Goal: Task Accomplishment & Management: Complete application form

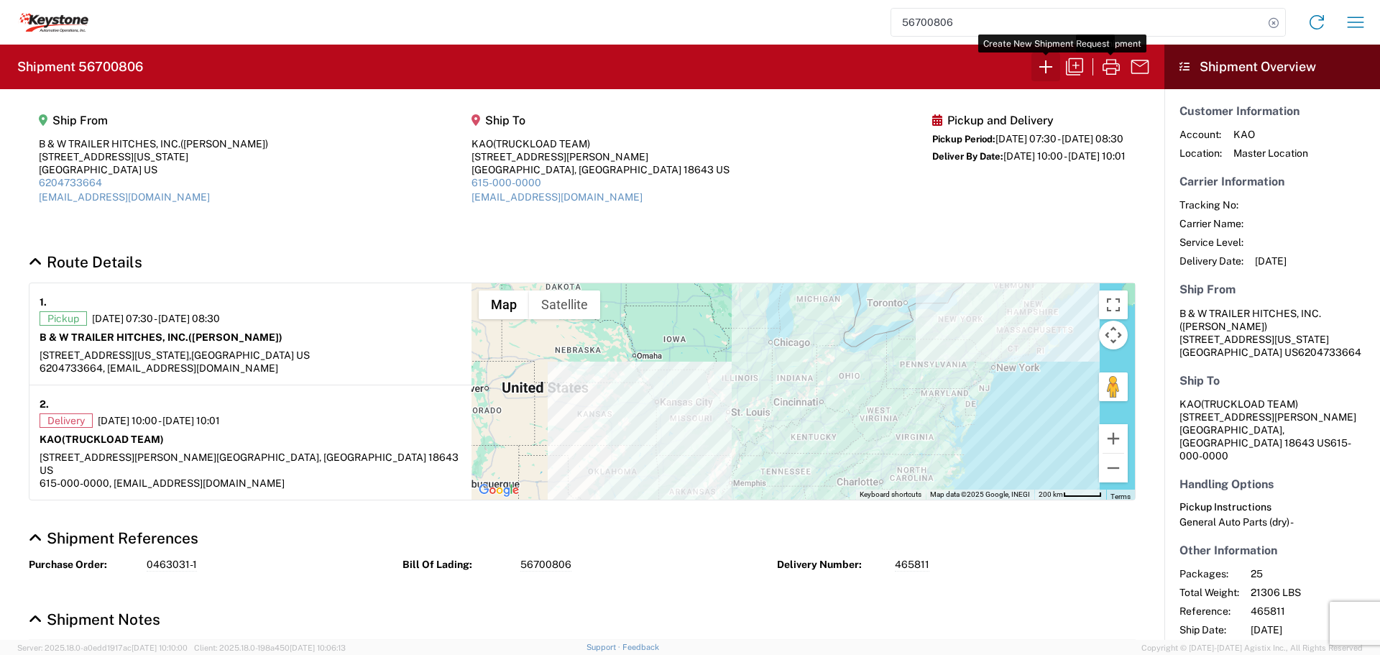
click at [1044, 63] on icon "button" at bounding box center [1046, 66] width 23 height 23
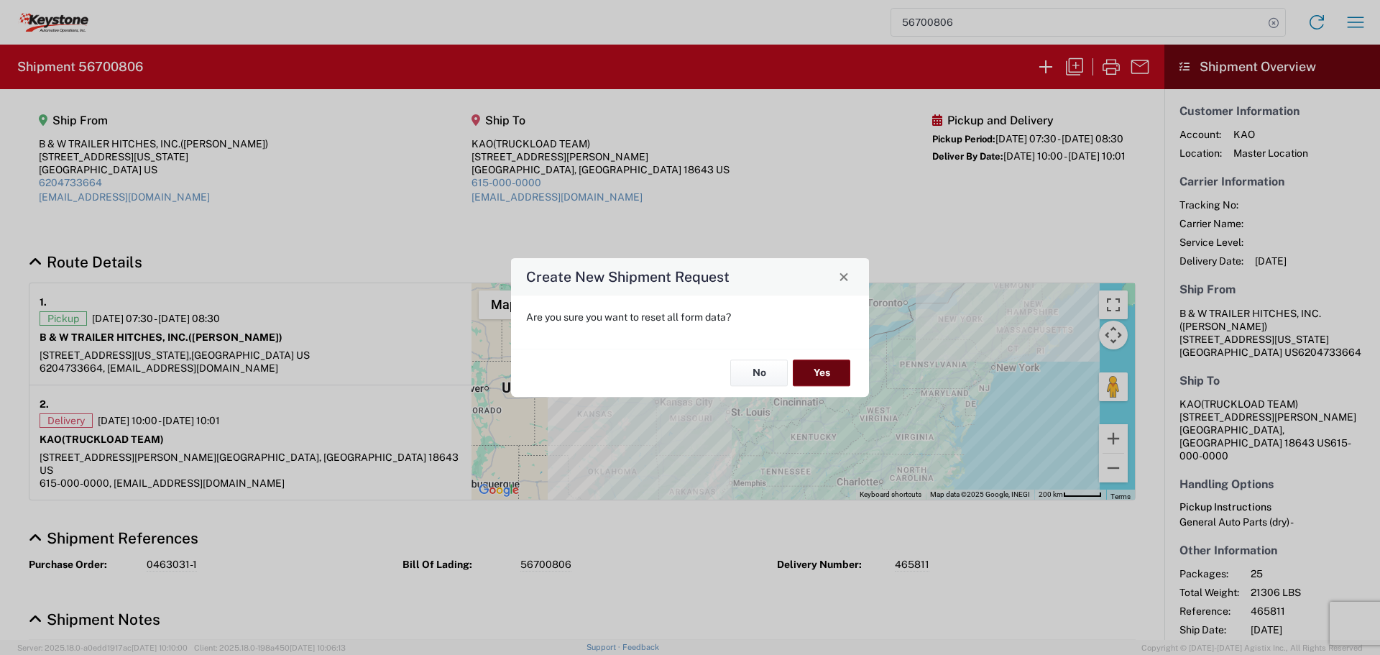
click at [821, 371] on button "Yes" at bounding box center [822, 373] width 58 height 27
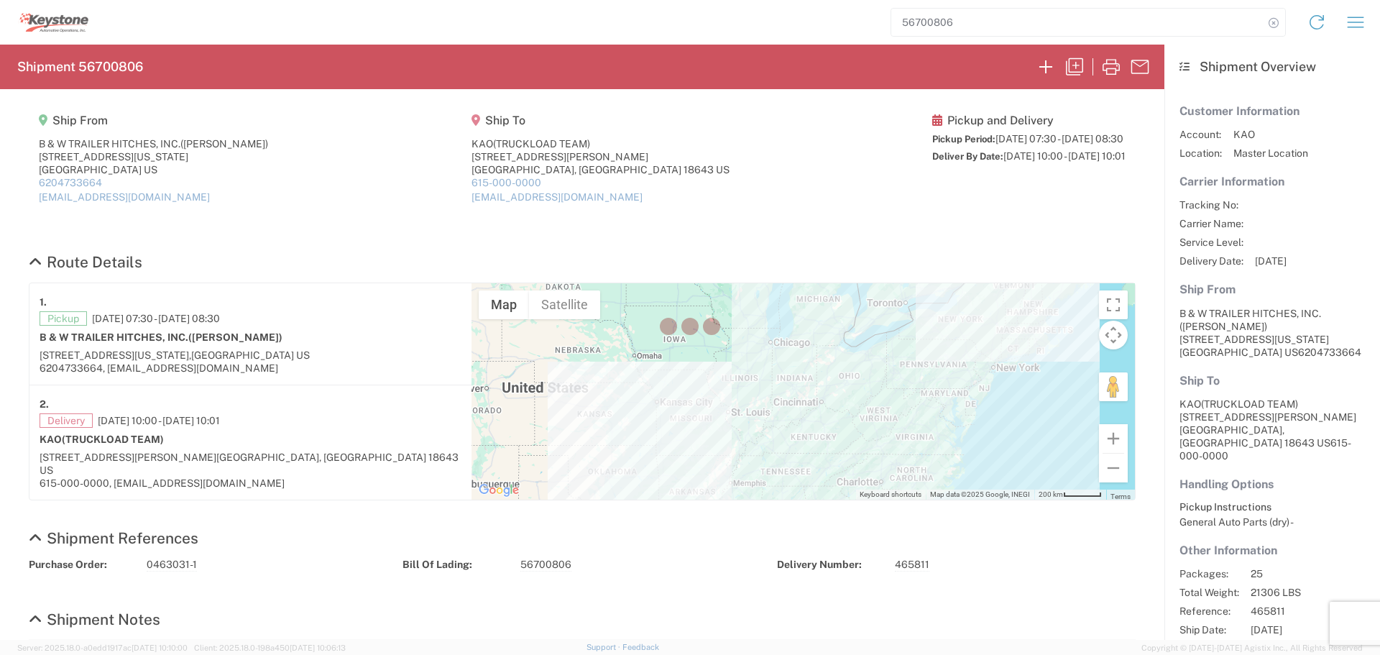
select select "FULL"
select select "US"
select select "LBS"
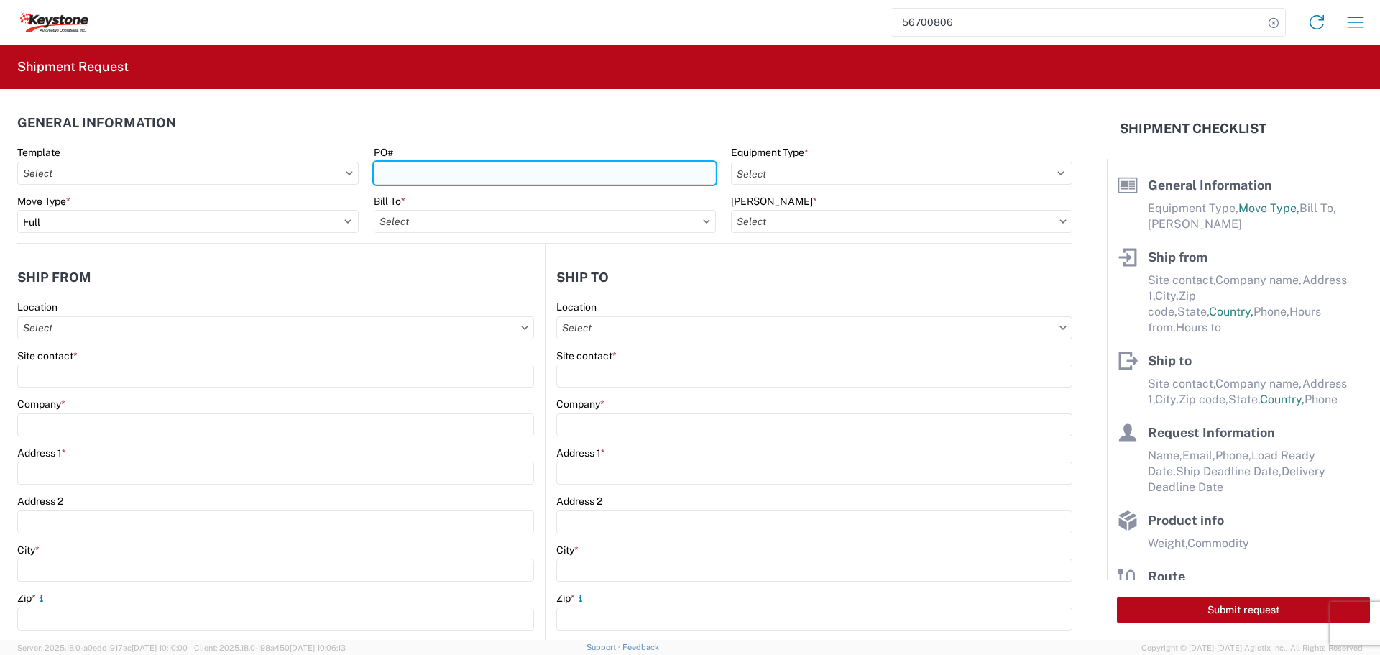
click at [413, 176] on input "PO#" at bounding box center [544, 173] width 341 height 23
type input "4495585"
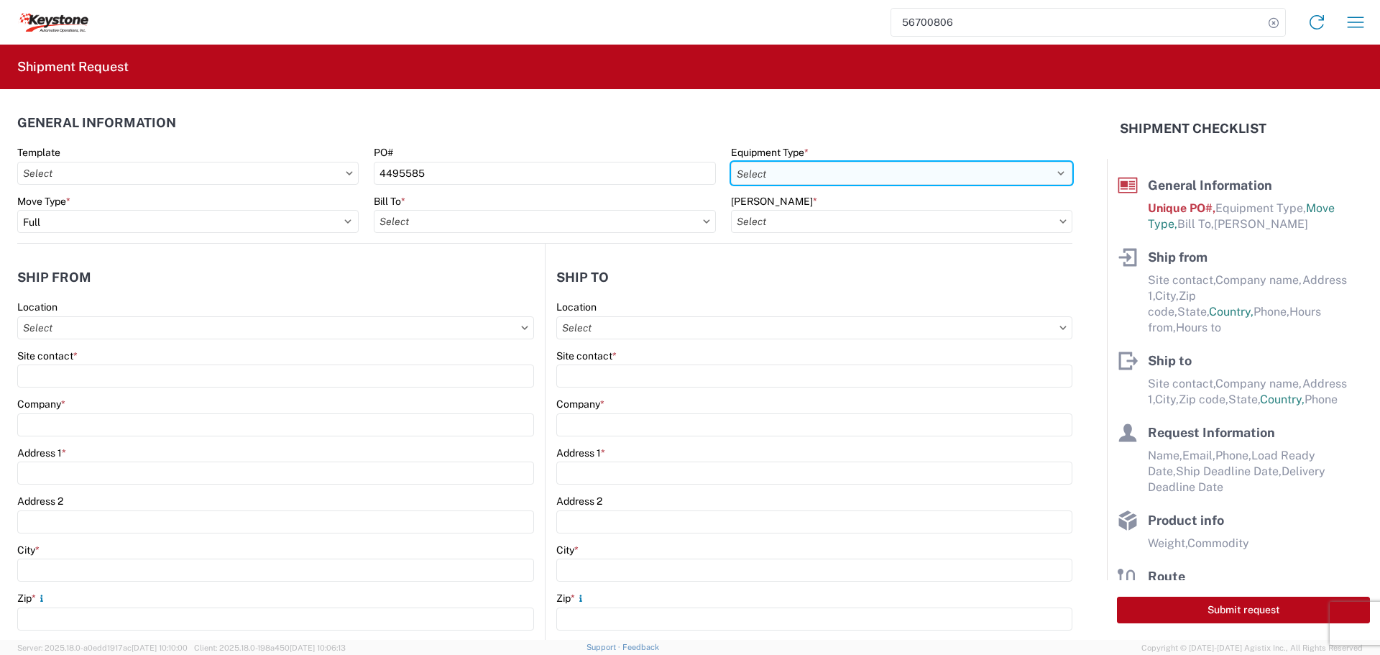
click at [998, 173] on select "Select 53’ Dry Van Flatbed Dropdeck (van) Lowboy (flatbed) Rail" at bounding box center [901, 173] width 341 height 23
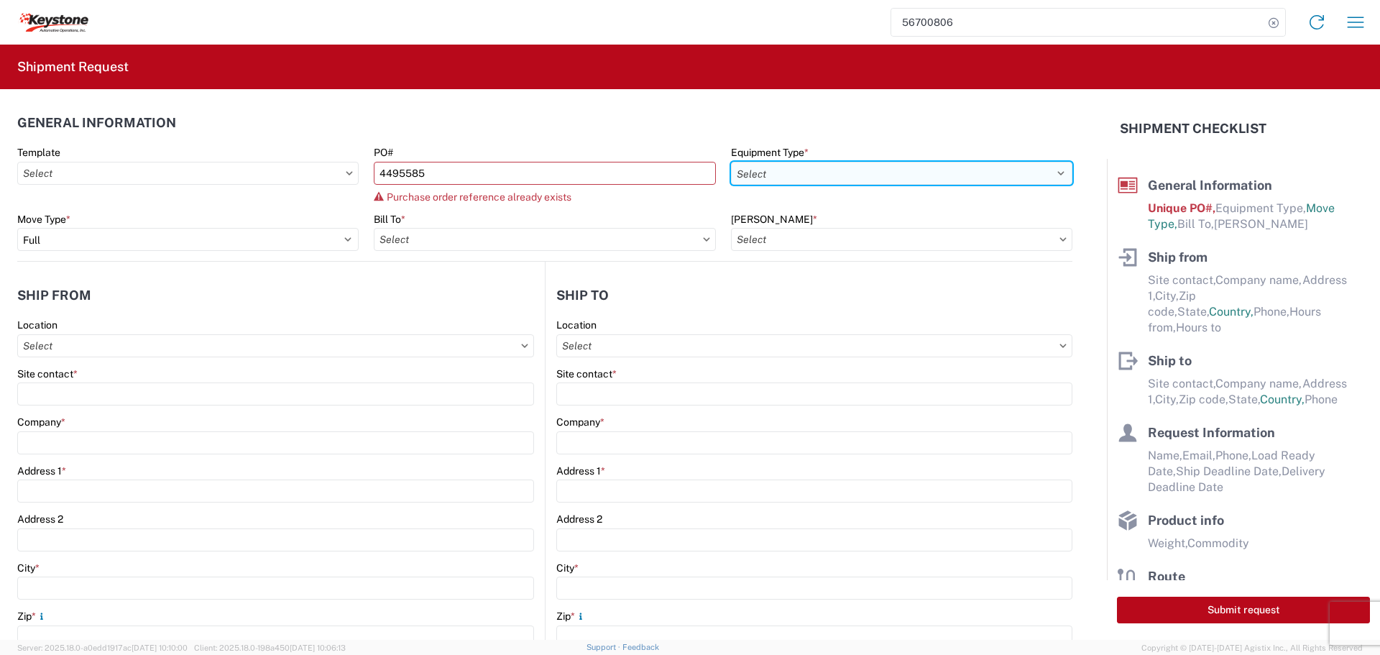
select select "STDV"
click at [731, 162] on select "Select 53’ Dry Van Flatbed Dropdeck (van) Lowboy (flatbed) Rail" at bounding box center [901, 173] width 341 height 23
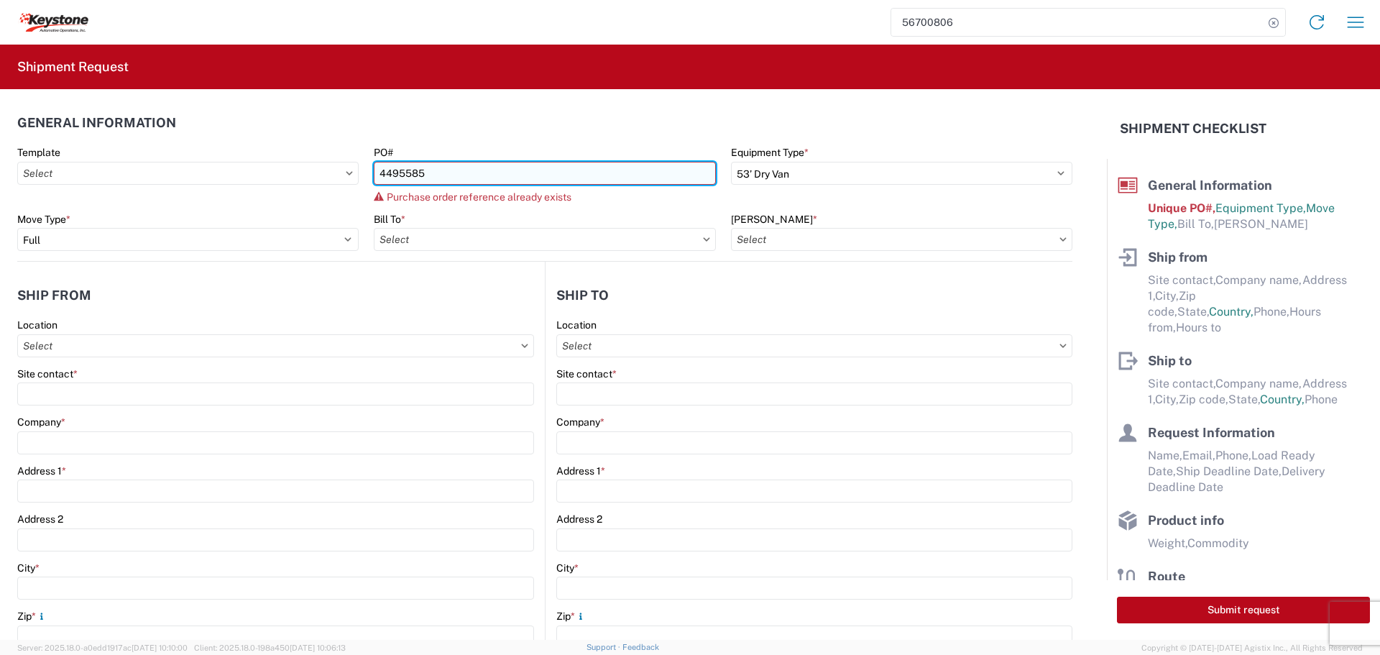
click at [453, 183] on input "4495585" at bounding box center [544, 173] width 341 height 23
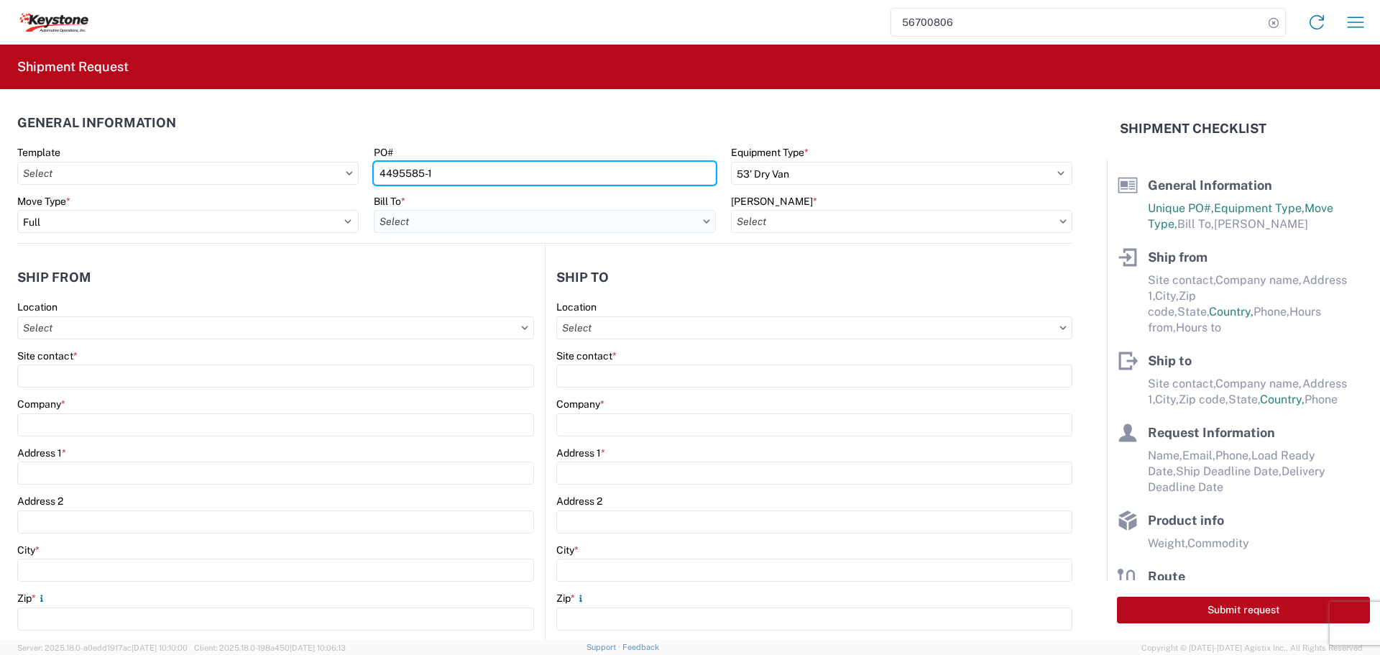
type input "4495585-1"
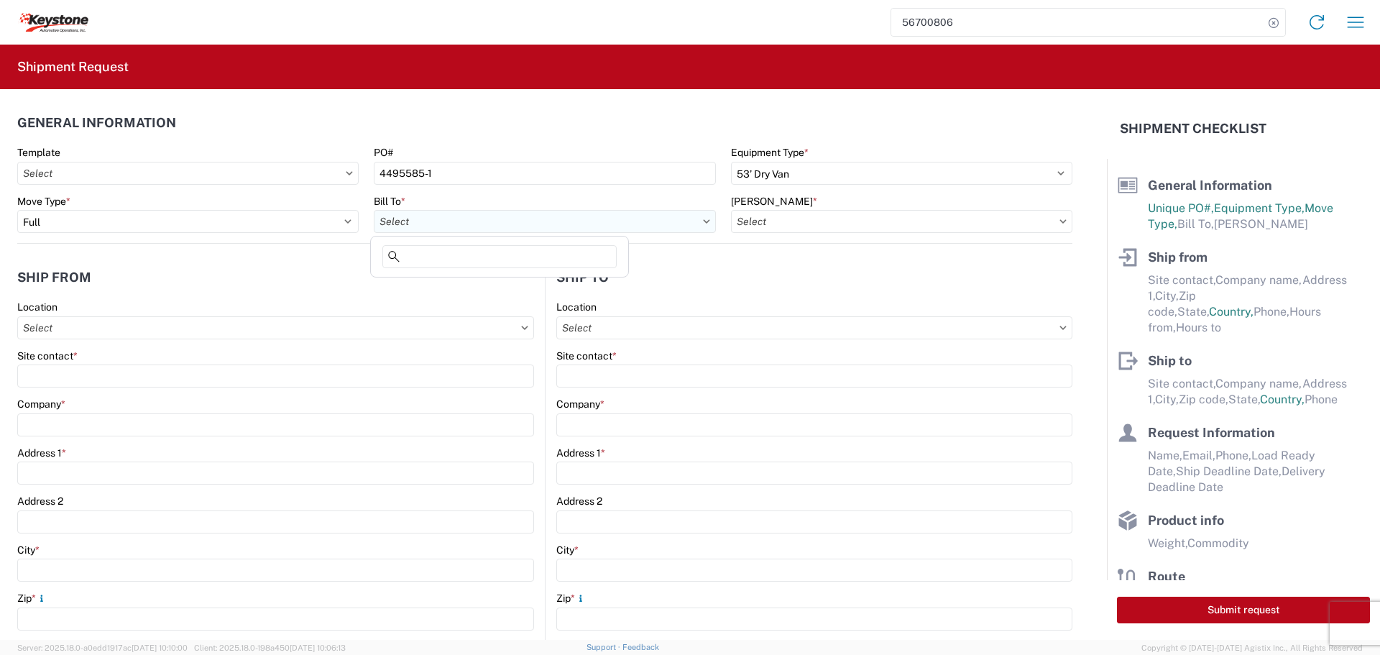
click at [674, 218] on input "Bill To *" at bounding box center [544, 221] width 341 height 23
type input "8538"
click at [433, 285] on div "8538 - [US_STATE][GEOGRAPHIC_DATA] - KAO Operations" at bounding box center [513, 285] width 279 height 23
type input "8538 - [US_STATE][GEOGRAPHIC_DATA] - KAO Operations"
click at [956, 221] on input "[PERSON_NAME] *" at bounding box center [901, 221] width 341 height 23
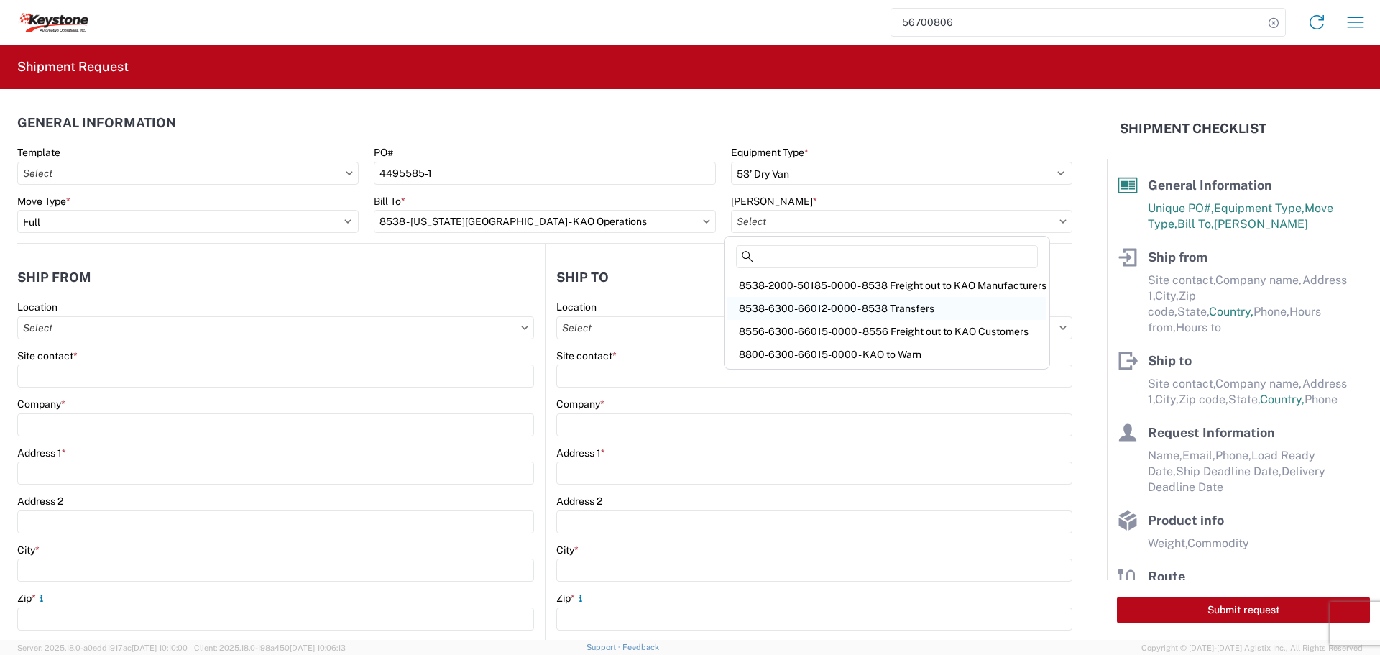
click at [931, 302] on div "8538-6300-66012-0000 - 8538 Transfers" at bounding box center [887, 308] width 319 height 23
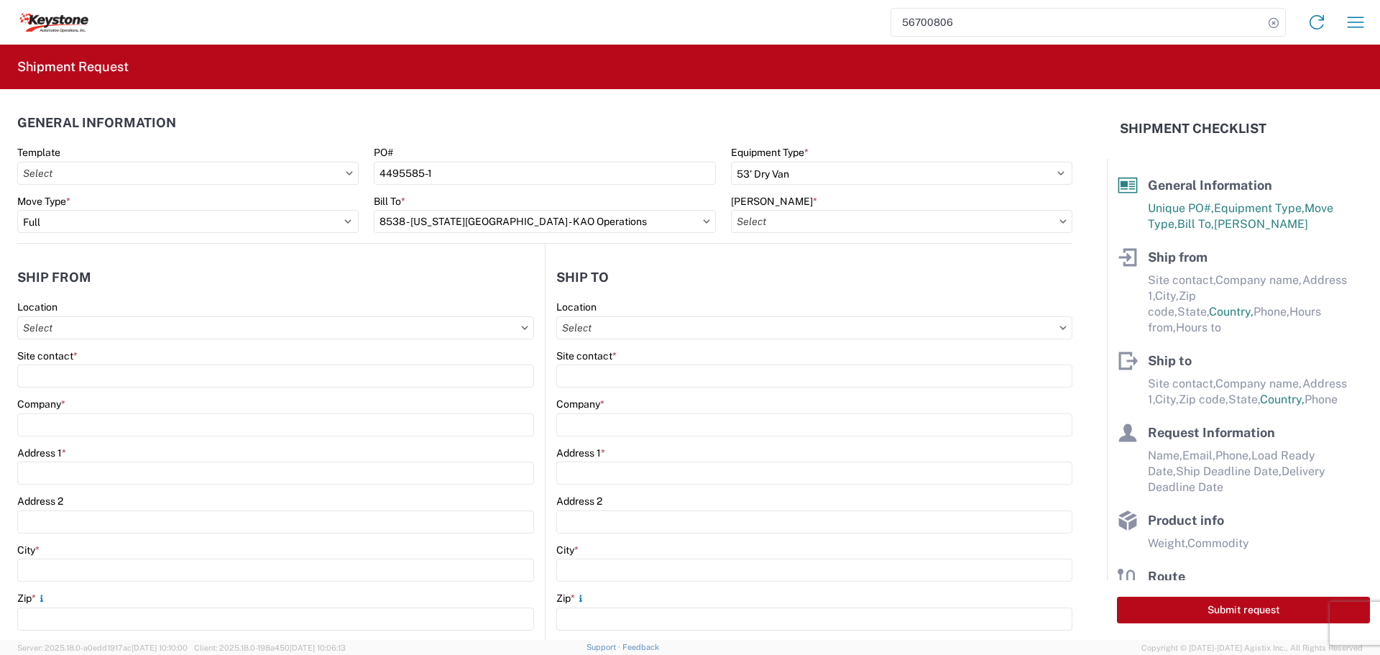
type input "8538-6300-66012-0000 - 8538 Transfers, 8538-6300-66012-0000 - 8538 Transfers"
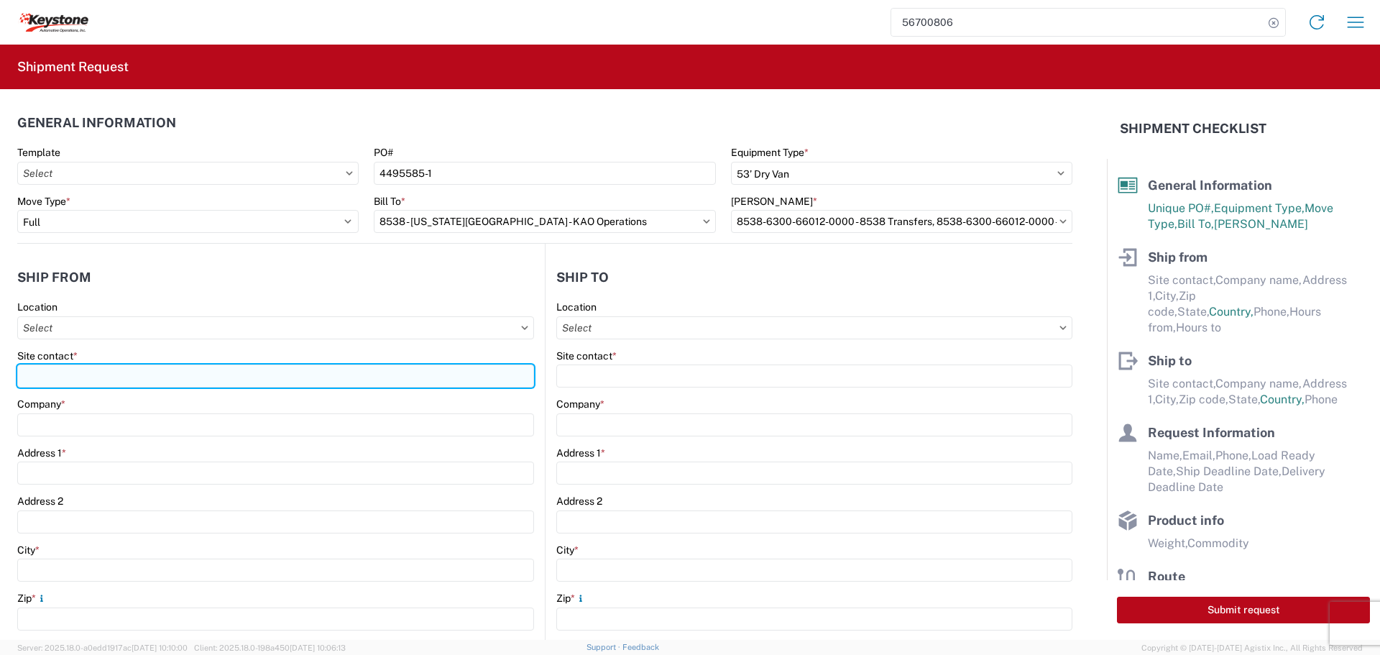
click at [28, 372] on input "Site contact *" at bounding box center [275, 375] width 517 height 23
type input "BILL OR [PERSON_NAME]"
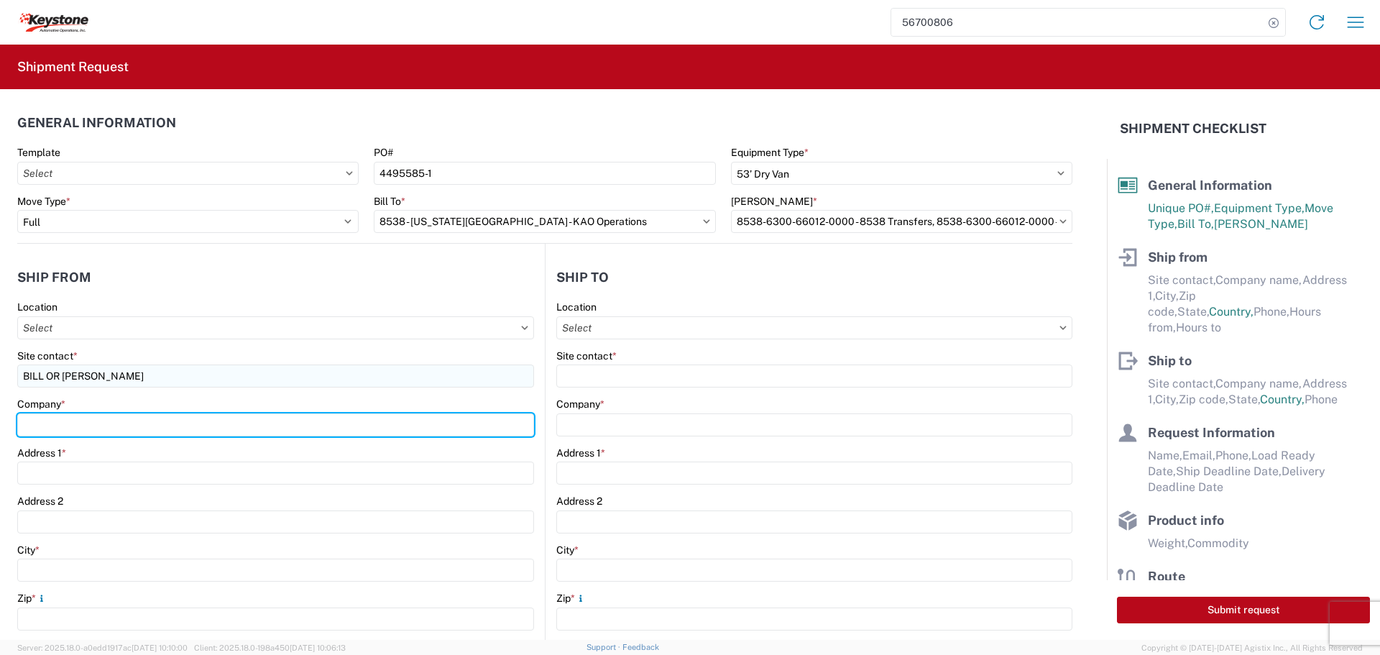
type input "B & W TRAILER HITCHES, INC."
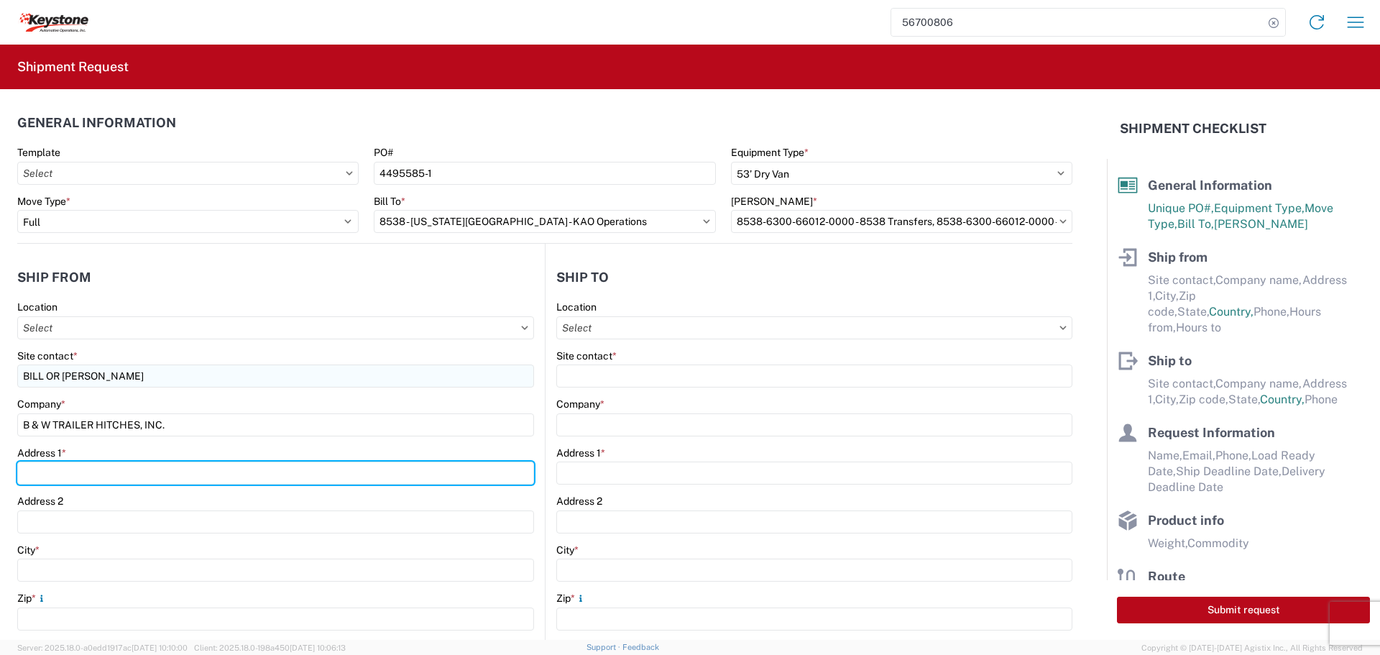
type input "[STREET_ADDRESS][US_STATE]"
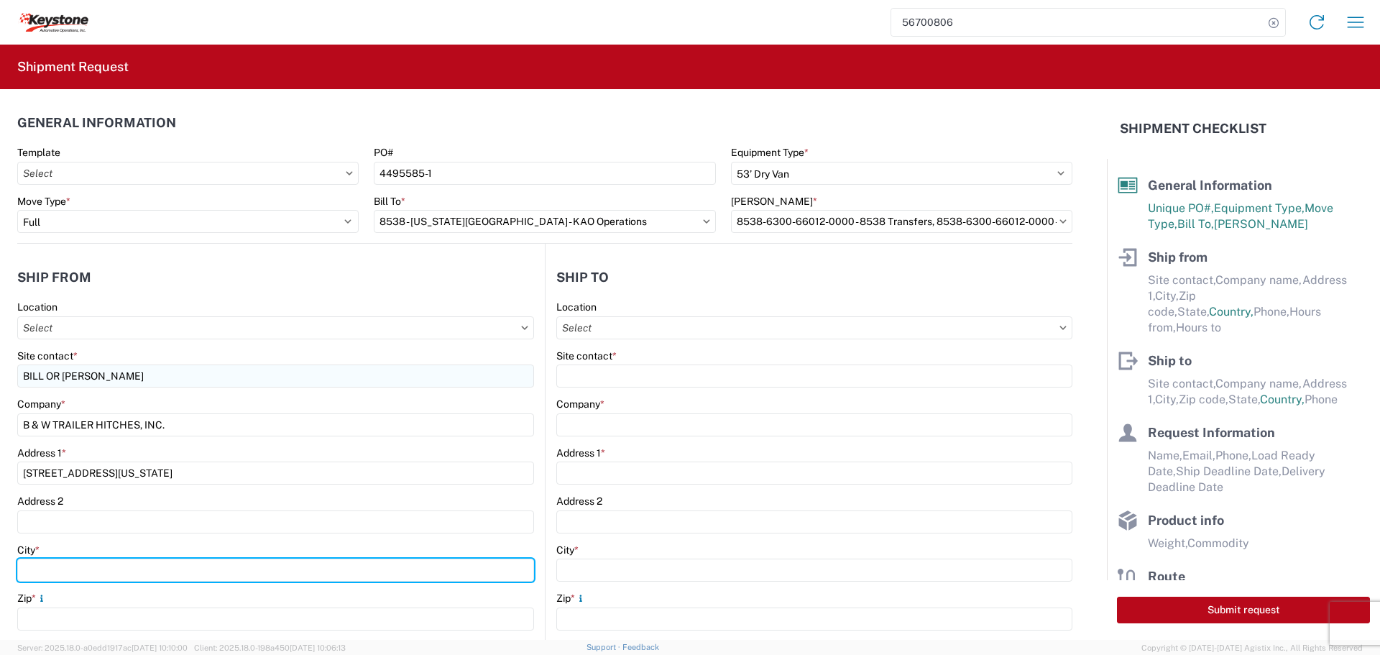
type input "HUMBOLDT"
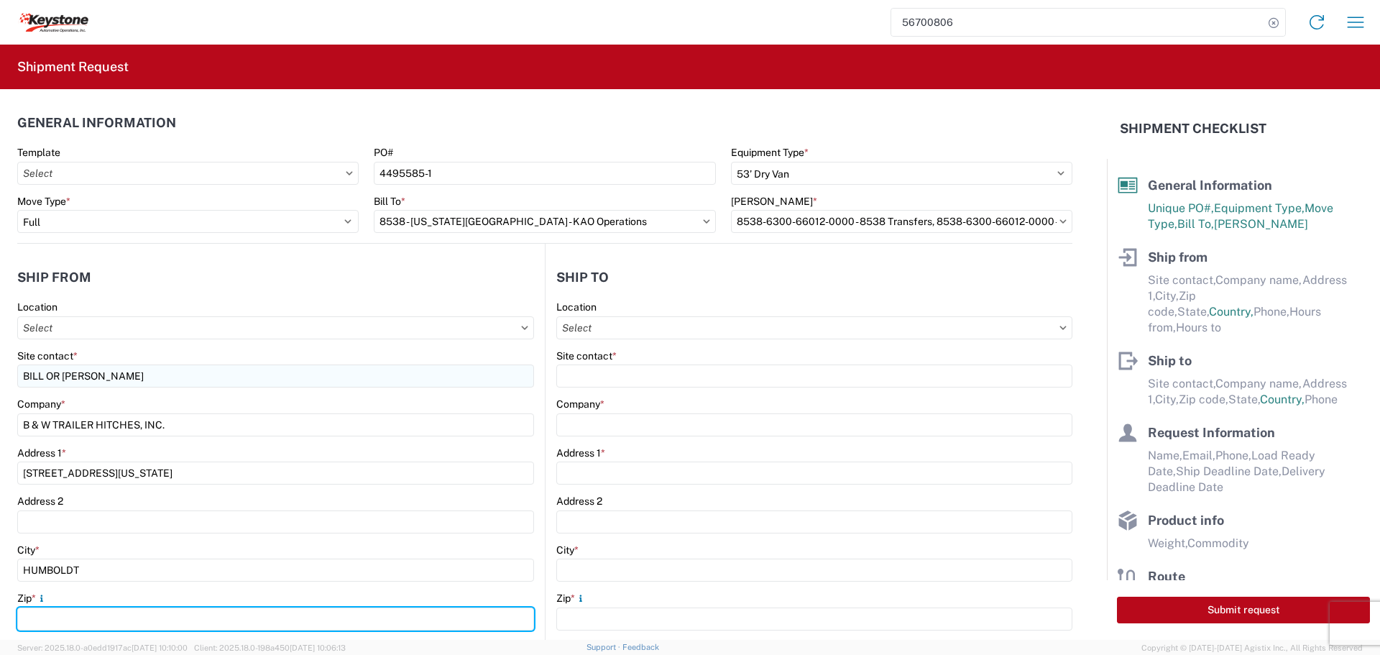
type input "66748"
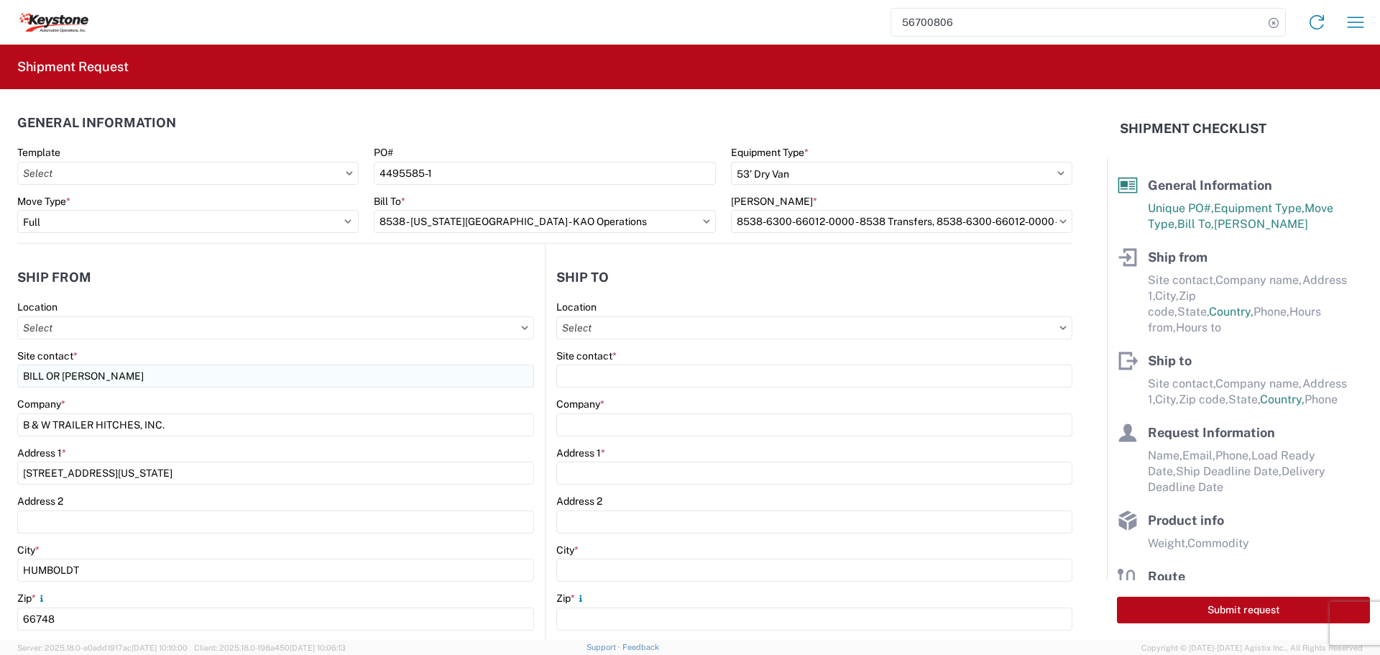
select select "KS"
type input "[EMAIL_ADDRESS][DOMAIN_NAME]"
type input "6204733664"
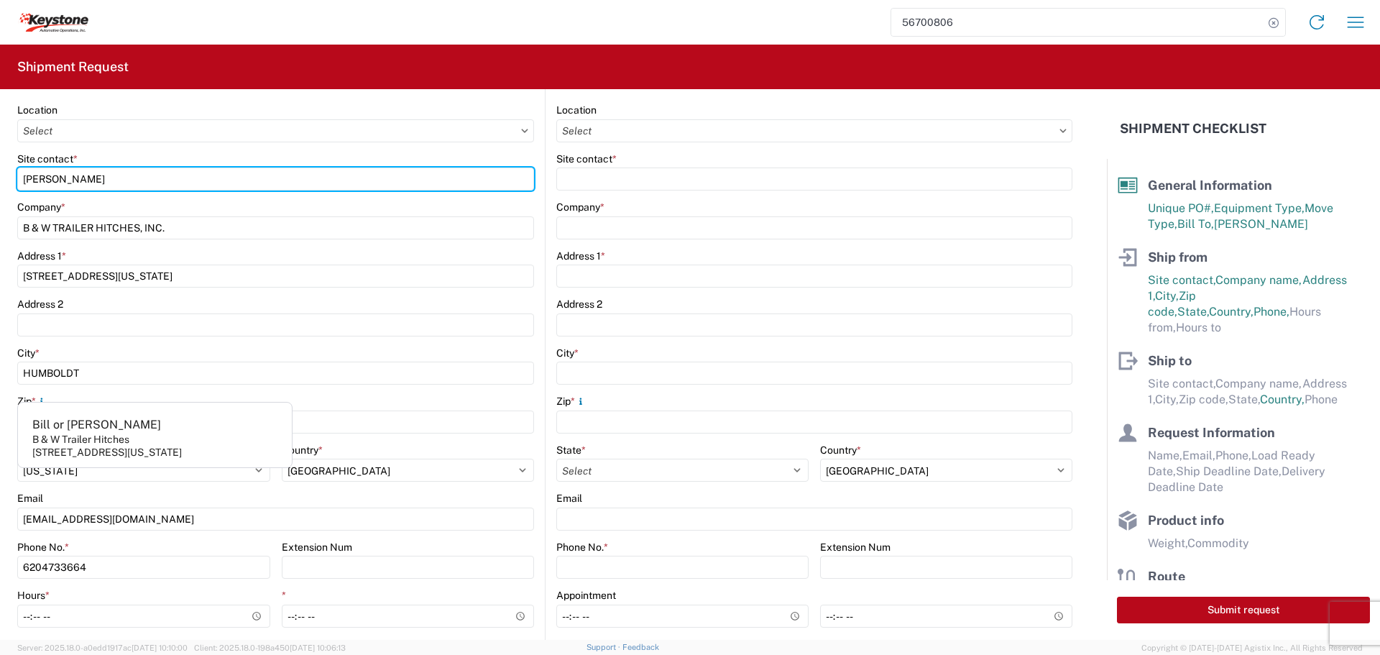
scroll to position [288, 0]
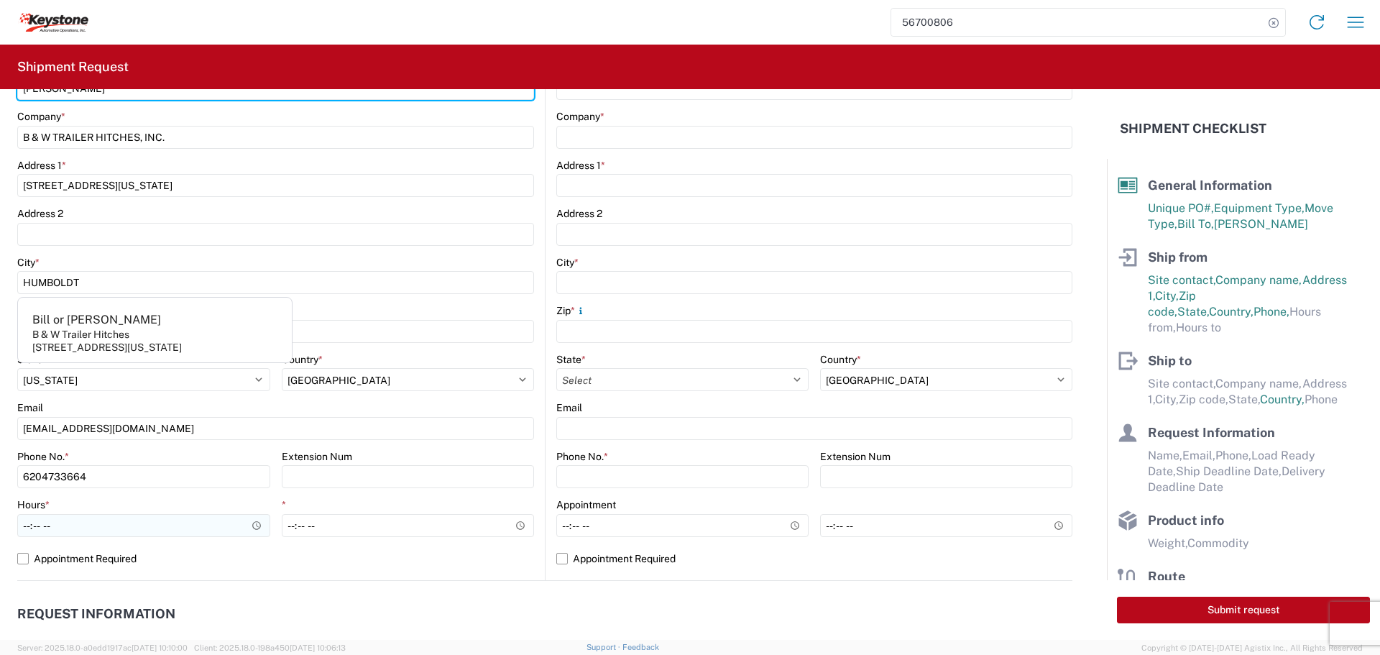
type input "[PERSON_NAME]"
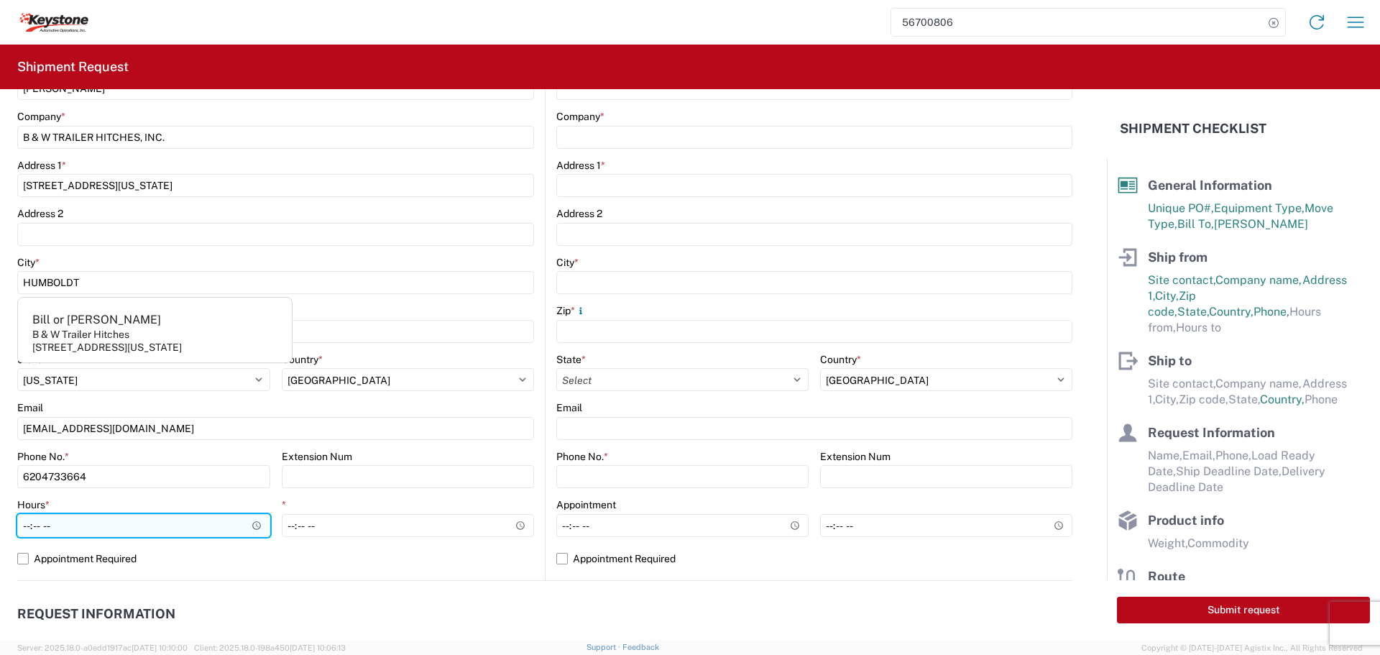
click at [253, 525] on input "Hours *" at bounding box center [143, 525] width 253 height 23
type input "07:30"
click at [239, 525] on input "07:30" at bounding box center [143, 525] width 253 height 23
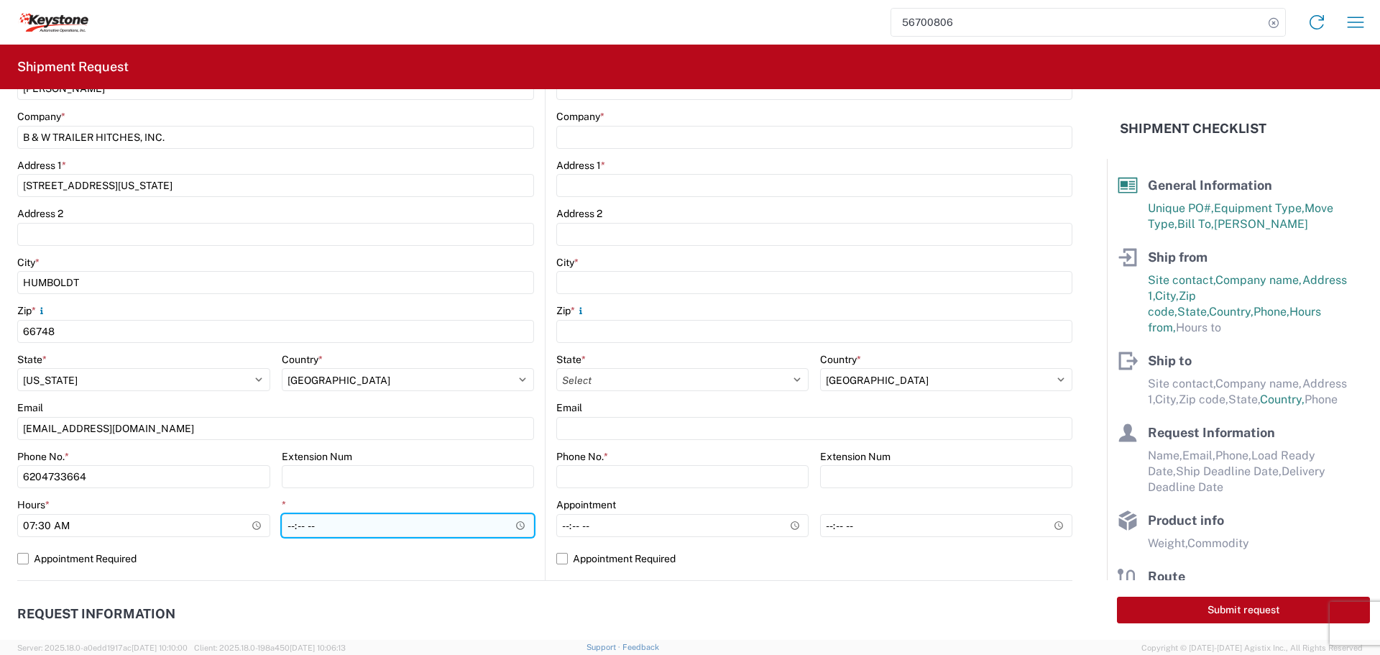
click at [491, 527] on input "*" at bounding box center [408, 525] width 253 height 23
click at [511, 526] on input "*" at bounding box center [408, 525] width 253 height 23
click at [433, 522] on input "10:00" at bounding box center [408, 525] width 253 height 23
click at [523, 516] on input "10:00" at bounding box center [408, 525] width 253 height 23
click at [516, 522] on input "10:00" at bounding box center [408, 525] width 253 height 23
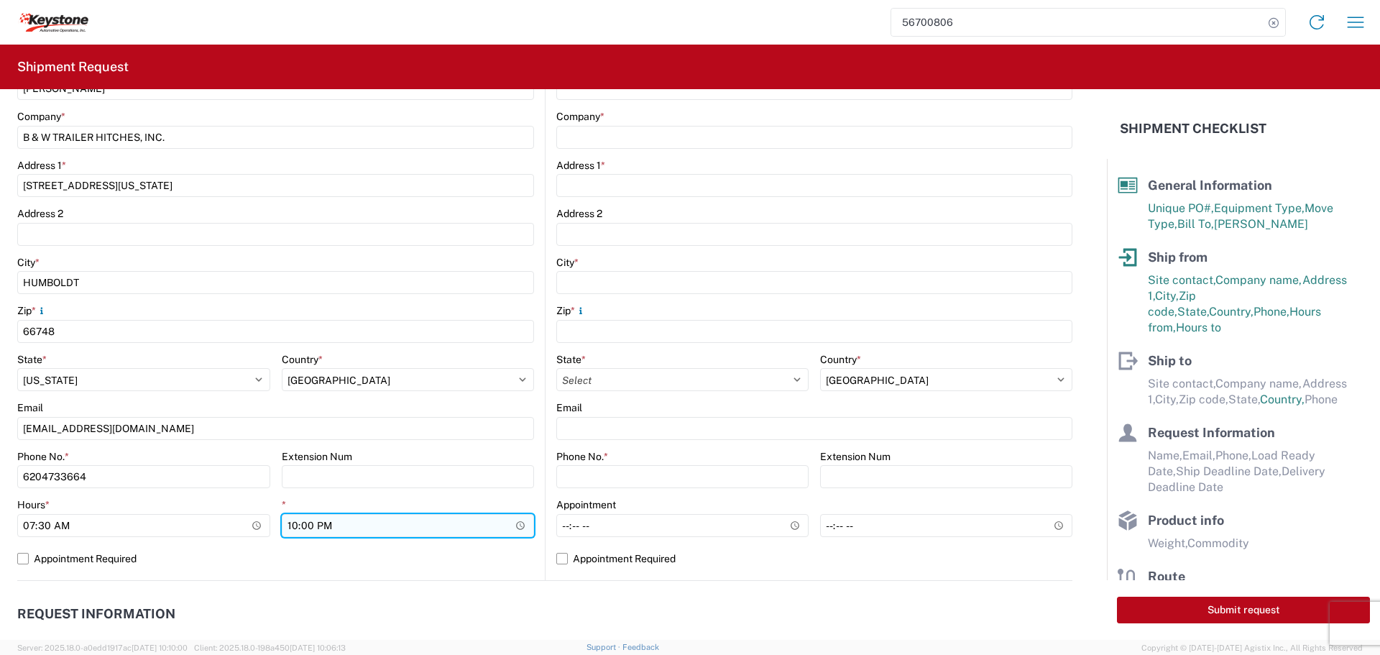
type input "22:00"
click at [430, 526] on input "22:00" at bounding box center [408, 525] width 253 height 23
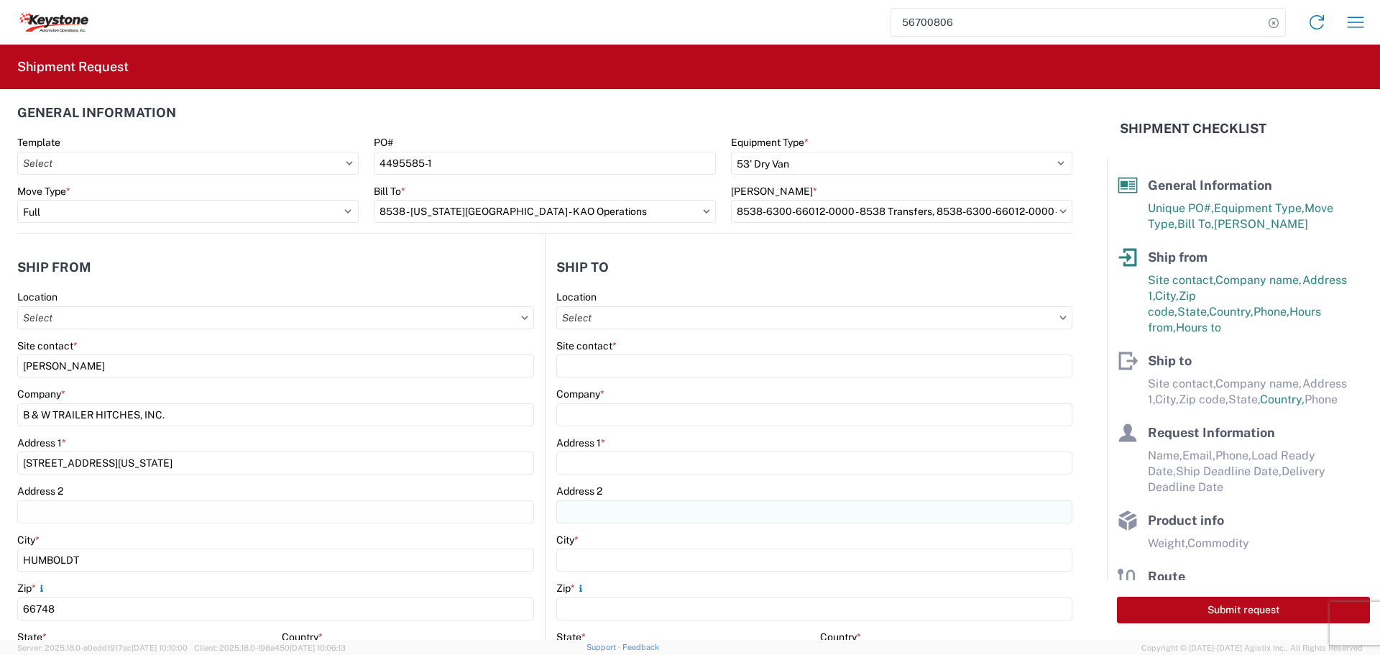
scroll to position [0, 0]
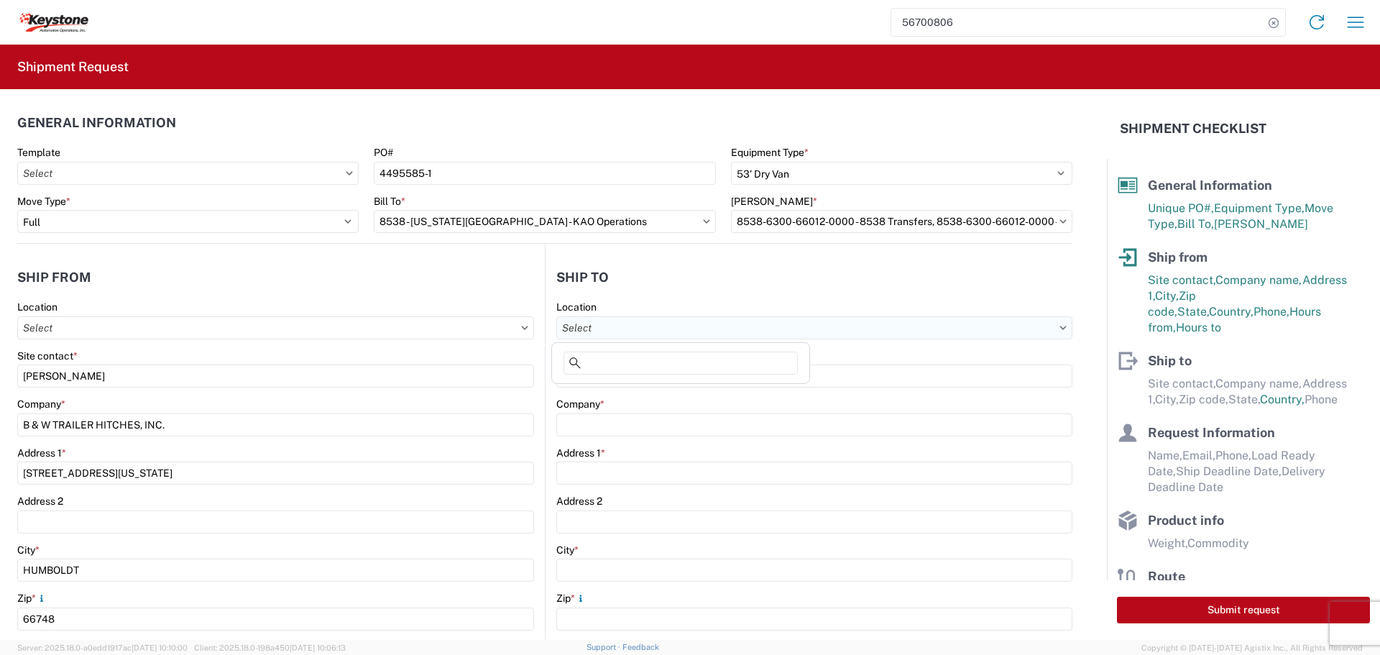
click at [657, 326] on input "Location" at bounding box center [814, 327] width 516 height 23
type input "8538"
click at [633, 391] on div "8538 - [US_STATE][GEOGRAPHIC_DATA] - KAO Operations" at bounding box center [694, 391] width 279 height 23
type input "8538 - [US_STATE][GEOGRAPHIC_DATA] - KAO Operations"
type input "KAO"
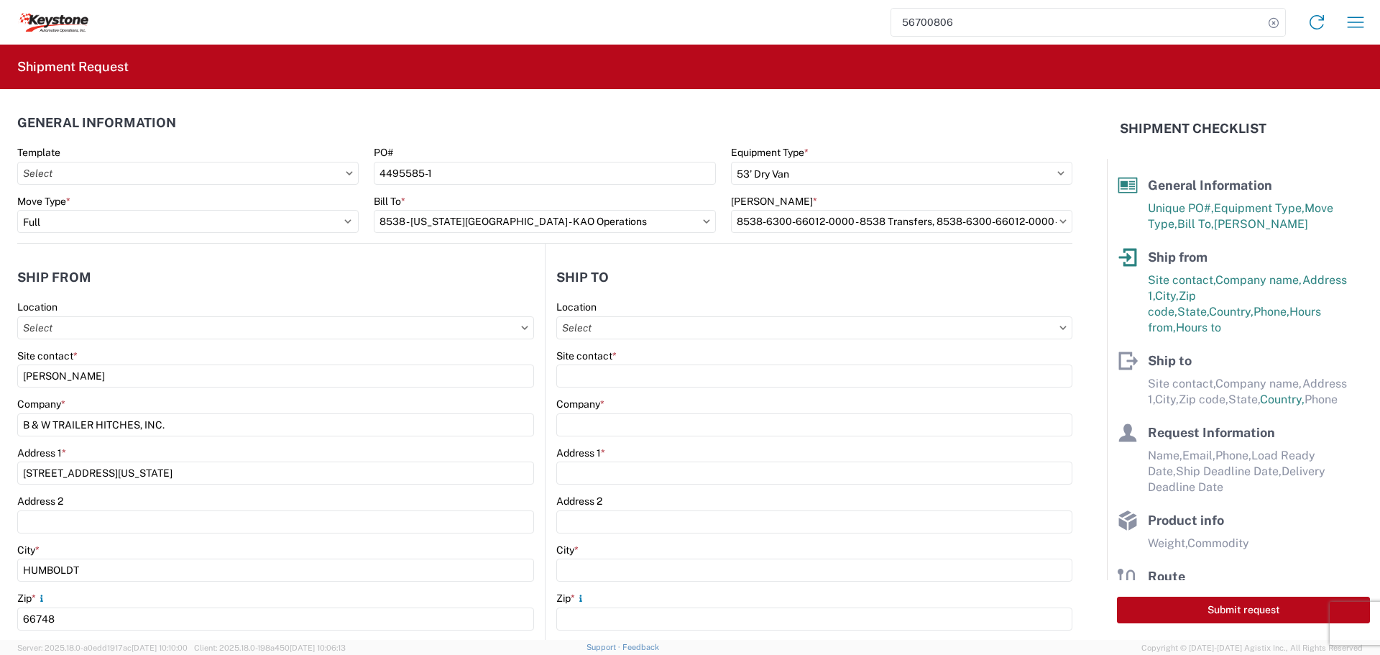
type input "[STREET_ADDRESS]"
type input "[US_STATE][GEOGRAPHIC_DATA]"
type input "66105"
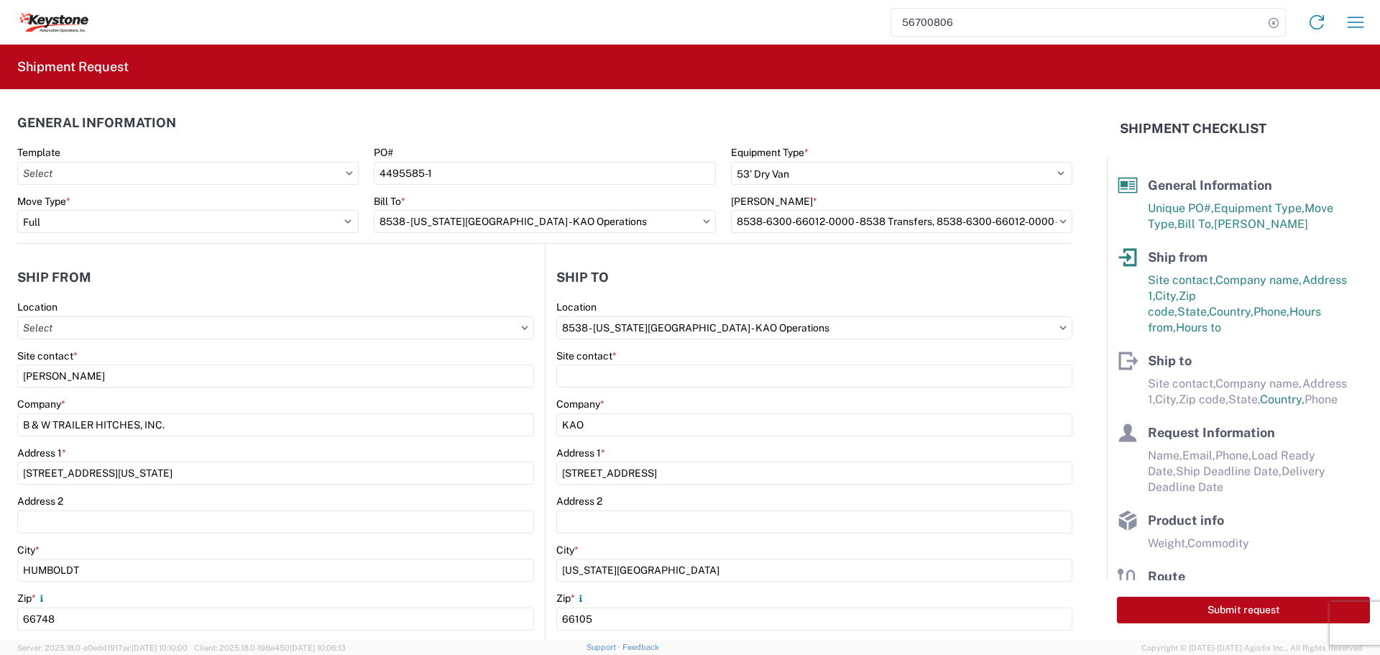
select select "KS"
select select "US"
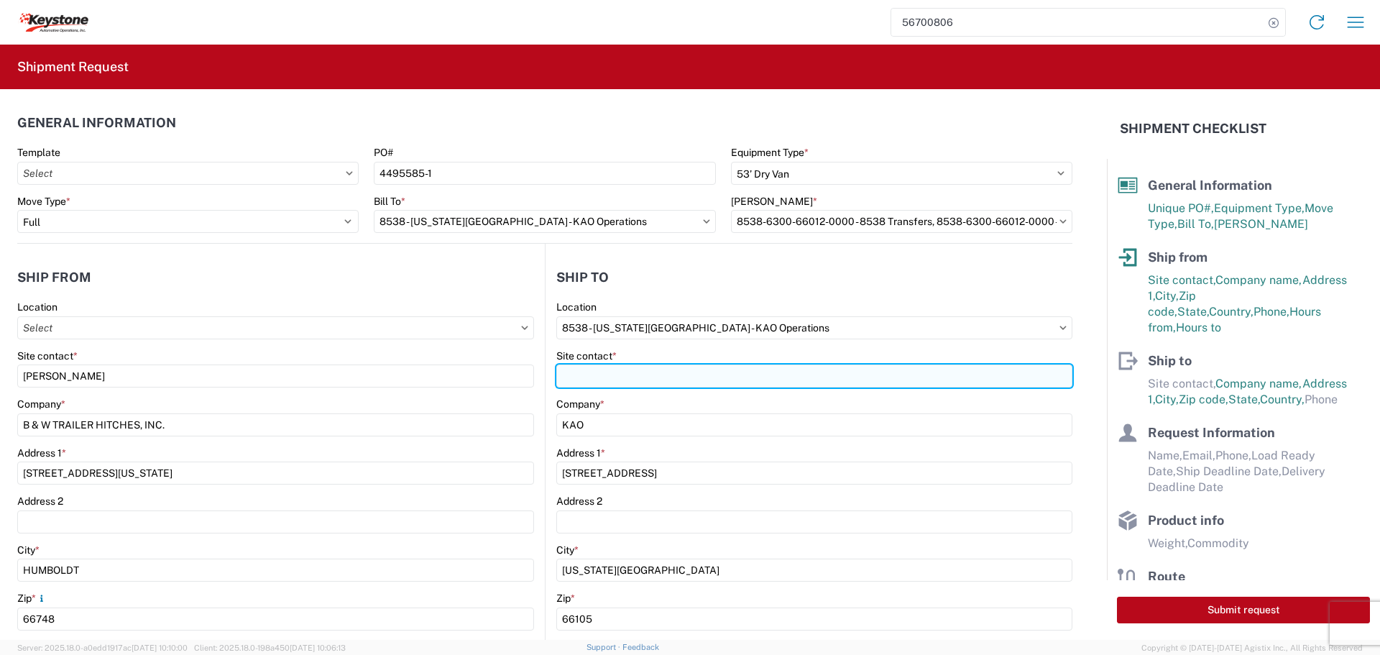
click at [623, 377] on input "Site contact *" at bounding box center [814, 375] width 516 height 23
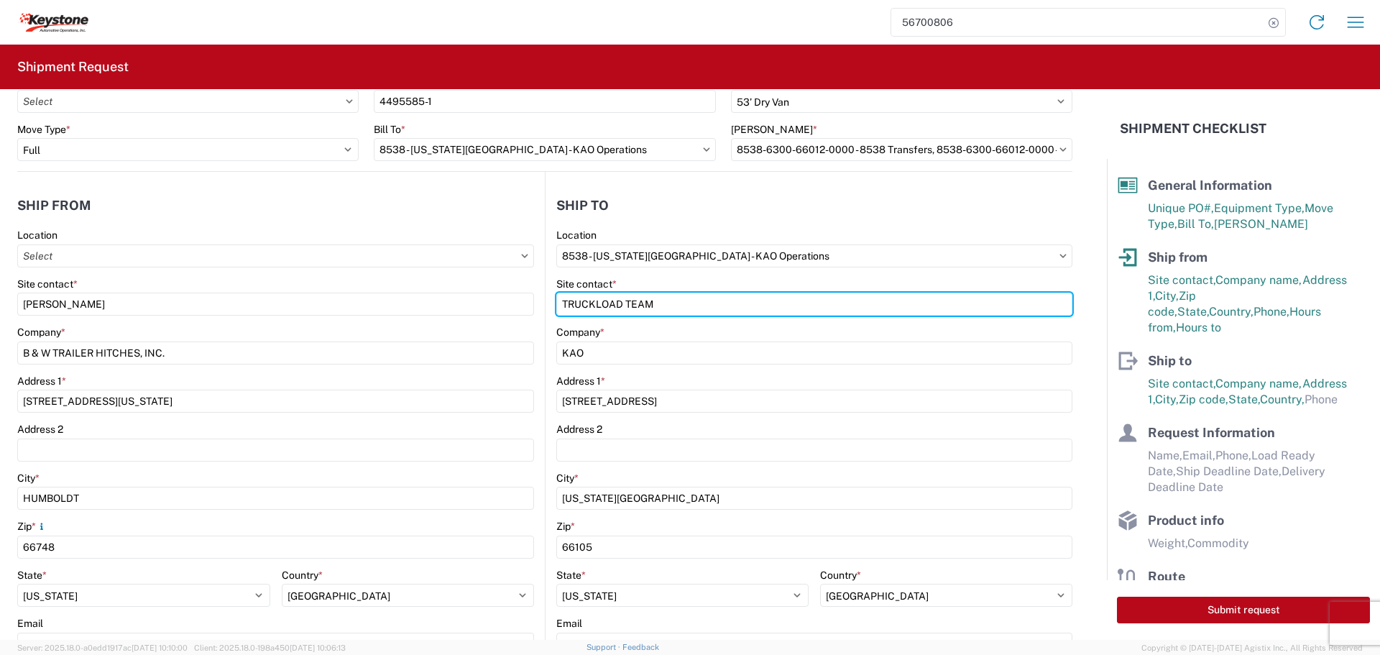
scroll to position [288, 0]
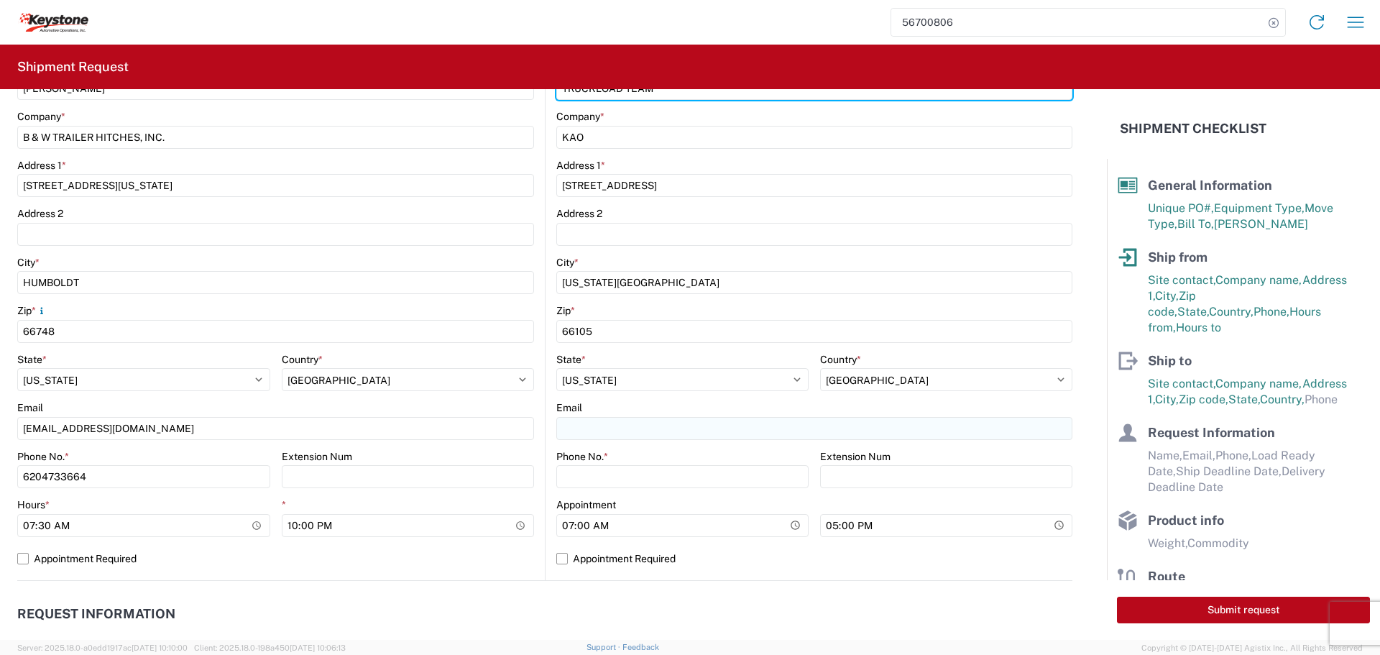
type input "TRUCKLOAD TEAM"
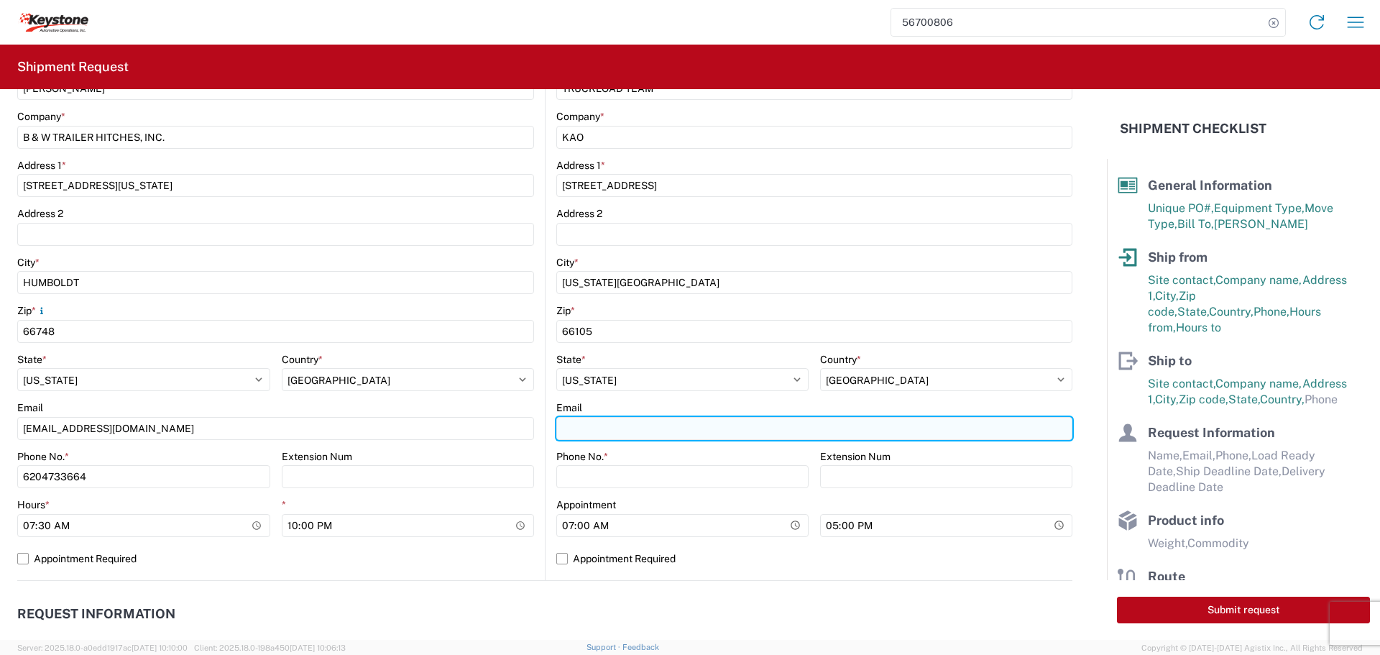
click at [581, 423] on input "Email" at bounding box center [814, 428] width 516 height 23
type input "[EMAIL_ADDRESS][DOMAIN_NAME]"
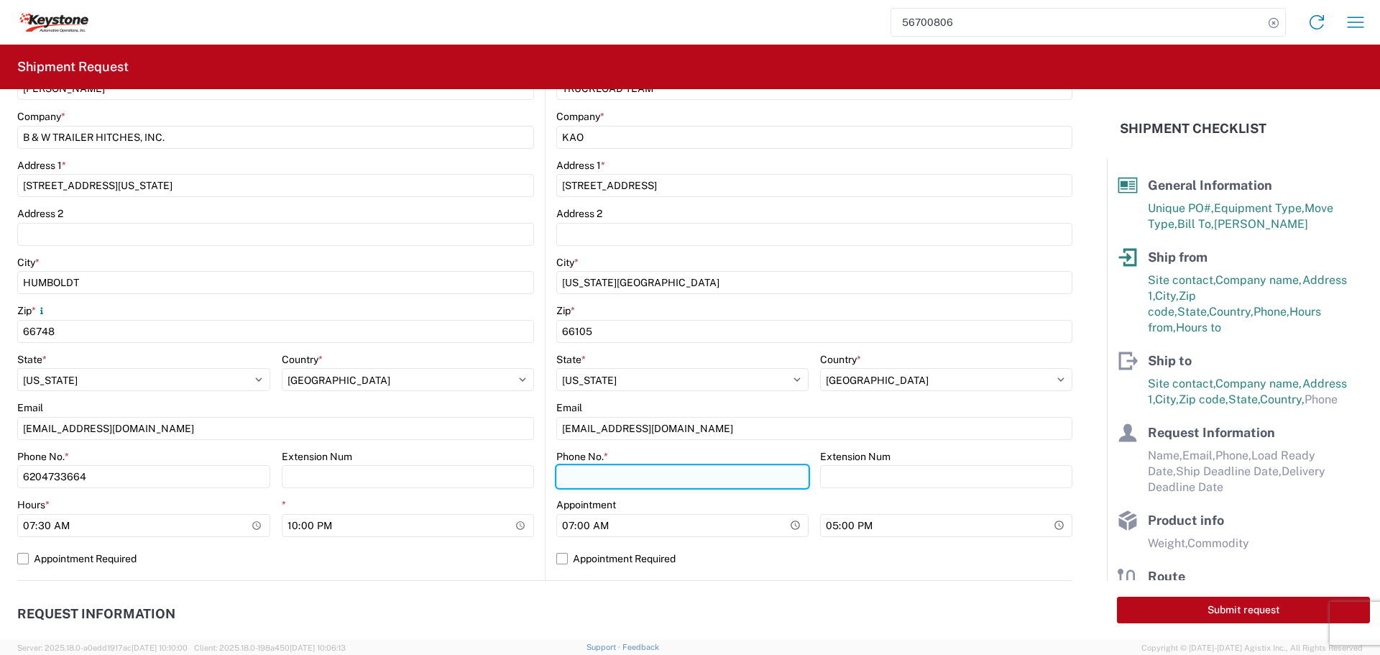
click at [569, 479] on input "Phone No. *" at bounding box center [682, 476] width 252 height 23
click at [591, 480] on input "615-00-0000" at bounding box center [682, 476] width 252 height 23
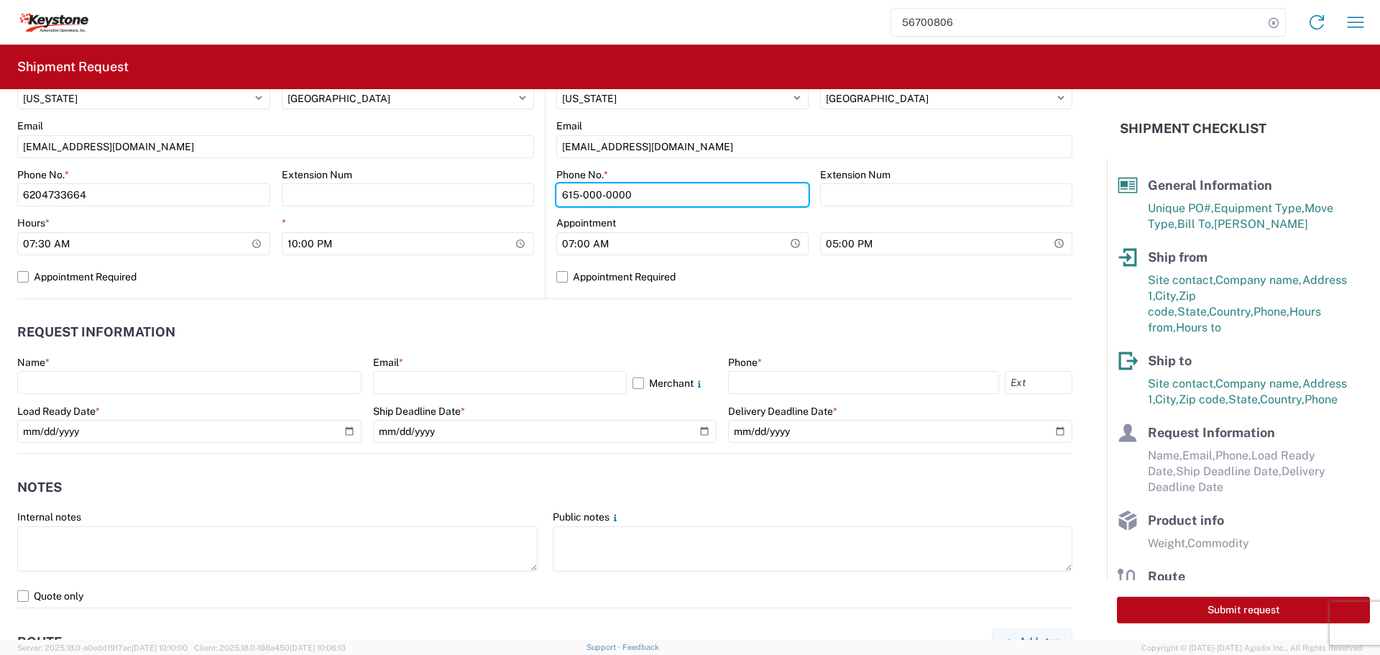
scroll to position [575, 0]
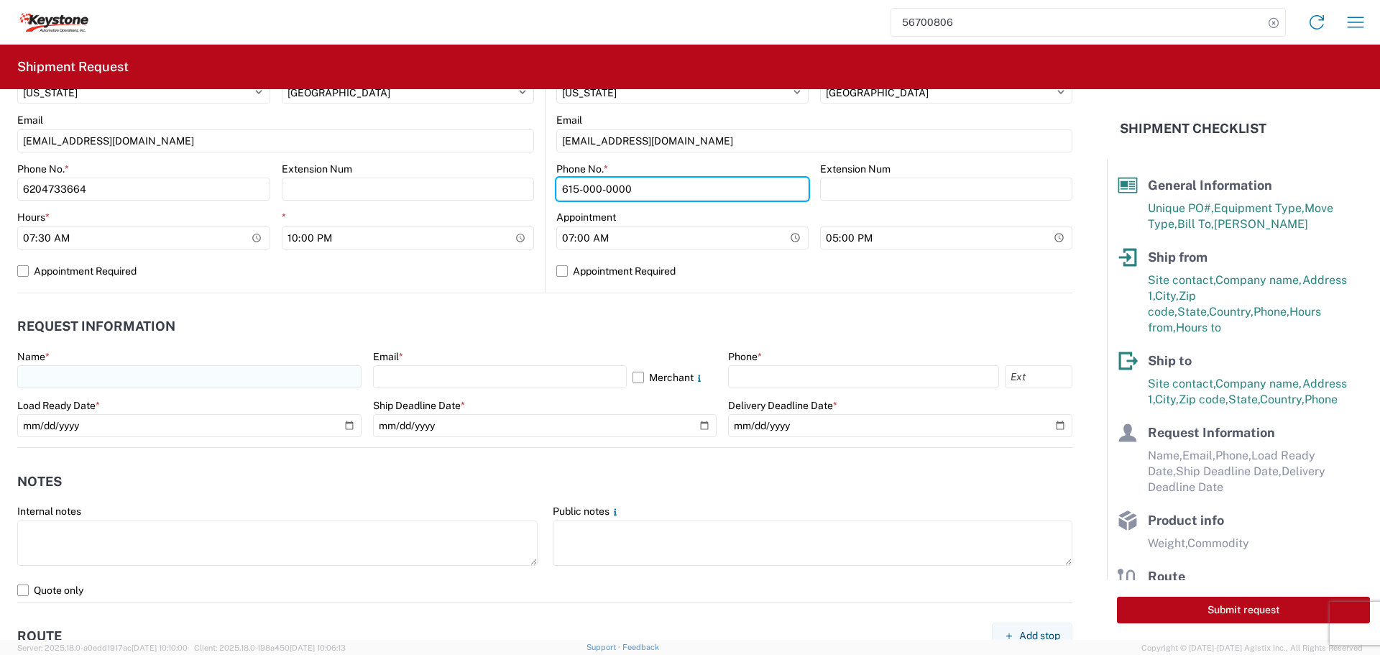
type input "615-000-0000"
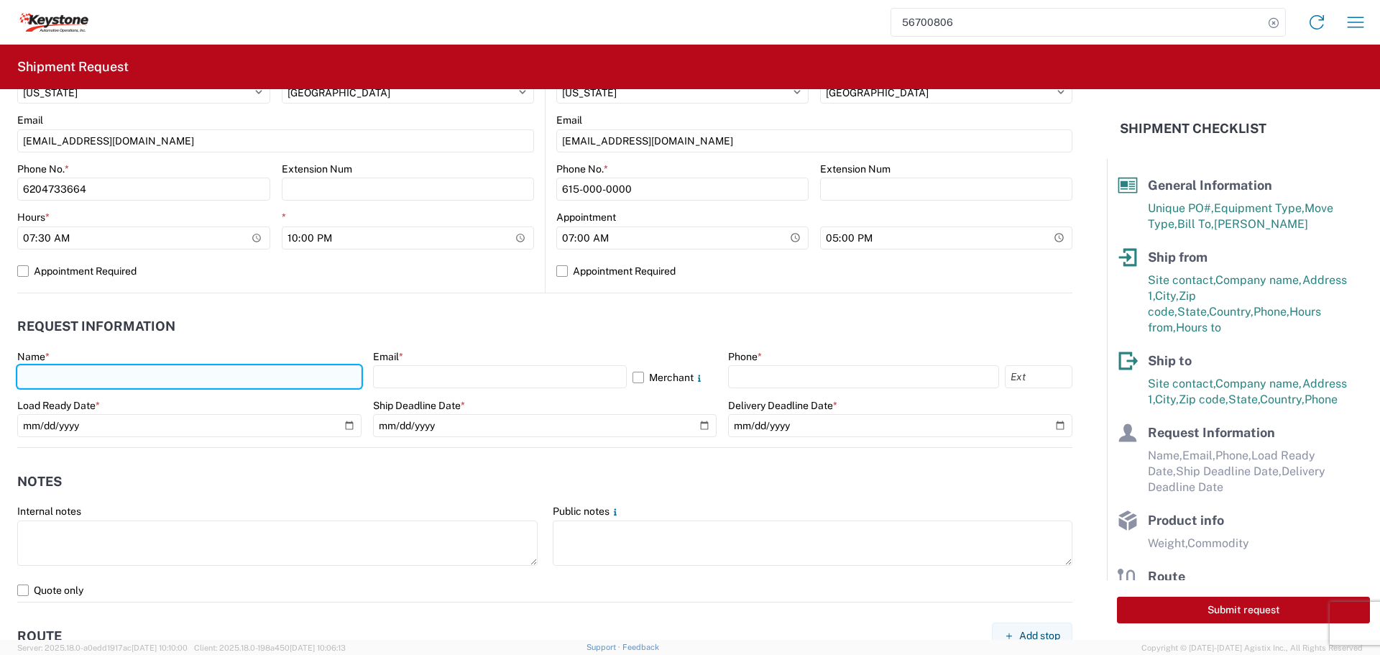
click at [96, 372] on input "text" at bounding box center [189, 376] width 344 height 23
type input "[PERSON_NAME]"
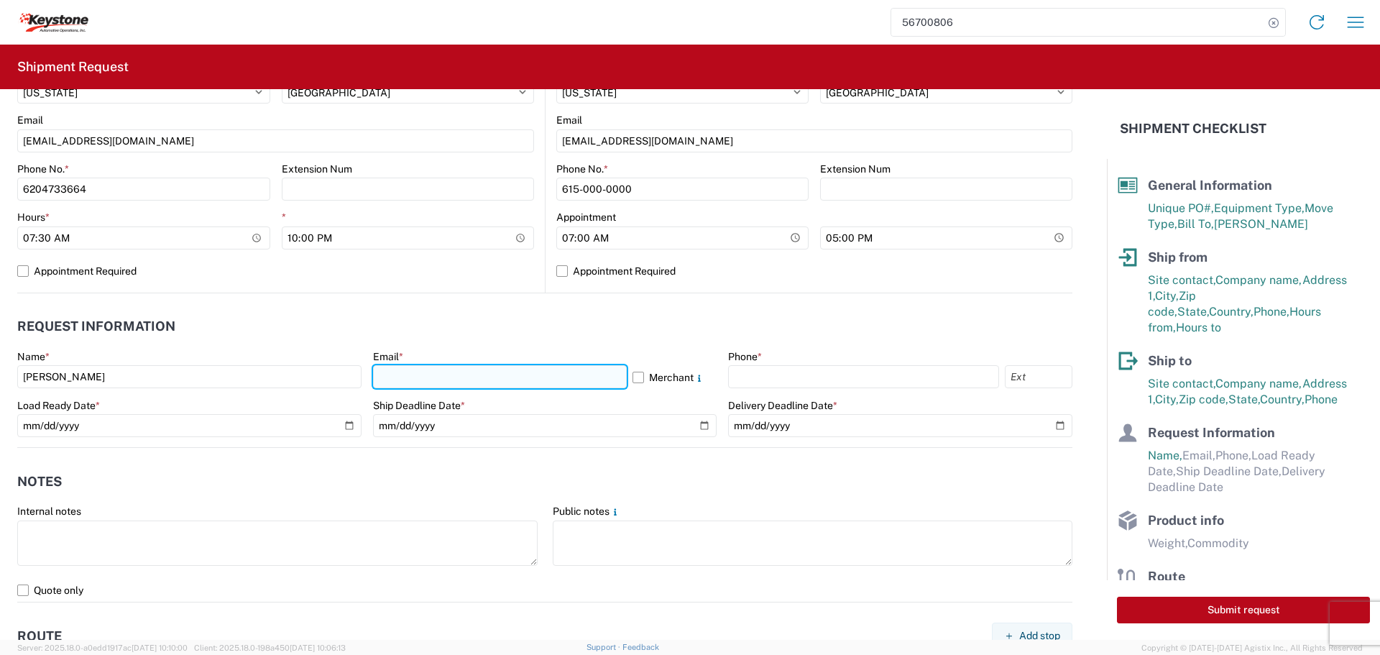
click at [422, 367] on input "text" at bounding box center [500, 376] width 254 height 23
type input "[EMAIL_ADDRESS][DOMAIN_NAME]"
click at [636, 377] on label "Merchant" at bounding box center [675, 376] width 85 height 23
click at [0, 0] on input "Merchant" at bounding box center [0, 0] width 0 height 0
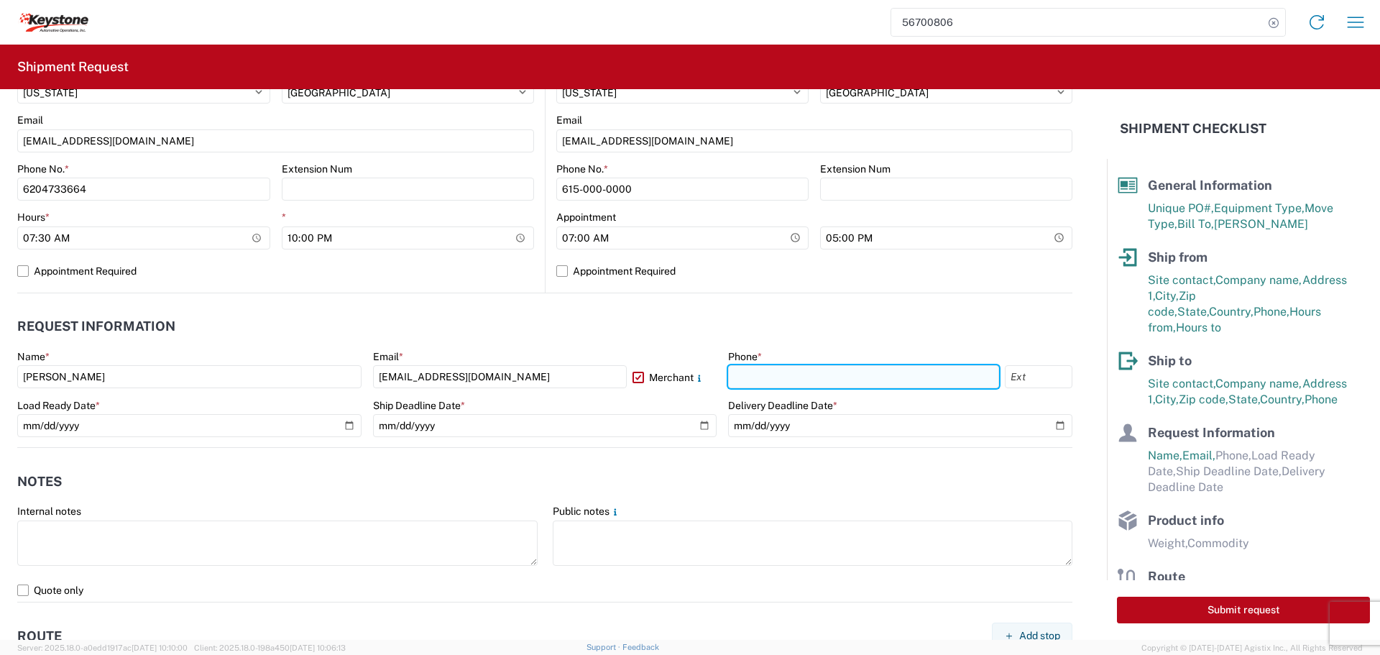
click at [769, 381] on input "text" at bounding box center [863, 376] width 271 height 23
type input "620-4733664"
click at [248, 413] on div "Load Ready Date *" at bounding box center [189, 418] width 344 height 39
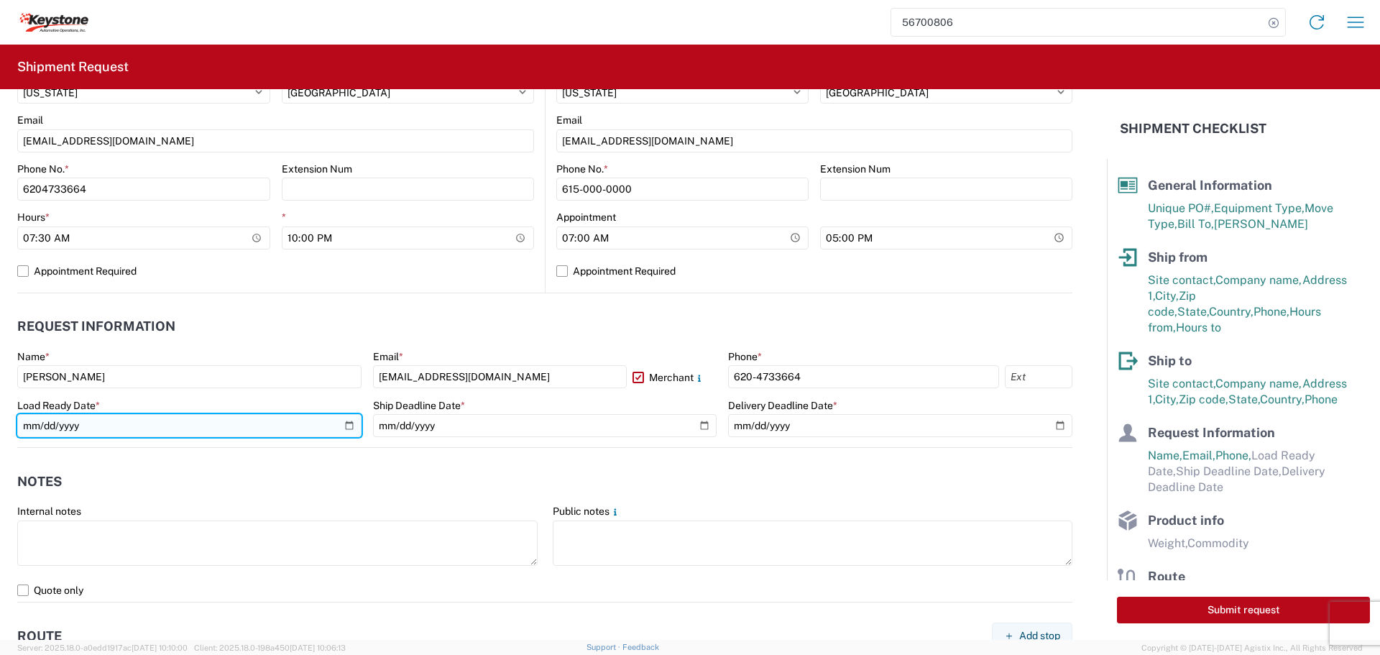
click at [317, 422] on input "date" at bounding box center [189, 425] width 344 height 23
click at [342, 425] on input "date" at bounding box center [189, 425] width 344 height 23
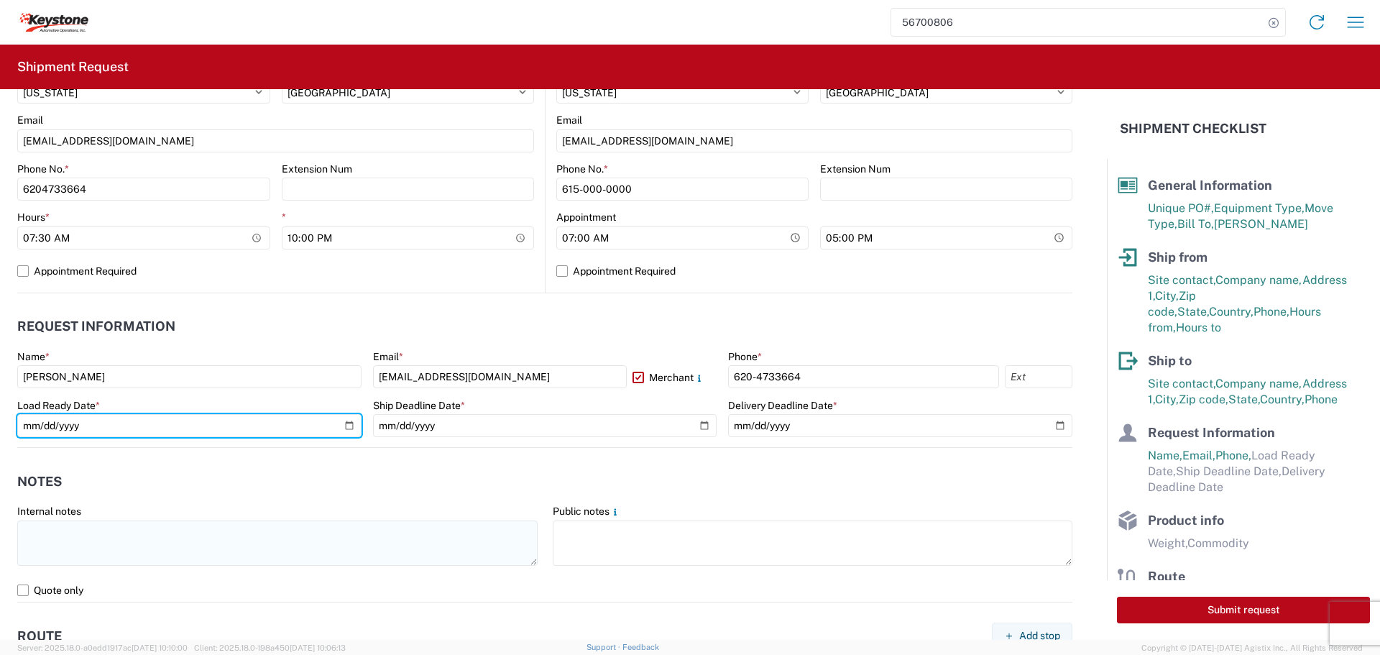
type input "[DATE]"
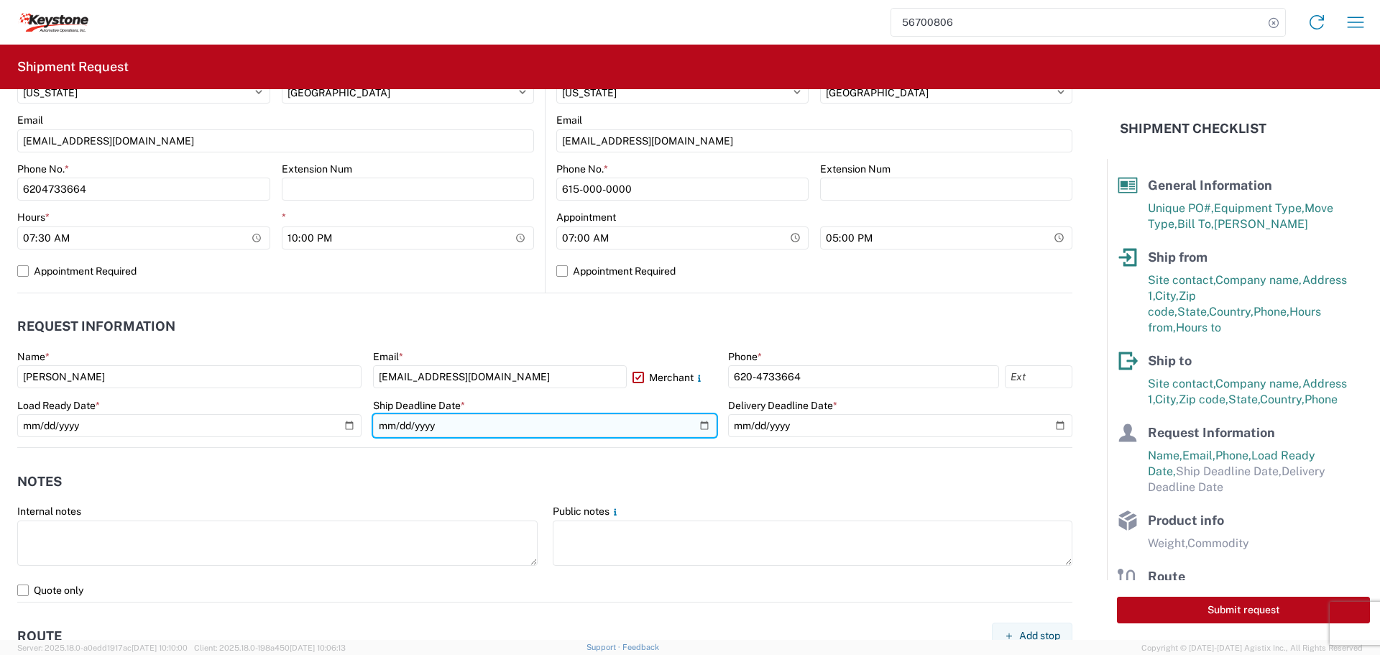
click at [699, 425] on input "date" at bounding box center [545, 425] width 344 height 23
type input "[DATE]"
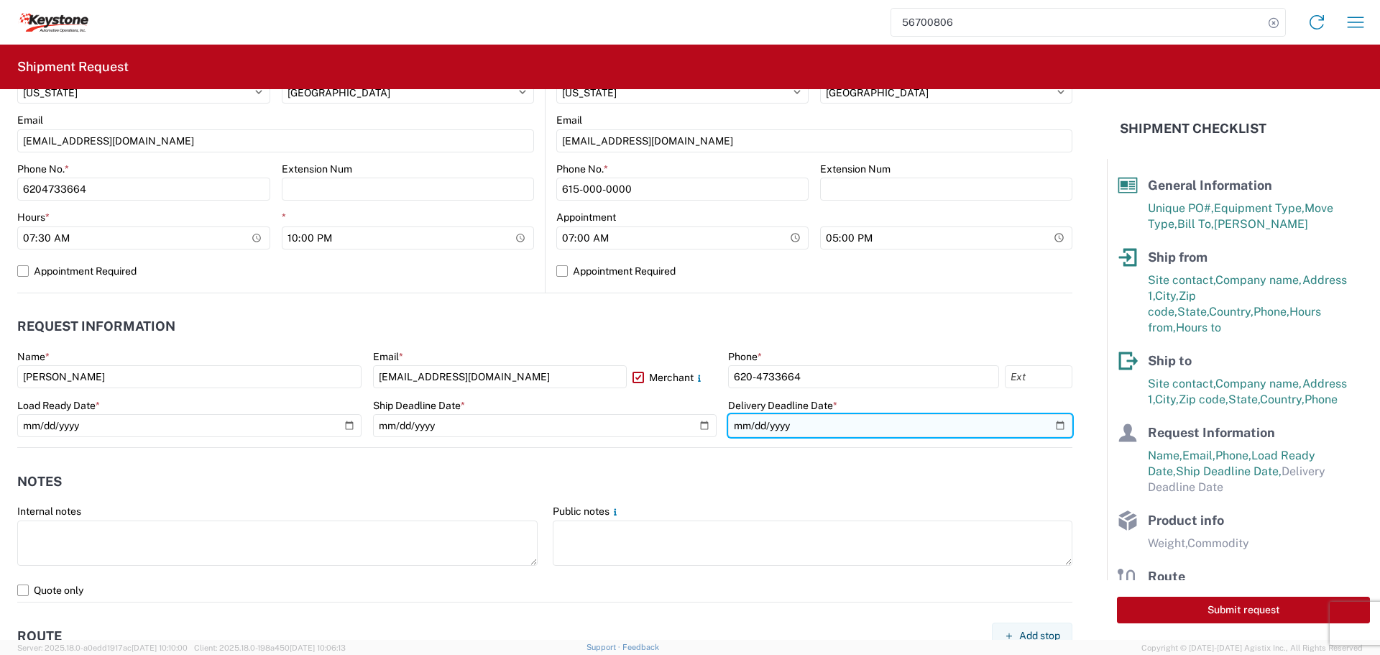
click at [1048, 425] on input "date" at bounding box center [900, 425] width 344 height 23
type input "[DATE]"
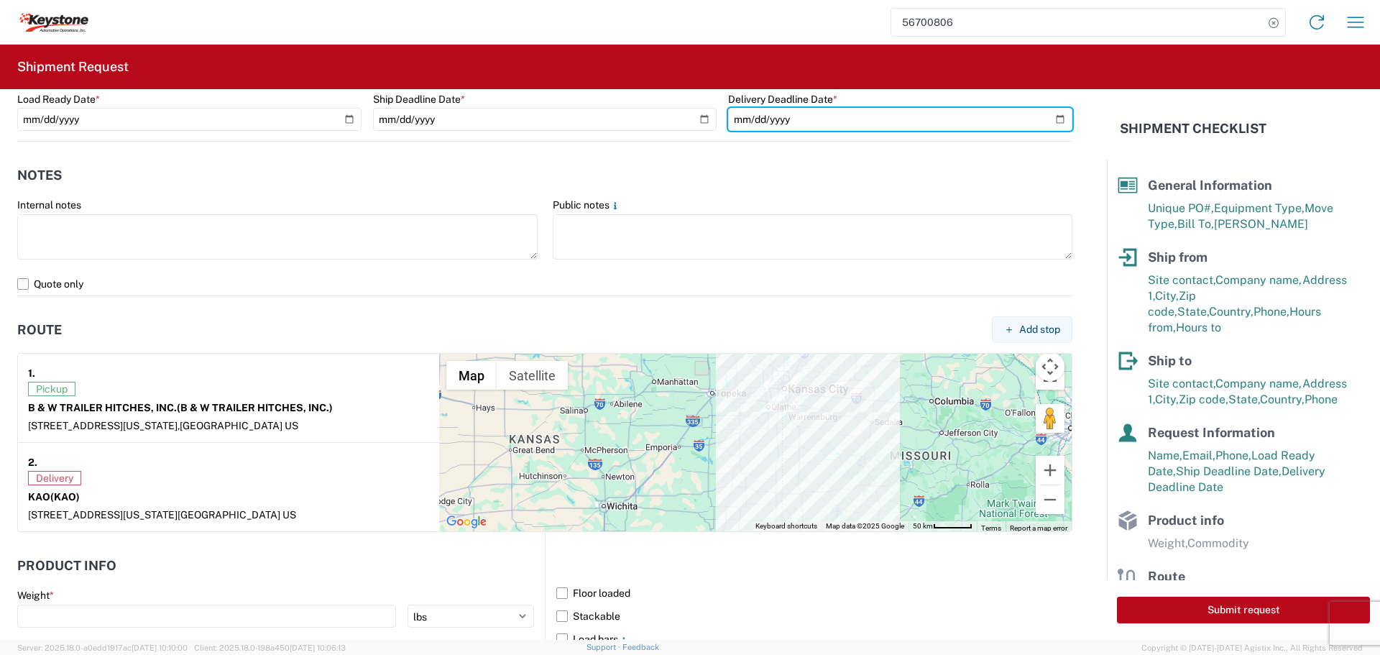
scroll to position [935, 0]
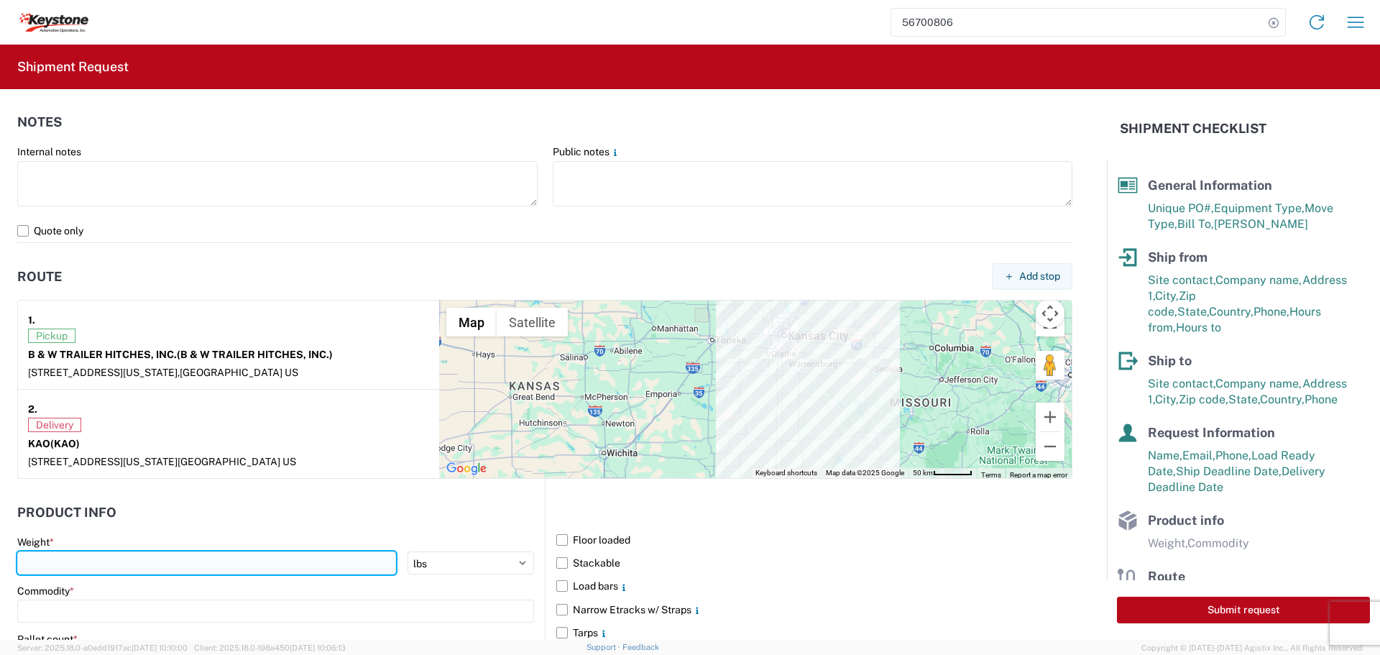
click at [88, 563] on input "number" at bounding box center [206, 562] width 379 height 23
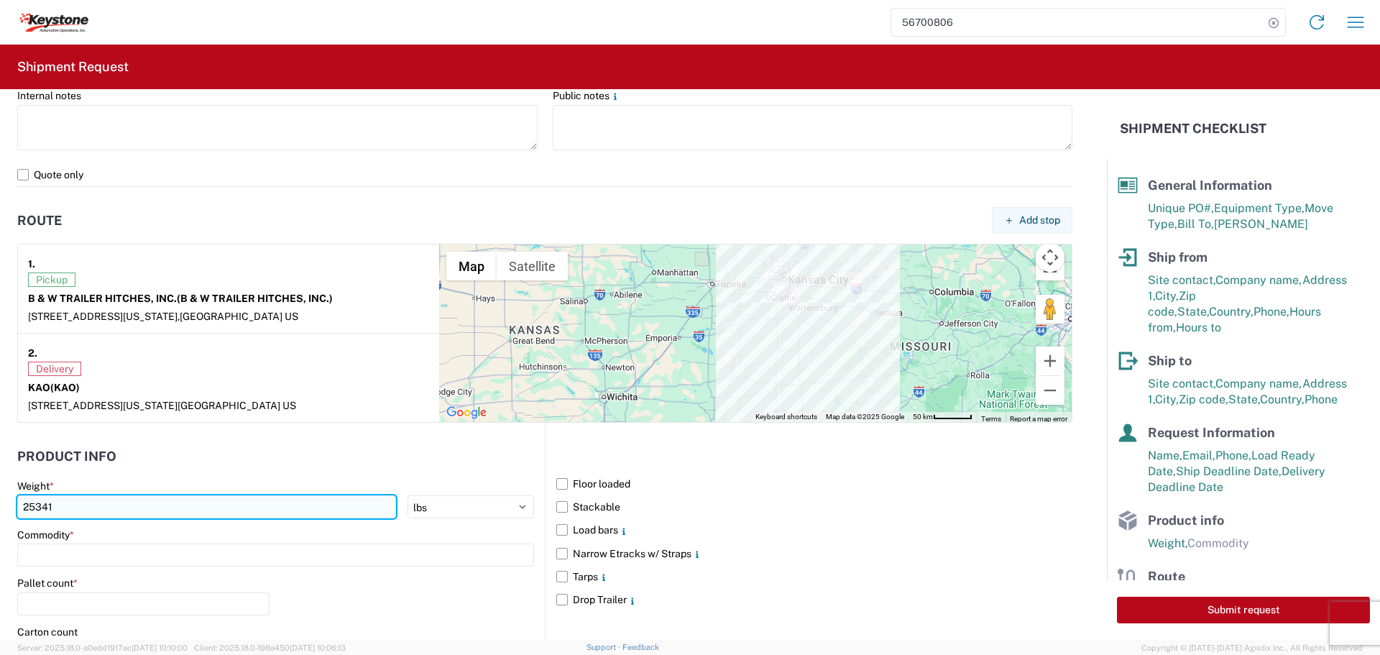
scroll to position [1006, 0]
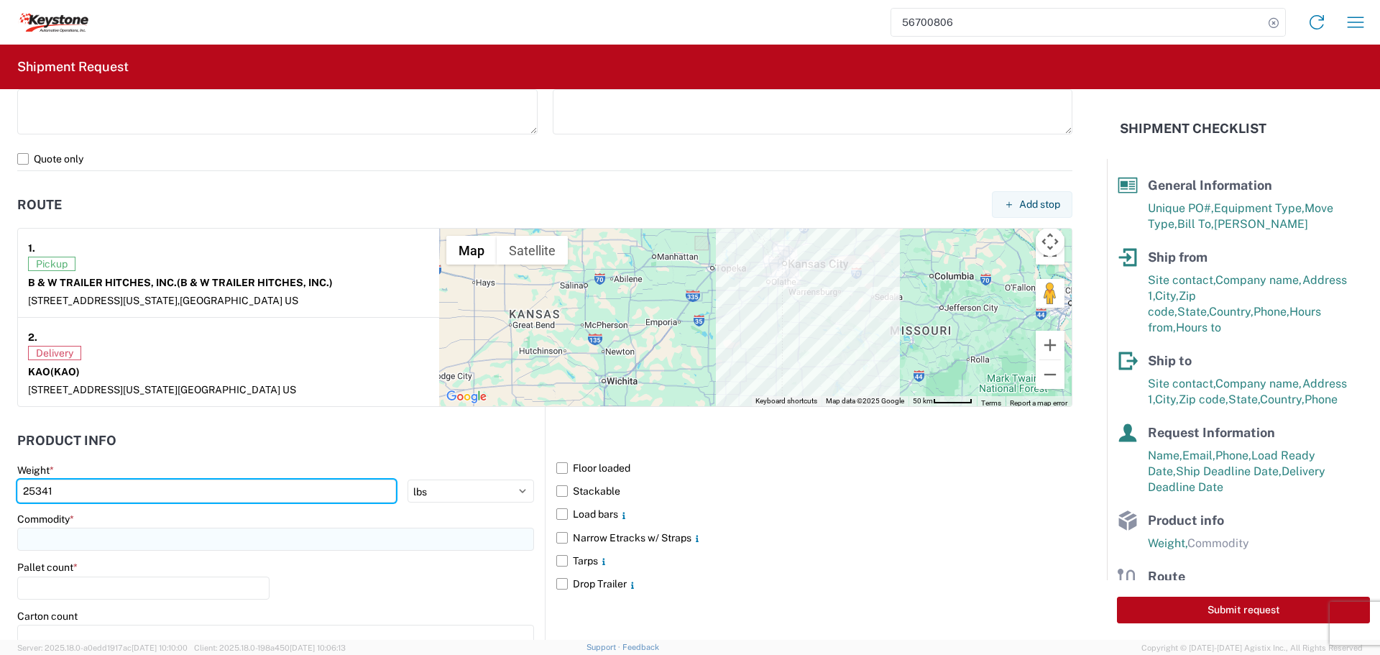
type input "25341"
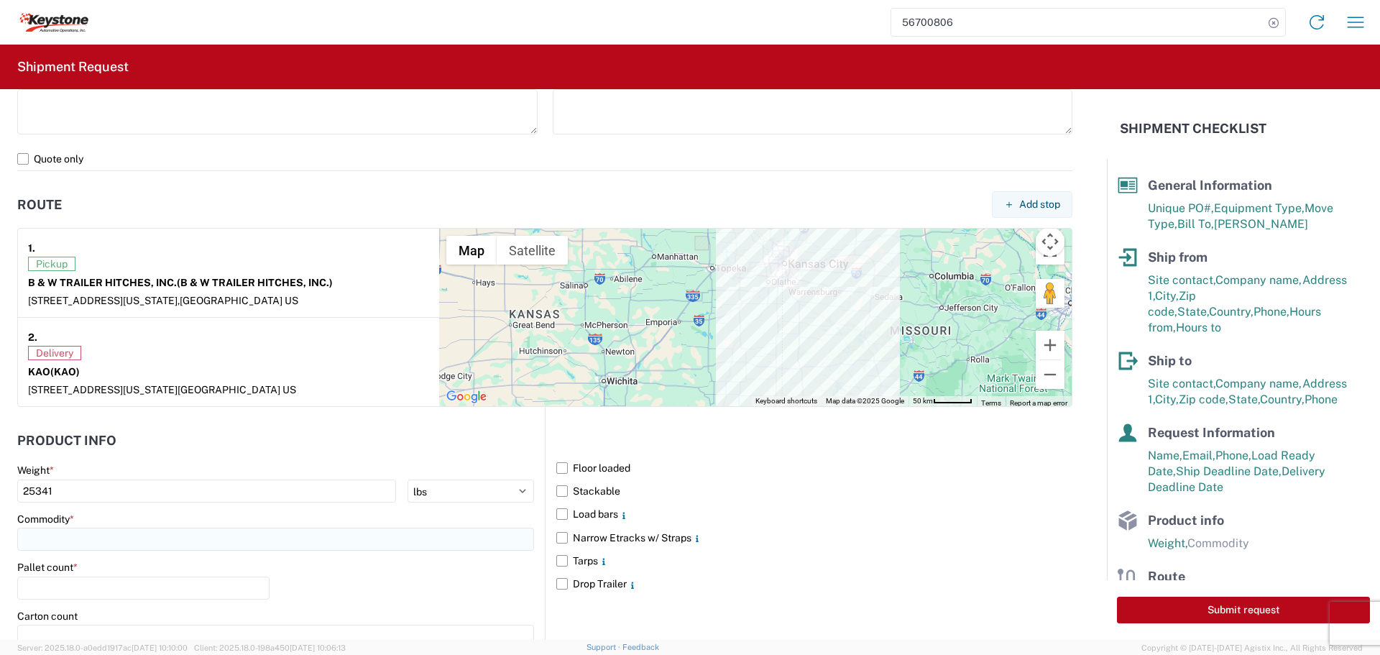
click at [90, 551] on input at bounding box center [275, 539] width 517 height 23
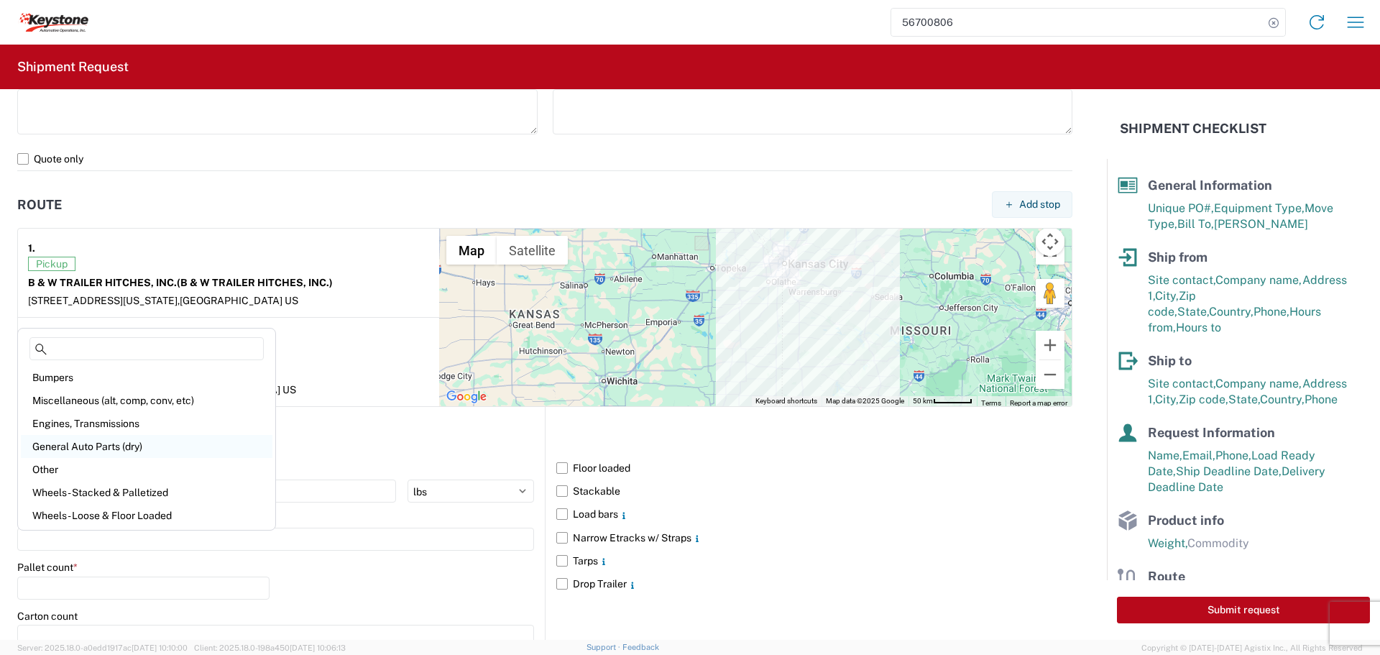
click at [94, 444] on div "General Auto Parts (dry)" at bounding box center [147, 446] width 252 height 23
type input "General Auto Parts (dry)"
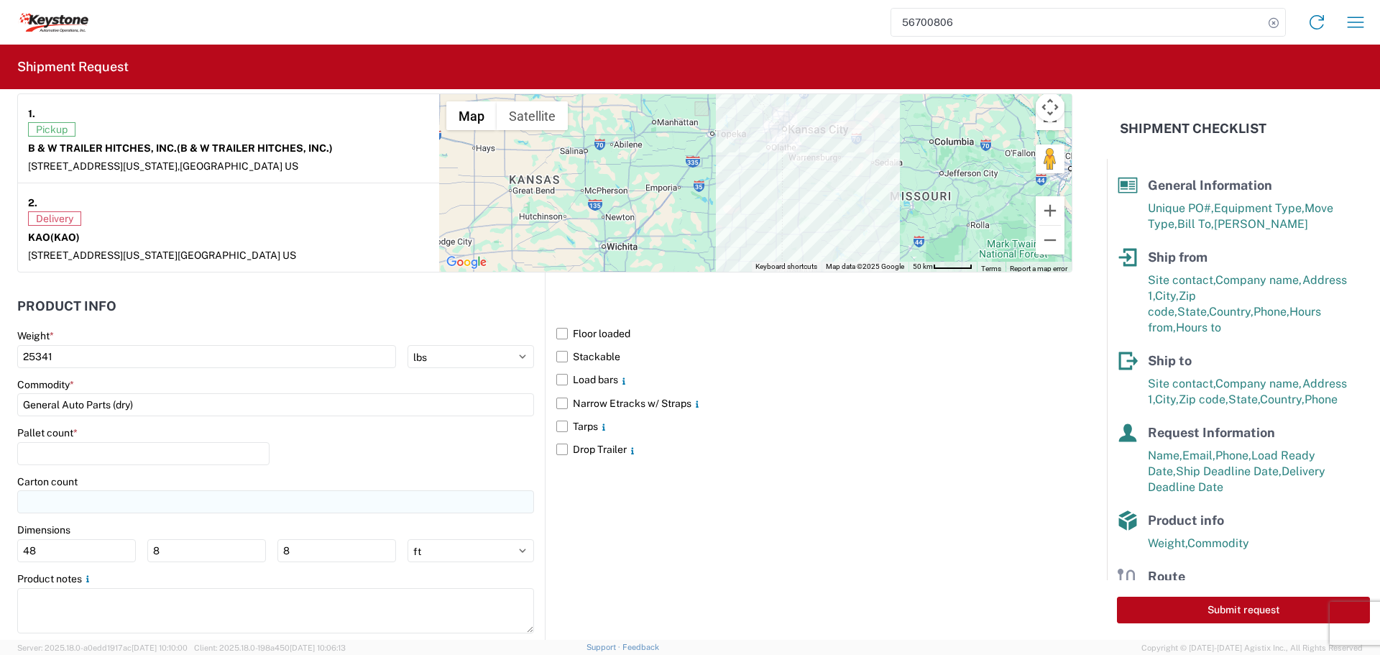
scroll to position [1150, 0]
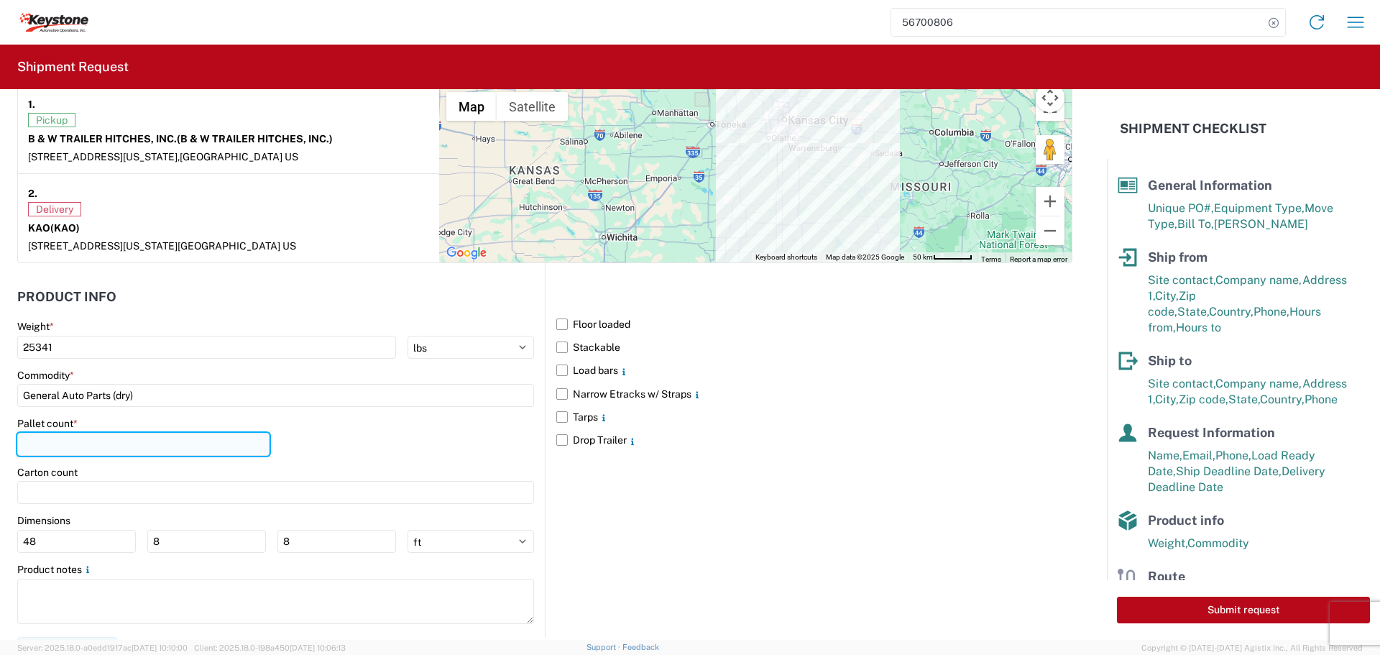
click at [82, 445] on input "number" at bounding box center [143, 444] width 252 height 23
type input "24"
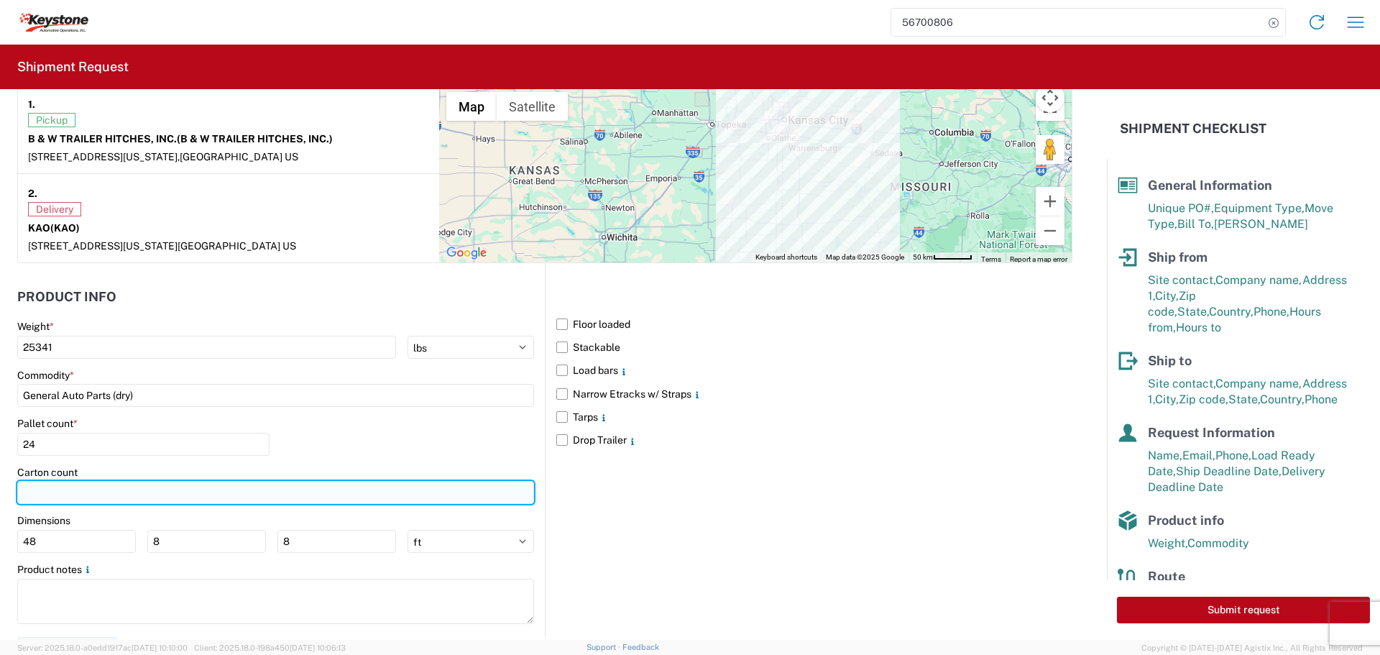
click at [111, 497] on input "number" at bounding box center [275, 492] width 517 height 23
type input "463"
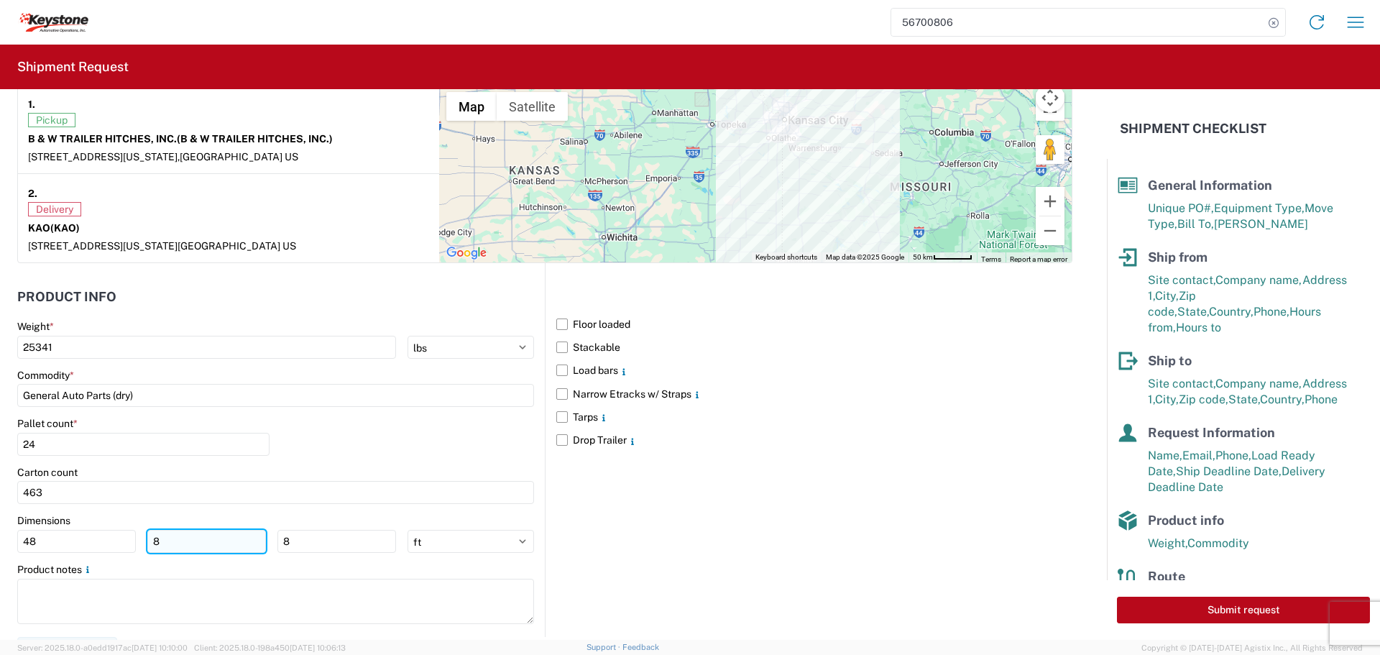
click at [174, 532] on input "8" at bounding box center [206, 541] width 119 height 23
type input "40"
click at [298, 551] on input "8" at bounding box center [337, 541] width 119 height 23
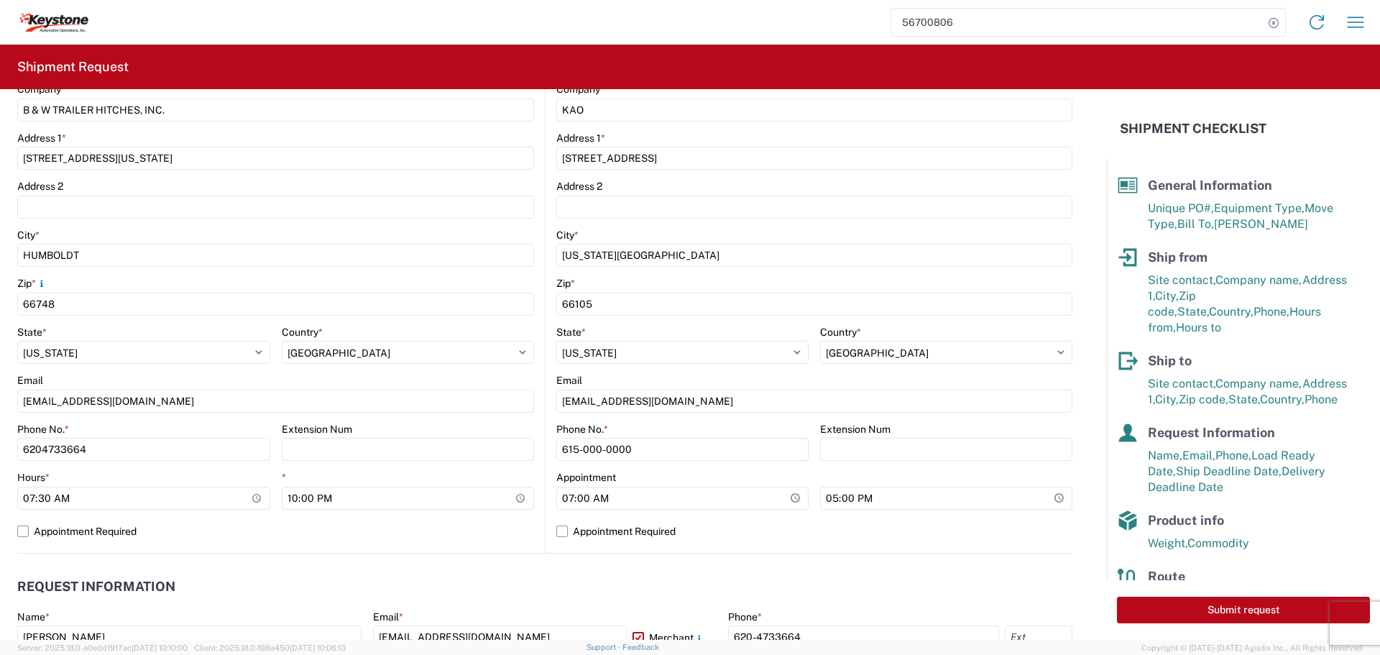
scroll to position [359, 0]
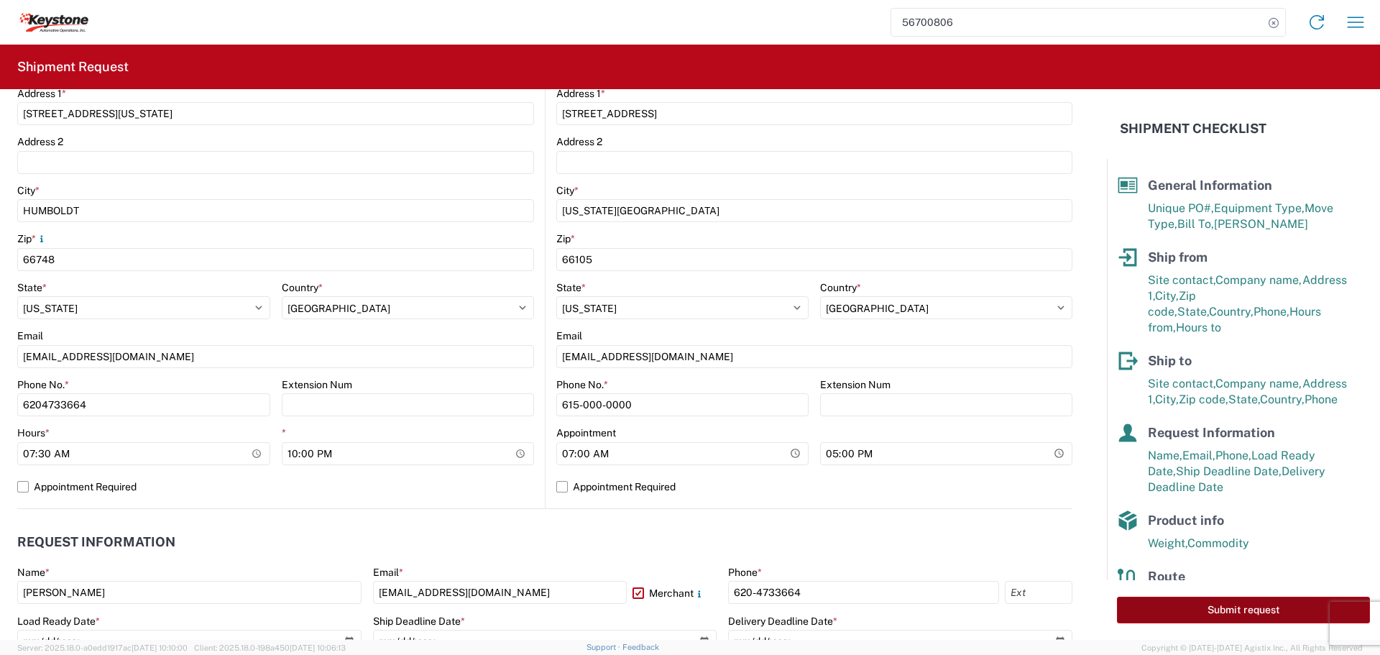
type input "48"
click at [1260, 602] on button "Submit request" at bounding box center [1243, 610] width 253 height 27
select select "US"
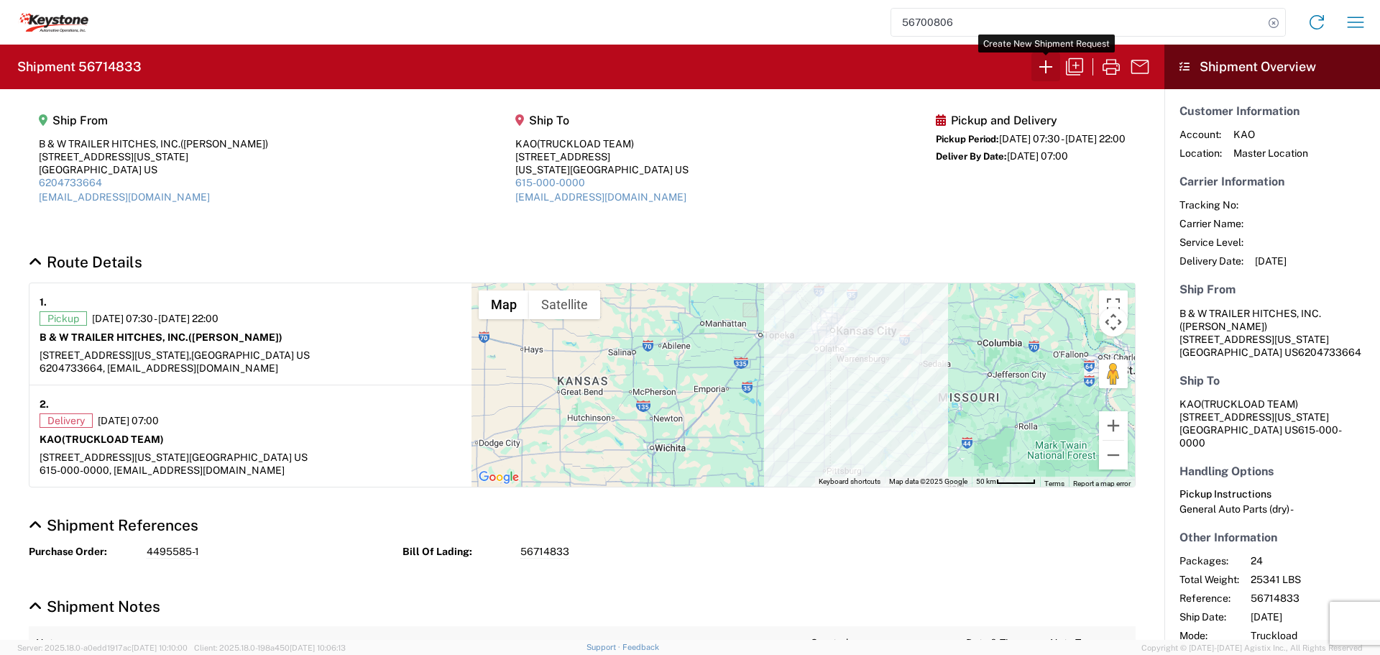
click at [1050, 67] on icon "button" at bounding box center [1046, 66] width 13 height 13
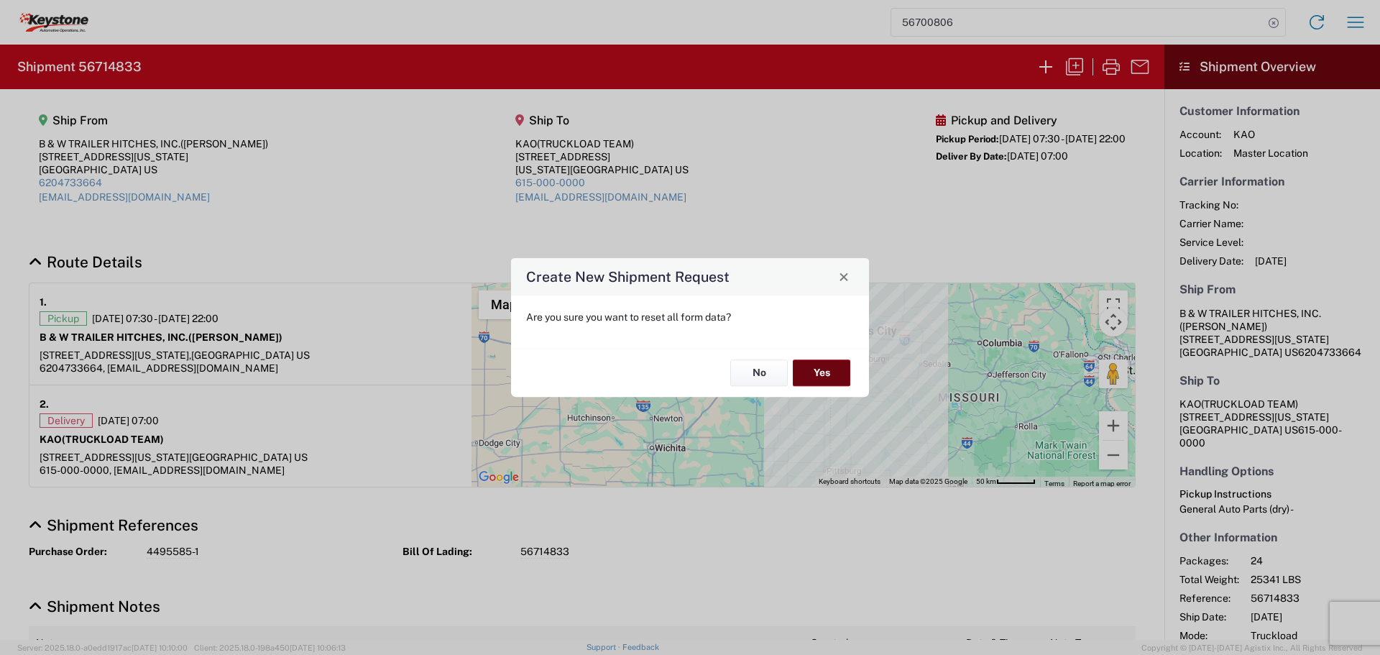
click at [821, 375] on button "Yes" at bounding box center [822, 373] width 58 height 27
select select "FULL"
select select "US"
select select "LBS"
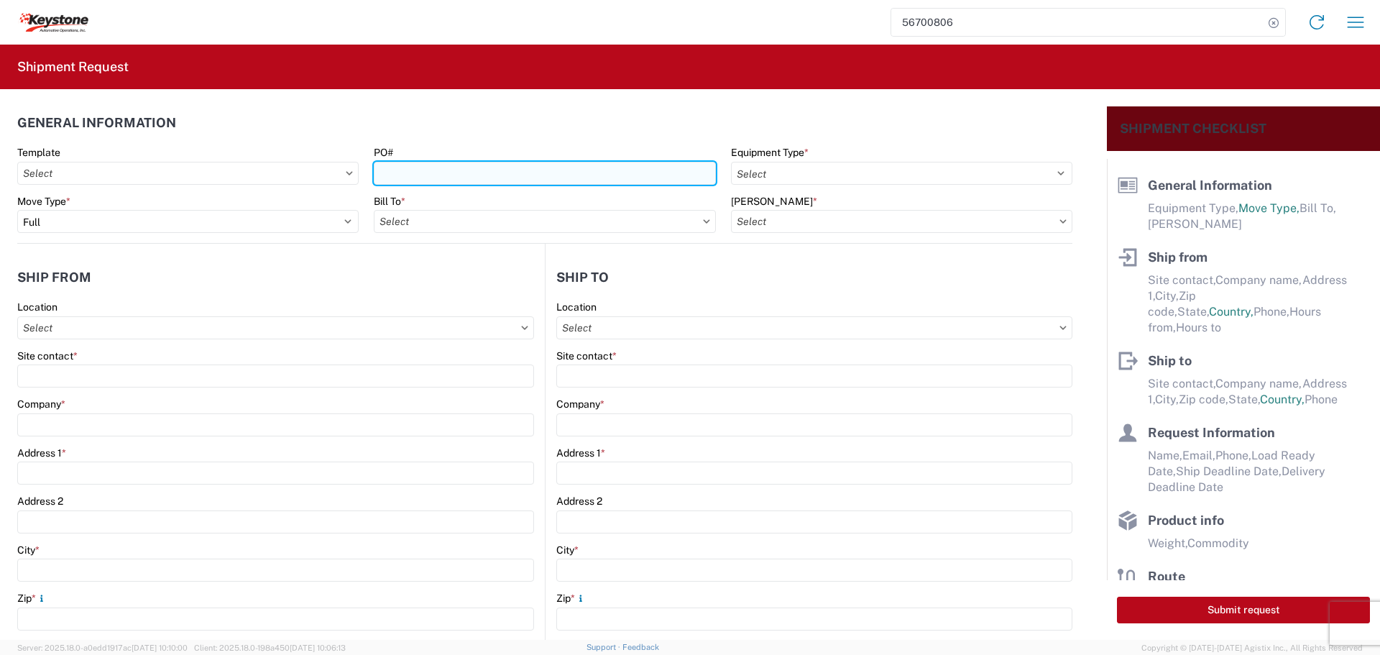
click at [525, 180] on input "PO#" at bounding box center [544, 173] width 341 height 23
type input "5180893"
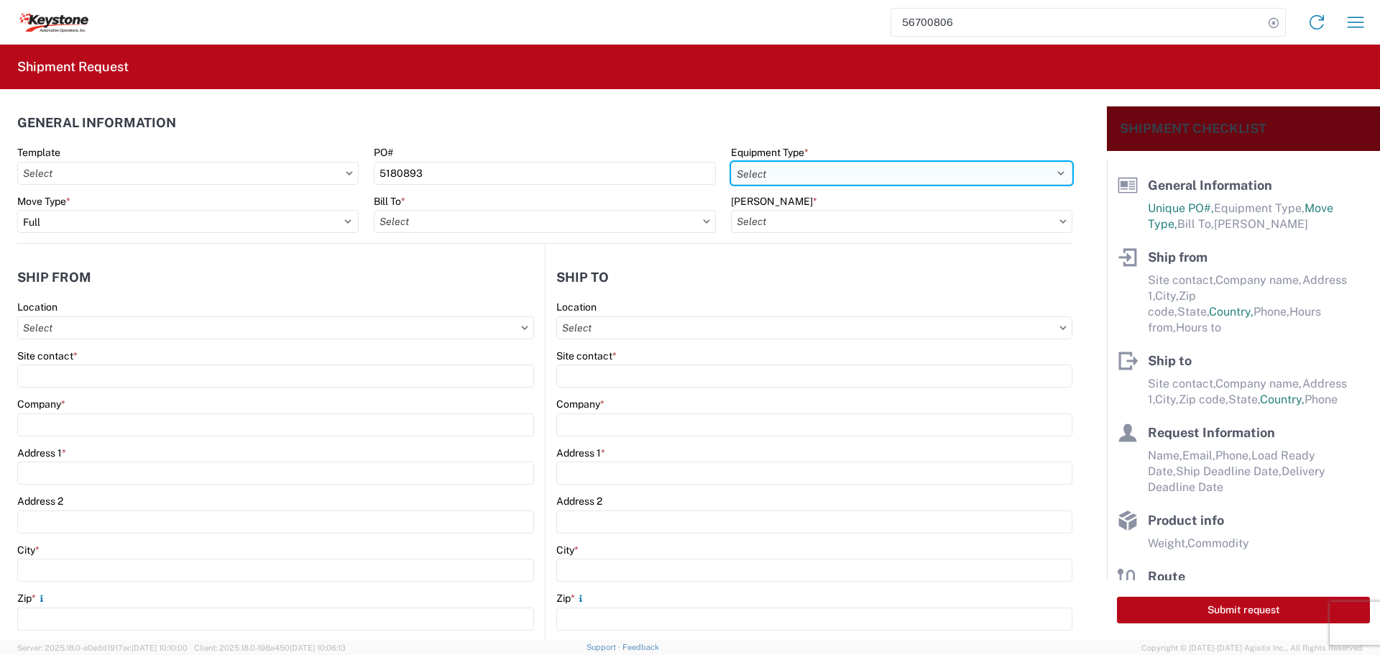
click at [950, 167] on select "Select 53’ Dry Van Flatbed Dropdeck (van) Lowboy (flatbed) Rail" at bounding box center [901, 173] width 341 height 23
select select "STDV"
click at [731, 162] on select "Select 53’ Dry Van Flatbed Dropdeck (van) Lowboy (flatbed) Rail" at bounding box center [901, 173] width 341 height 23
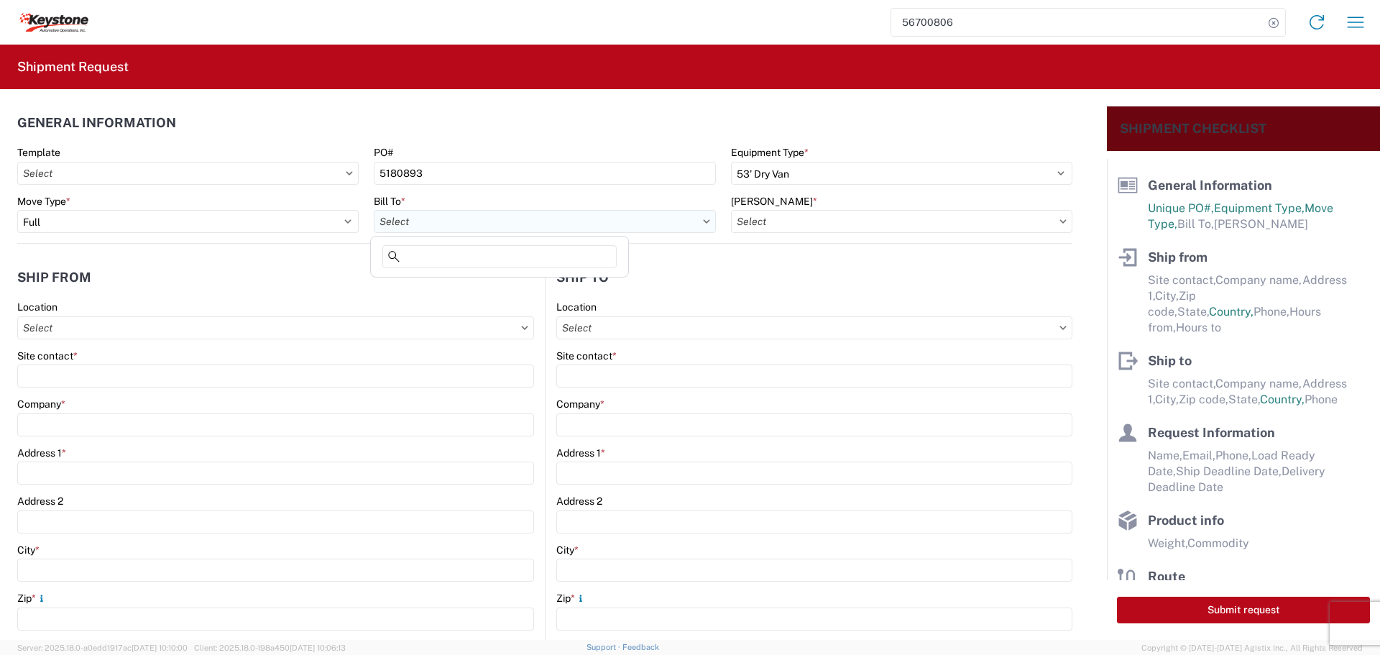
click at [552, 216] on input "Bill To *" at bounding box center [544, 221] width 341 height 23
type input "8438"
click at [495, 286] on div "8438 - [GEOGRAPHIC_DATA], [GEOGRAPHIC_DATA] - KAO Logistics" at bounding box center [535, 285] width 323 height 23
type input "8438 - [GEOGRAPHIC_DATA], [GEOGRAPHIC_DATA] - KAO Logistics"
click at [844, 223] on input "[PERSON_NAME] *" at bounding box center [901, 221] width 341 height 23
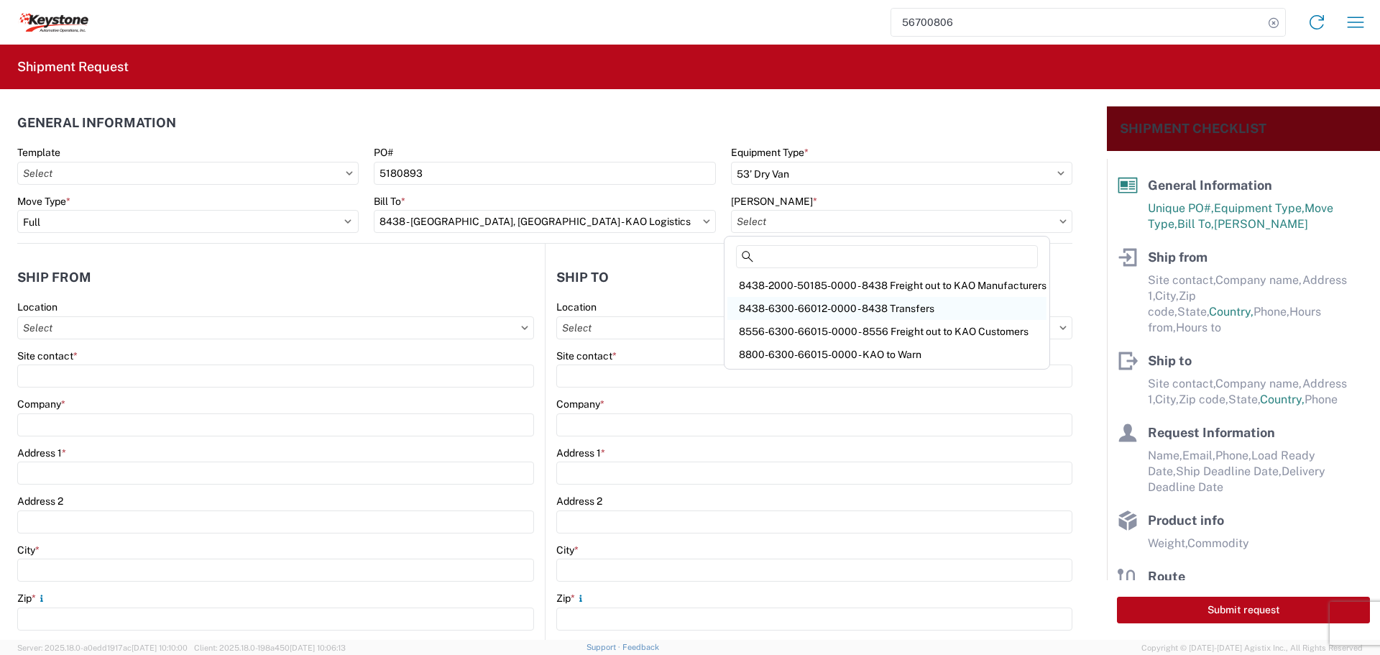
click at [850, 303] on div "8438-6300-66012-0000 - 8438 Transfers" at bounding box center [887, 308] width 319 height 23
type input "8438-6300-66012-0000 - 8438 Transfers, 8438-6300-66012-0000 - 8438 Transfers"
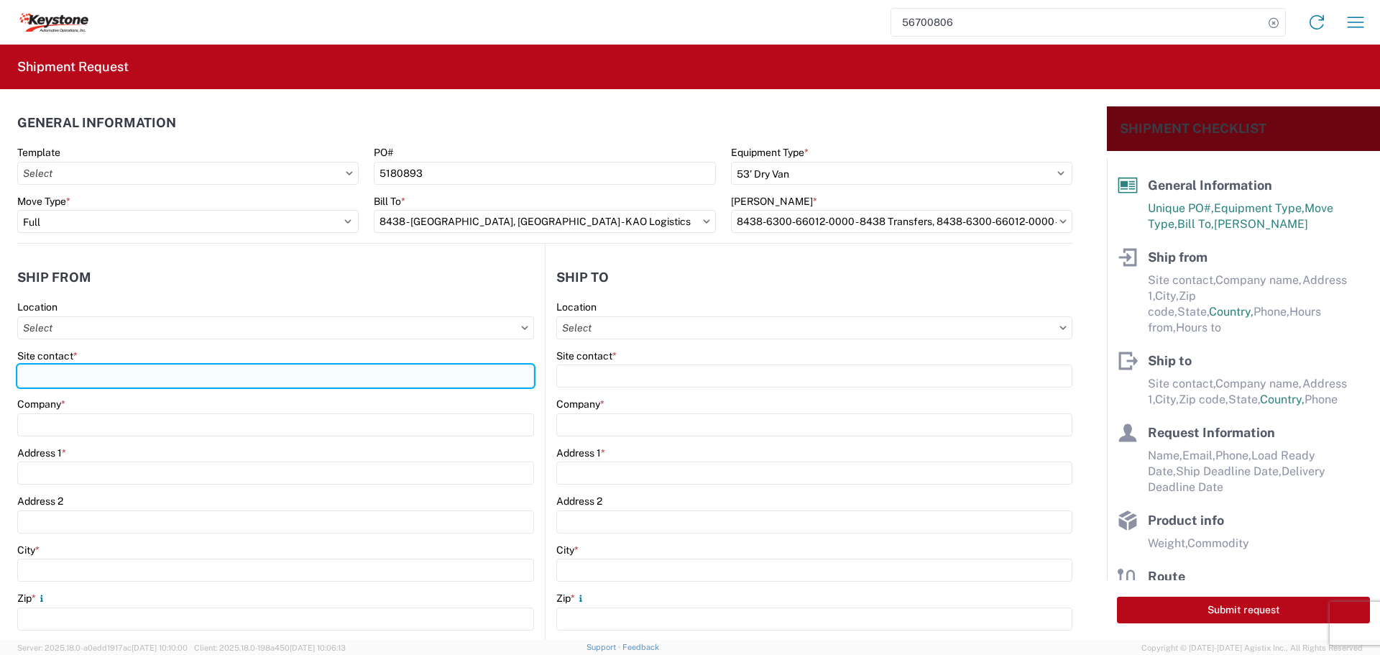
click at [96, 373] on input "Site contact *" at bounding box center [275, 375] width 517 height 23
type input "BILL OR [PERSON_NAME]"
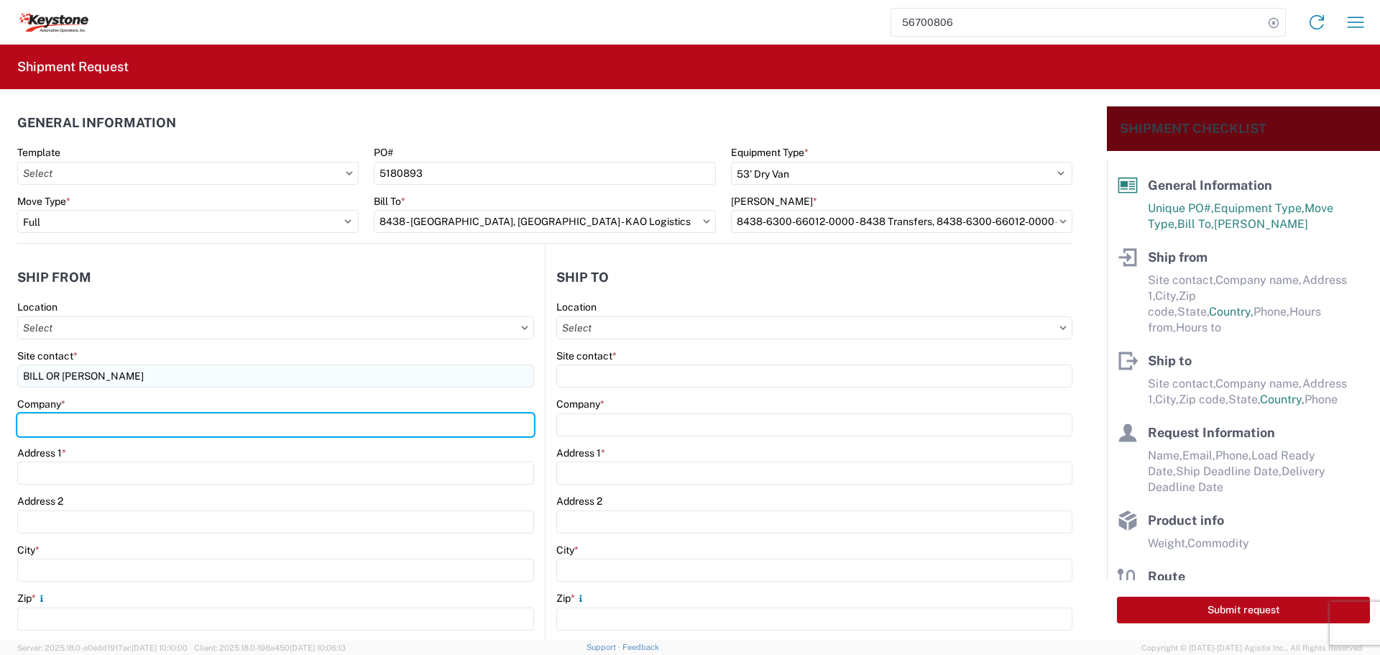
type input "B & W TRAILER HITCHES, INC."
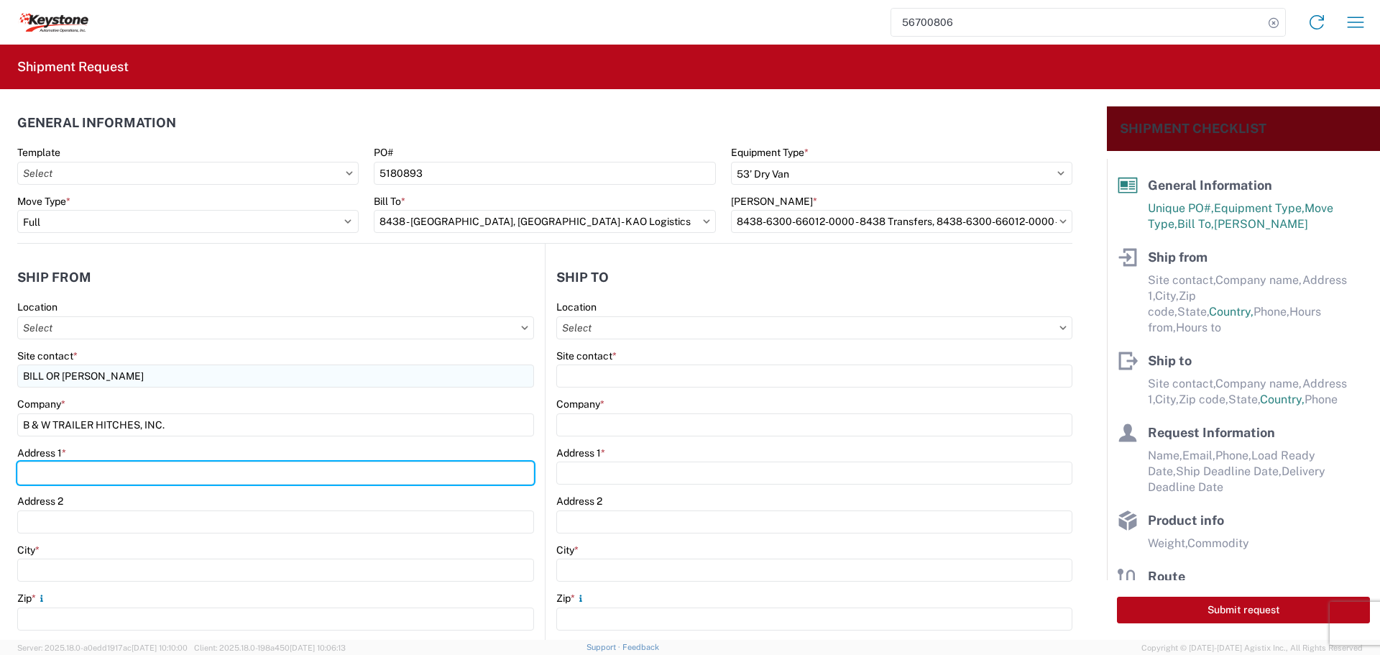
type input "[STREET_ADDRESS][US_STATE]"
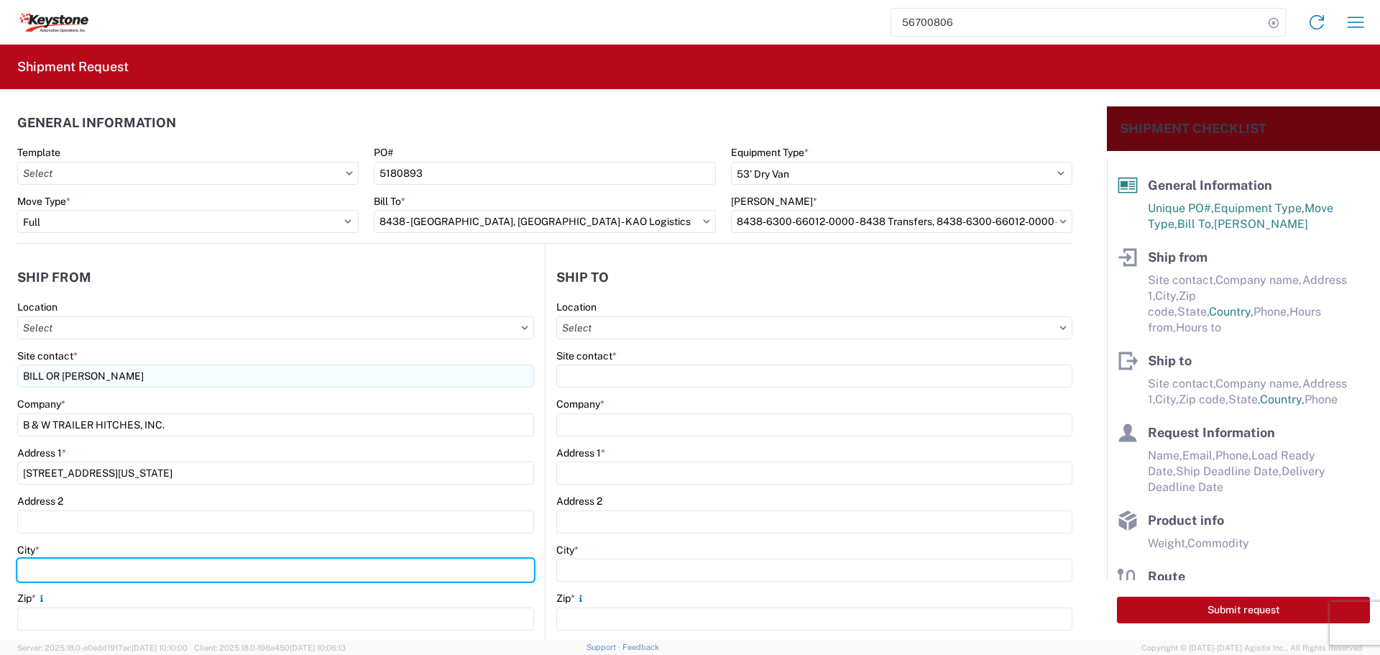
type input "HUMBOLDT"
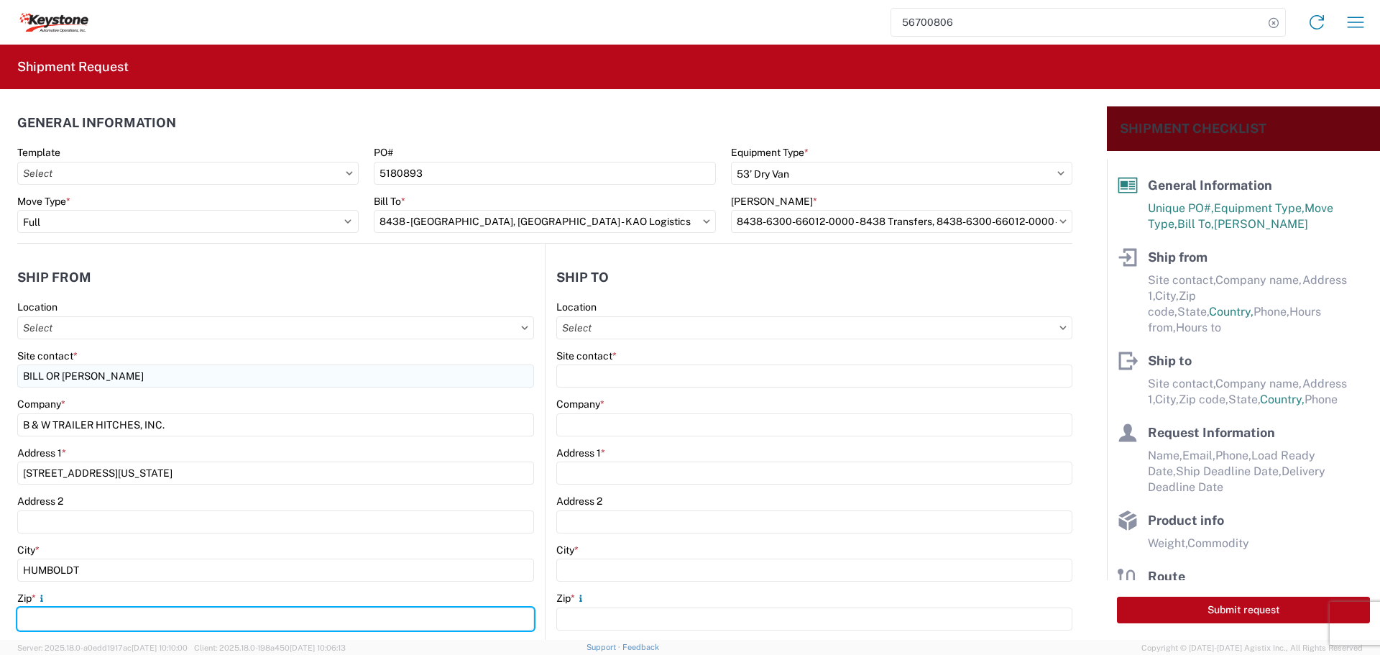
type input "66748"
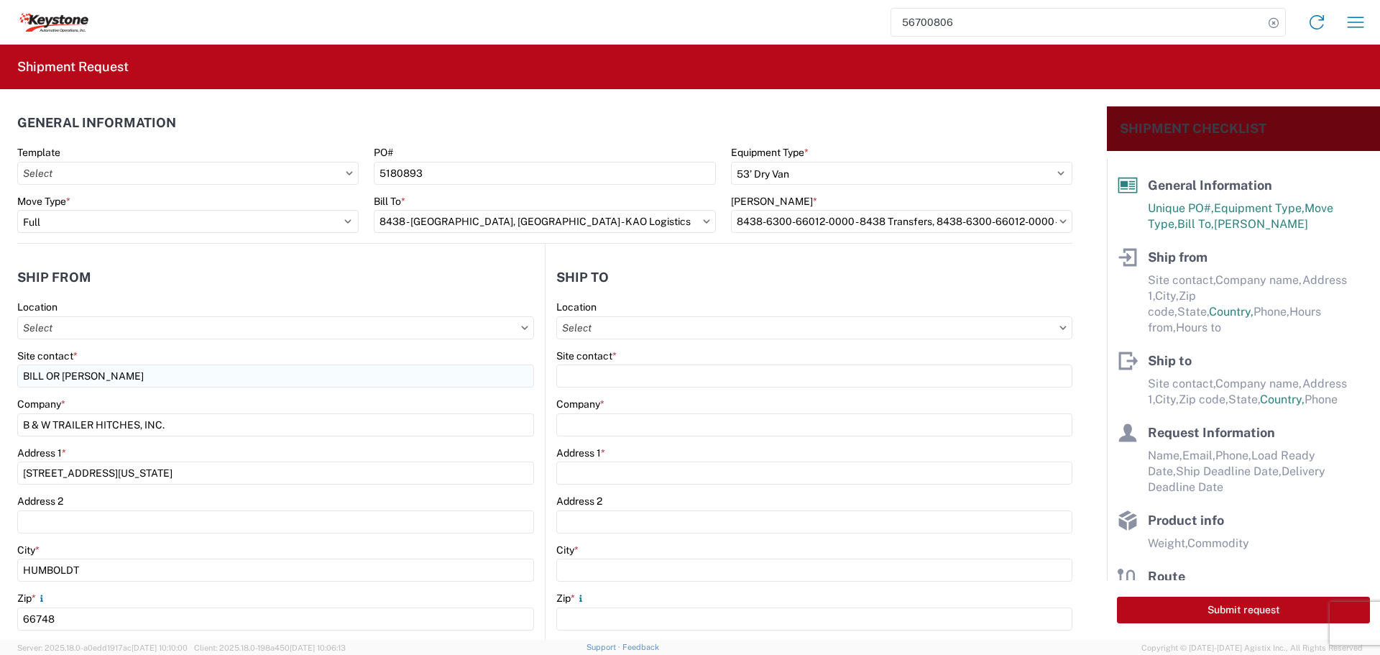
select select "KS"
type input "[EMAIL_ADDRESS][DOMAIN_NAME]"
type input "6204733664"
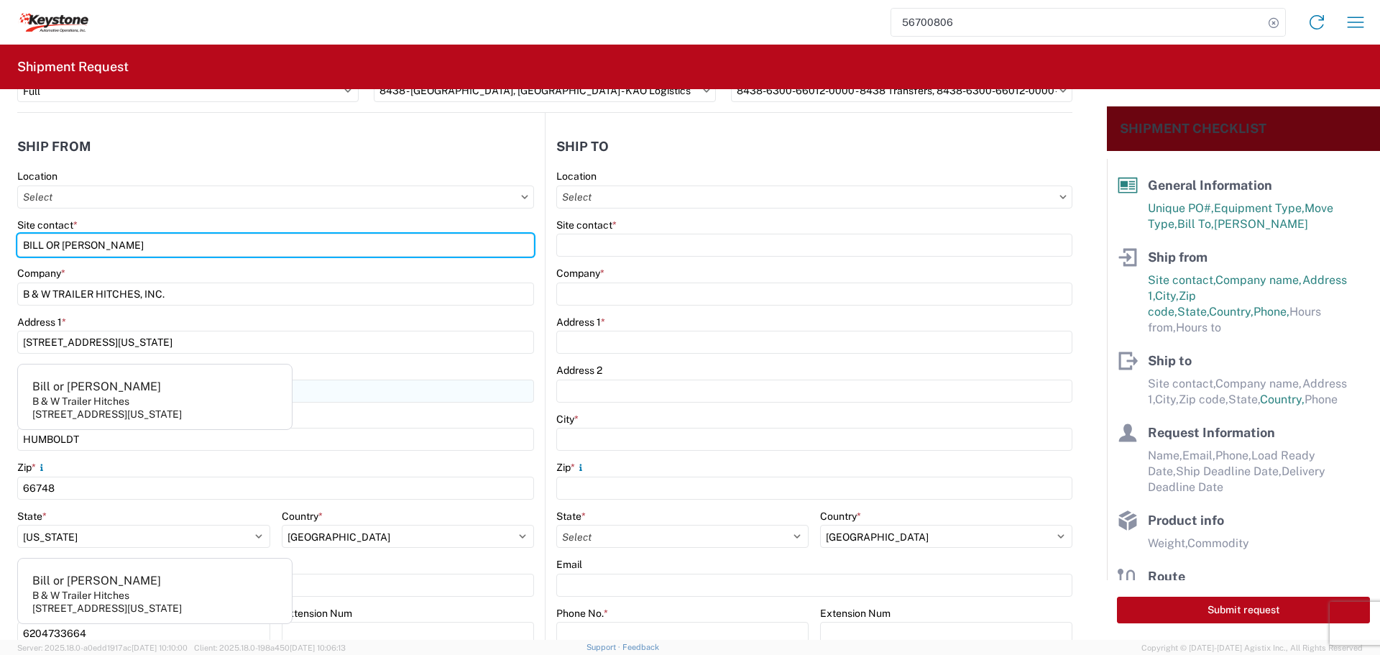
scroll to position [144, 0]
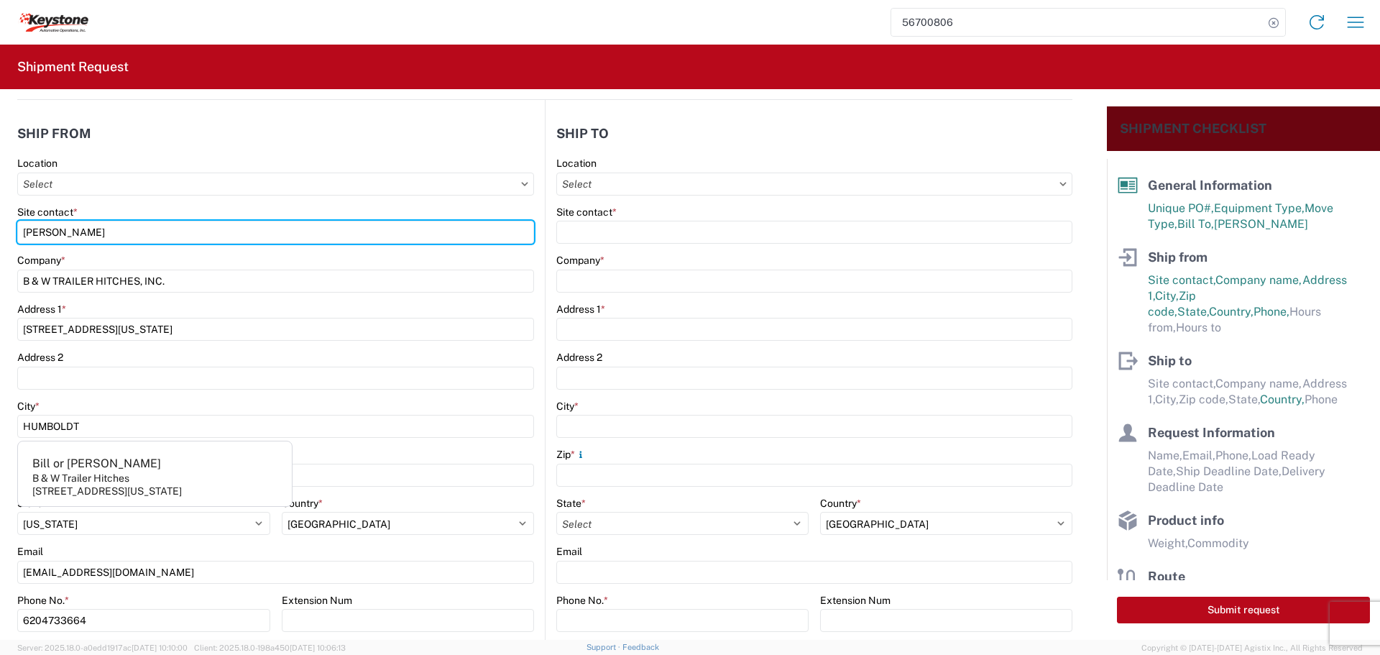
type input "[PERSON_NAME]"
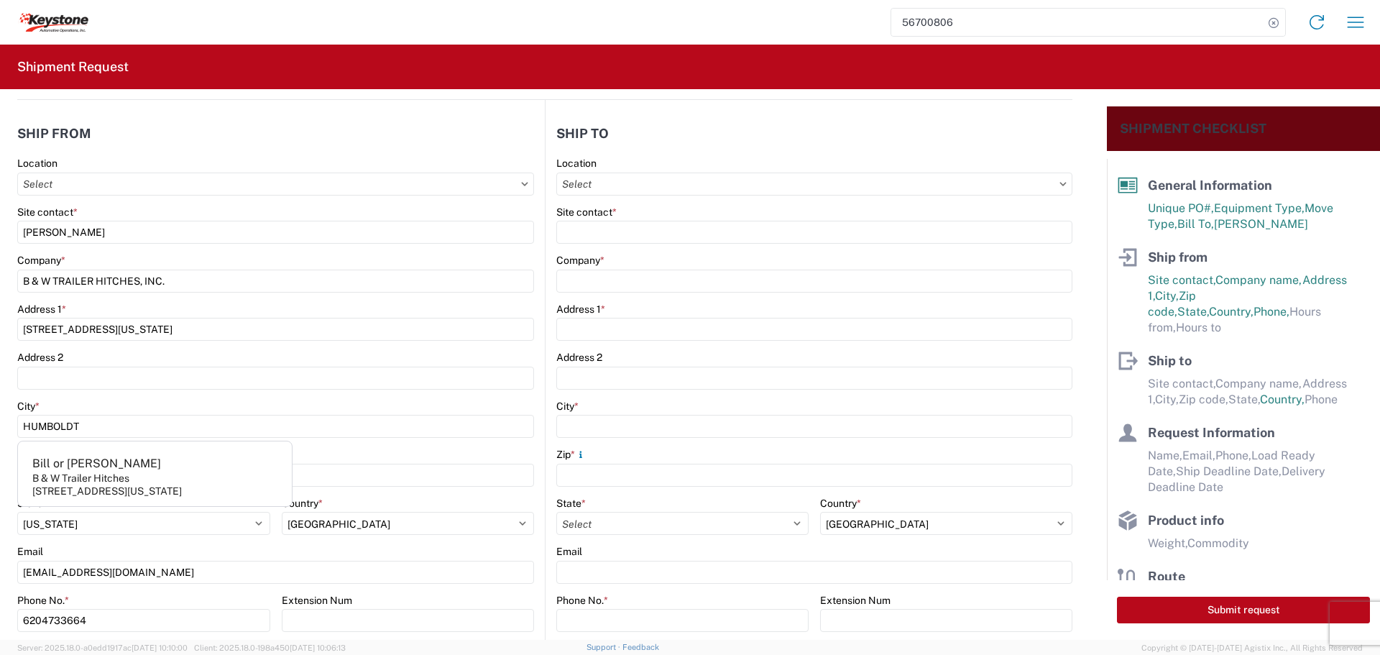
click at [399, 349] on agx-form-control-wrapper-v2 "Address [STREET_ADDRESS][US_STATE]" at bounding box center [275, 327] width 517 height 49
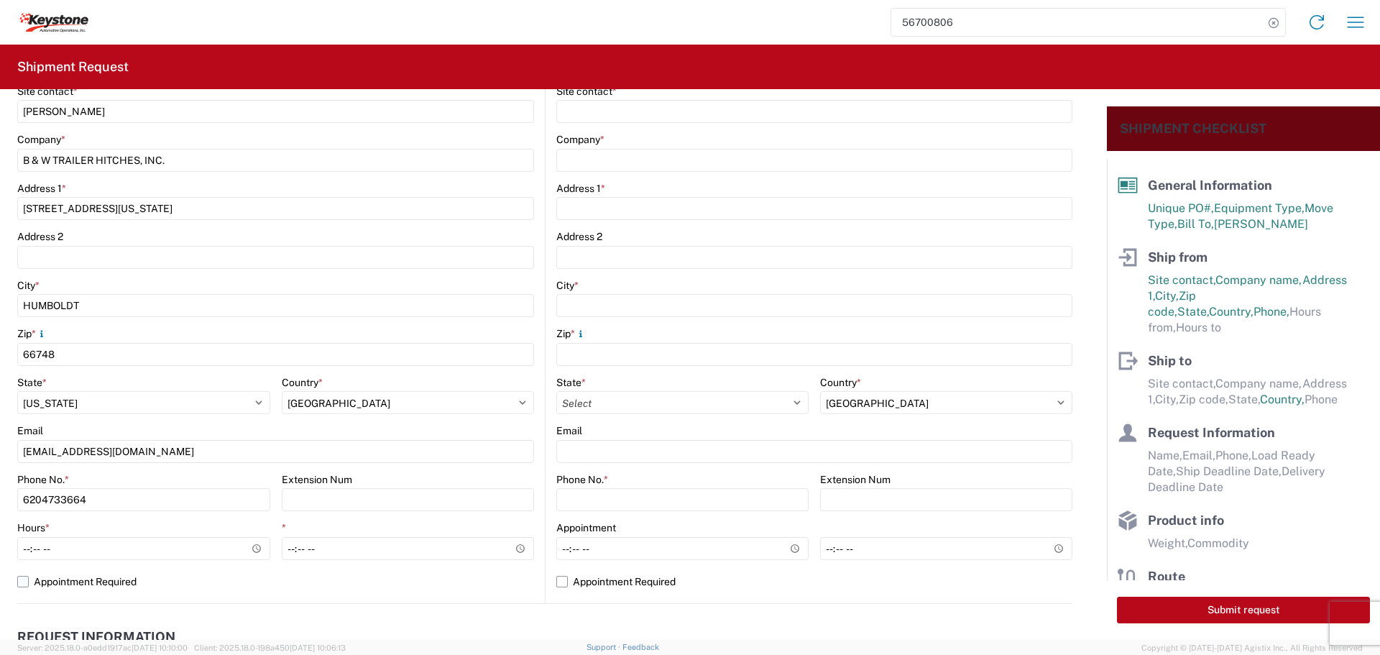
scroll to position [288, 0]
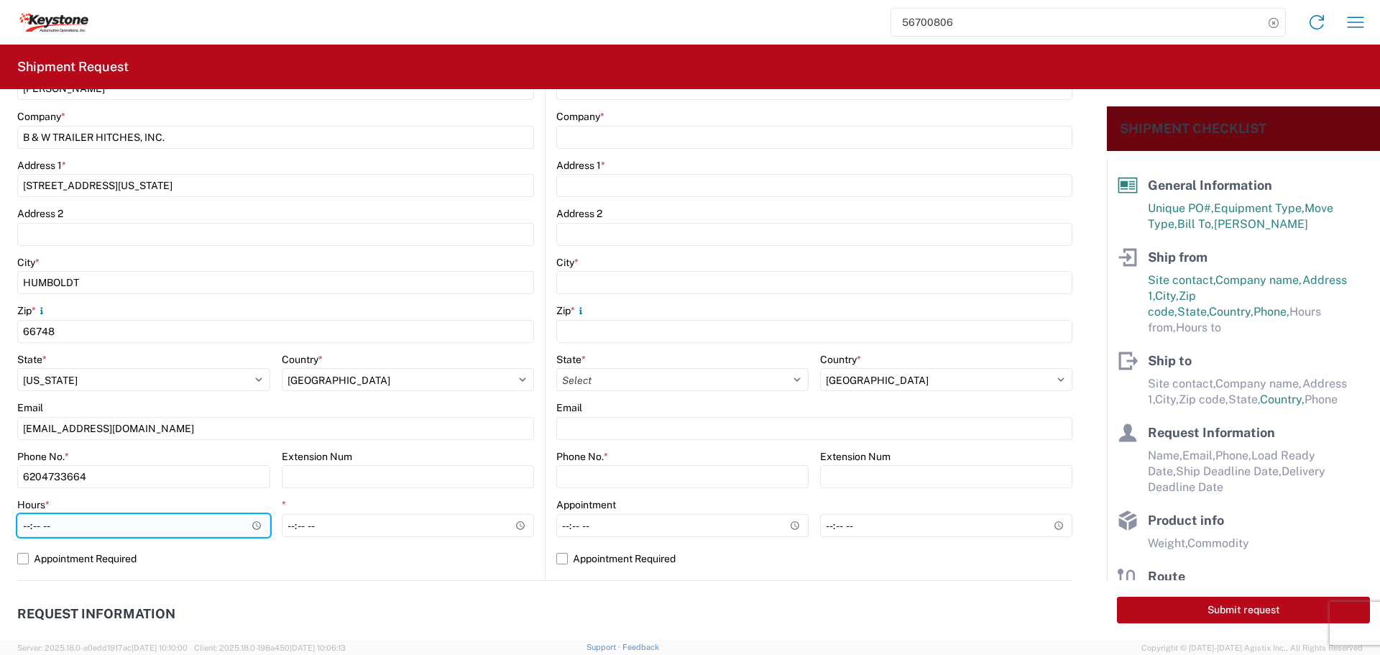
click at [254, 522] on input "Hours *" at bounding box center [143, 525] width 253 height 23
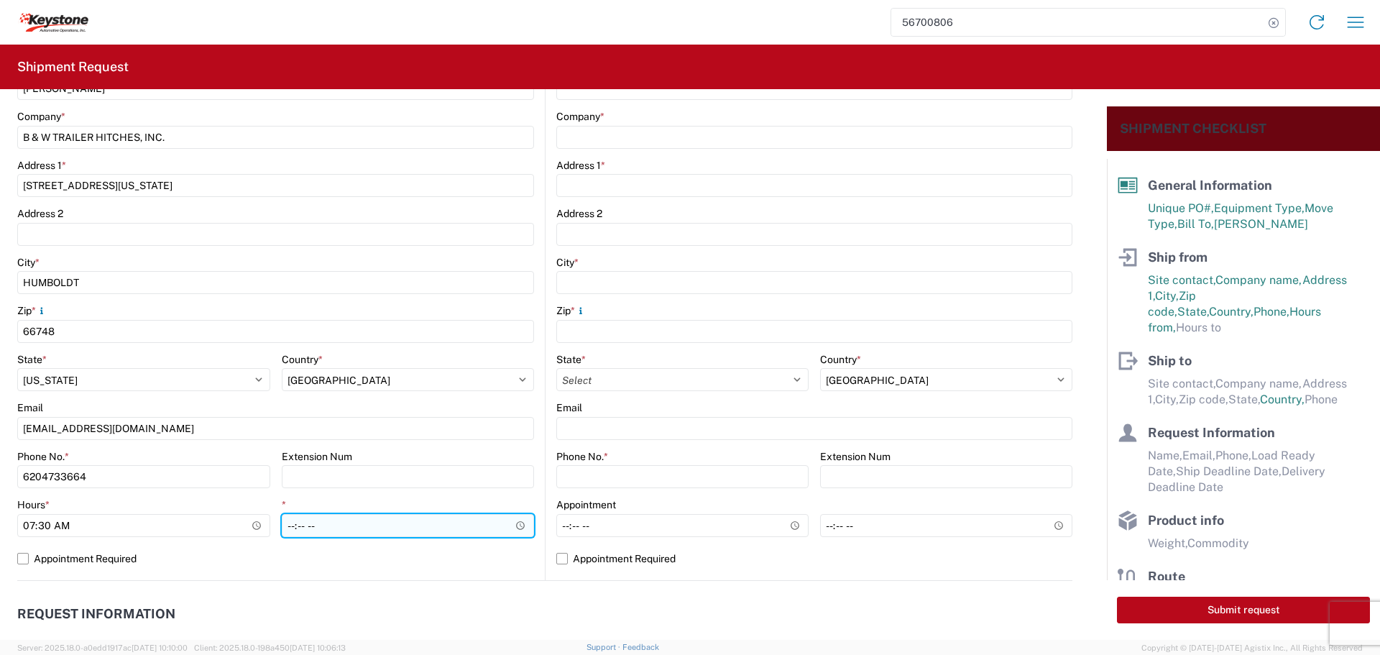
type input "07:30"
click at [513, 523] on input "*" at bounding box center [408, 525] width 253 height 23
type input "22:00"
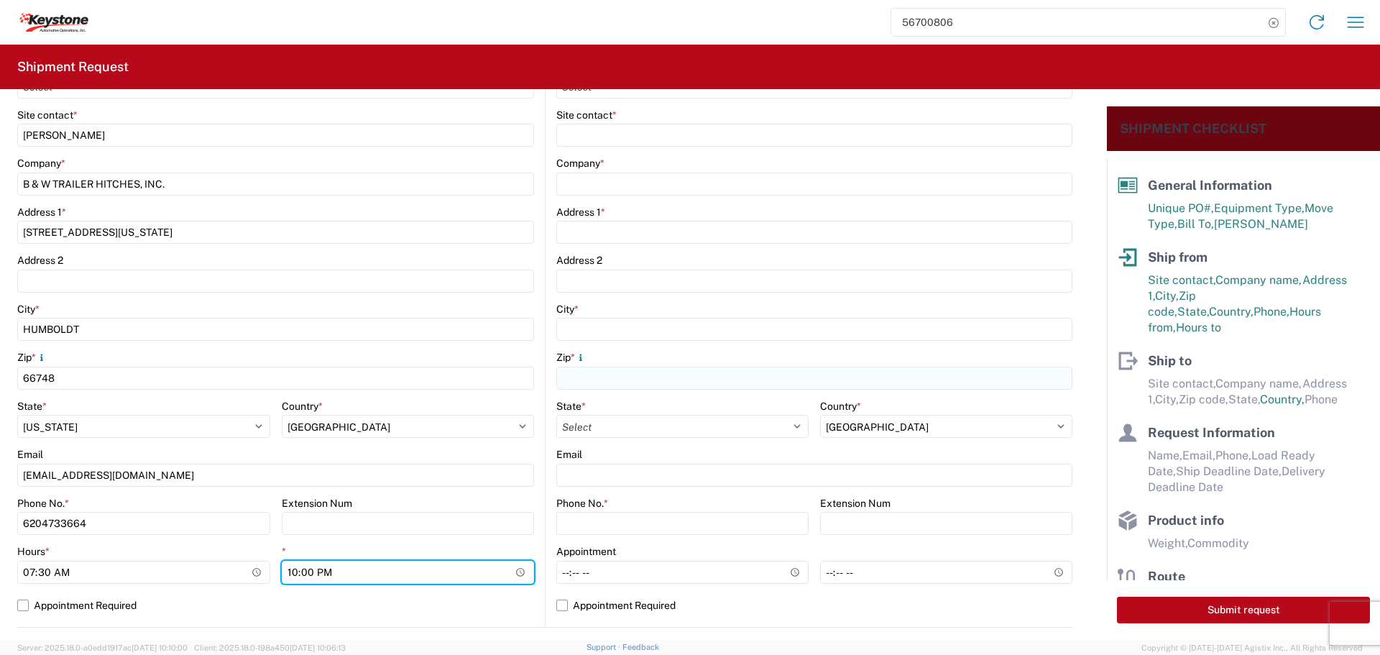
scroll to position [0, 0]
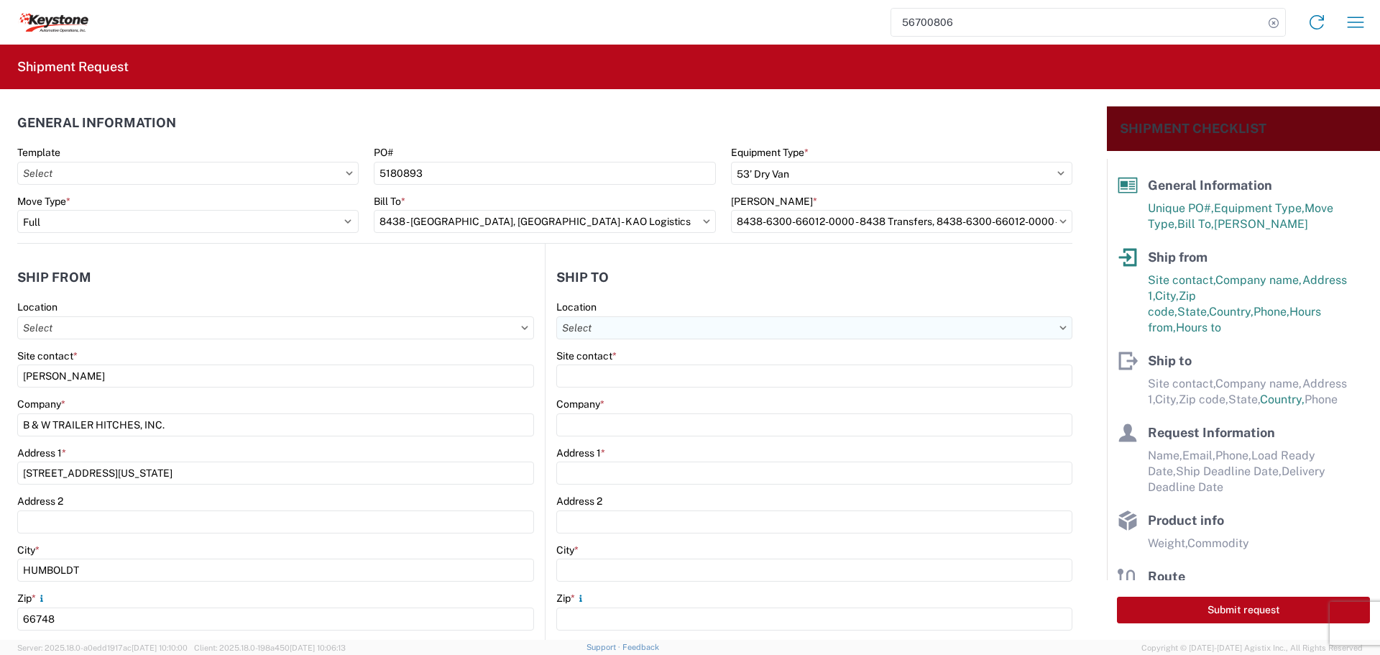
click at [715, 334] on input "Location" at bounding box center [814, 327] width 516 height 23
type input "8438"
click at [659, 388] on div "8438 - [GEOGRAPHIC_DATA], [GEOGRAPHIC_DATA] - KAO Logistics" at bounding box center [716, 391] width 323 height 23
type input "8438 - [GEOGRAPHIC_DATA], [GEOGRAPHIC_DATA] - KAO Logistics"
type input "KAO"
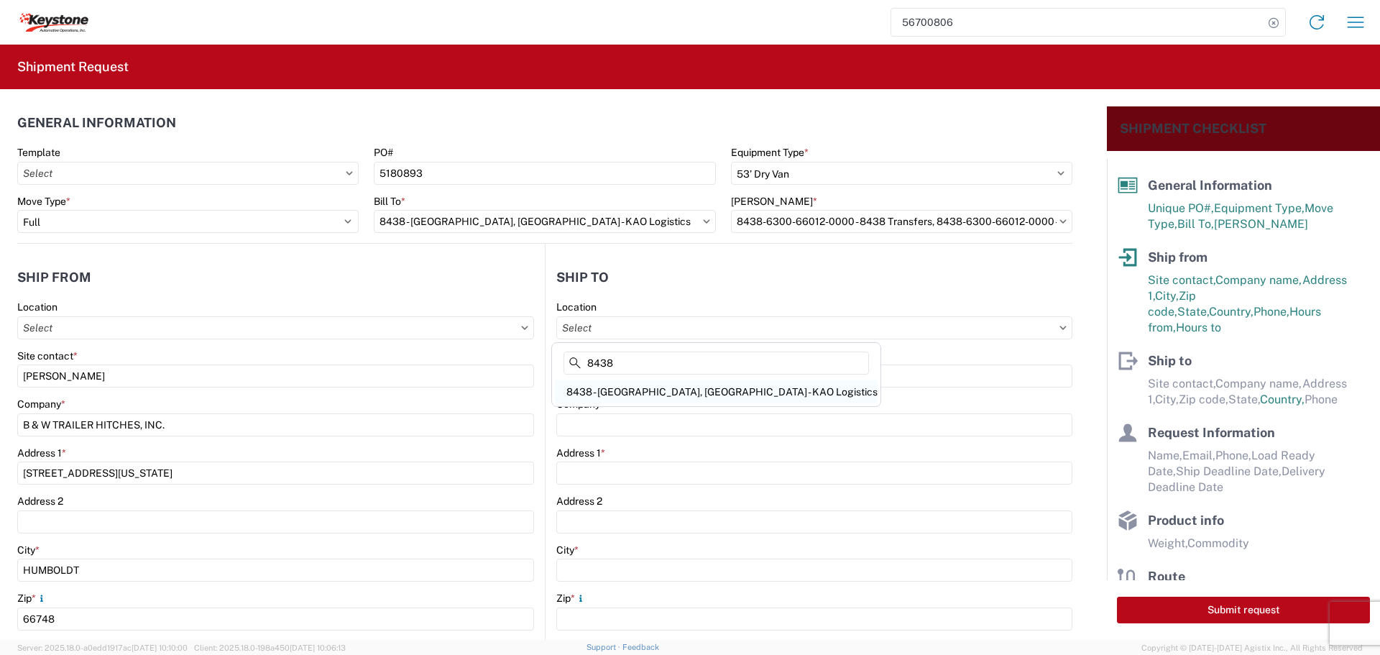
type input "[STREET_ADDRESS][PERSON_NAME]"
type input "[GEOGRAPHIC_DATA]"
type input "99224"
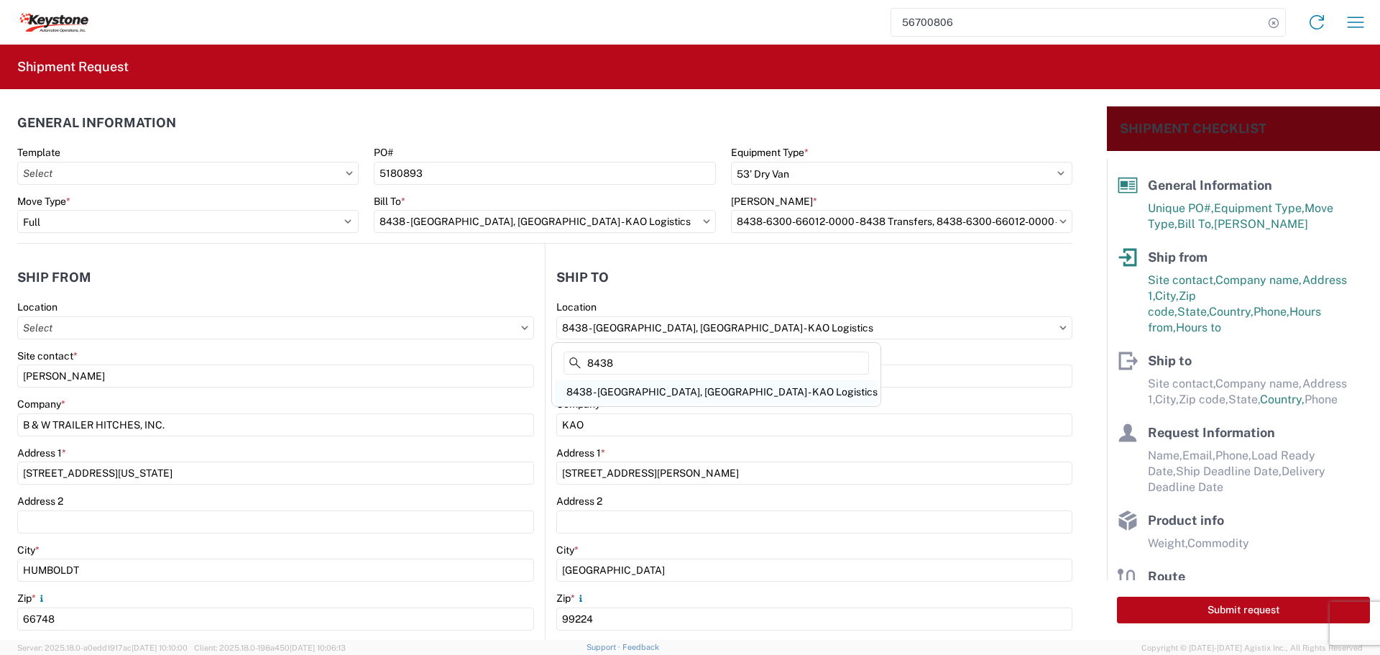
select select "US"
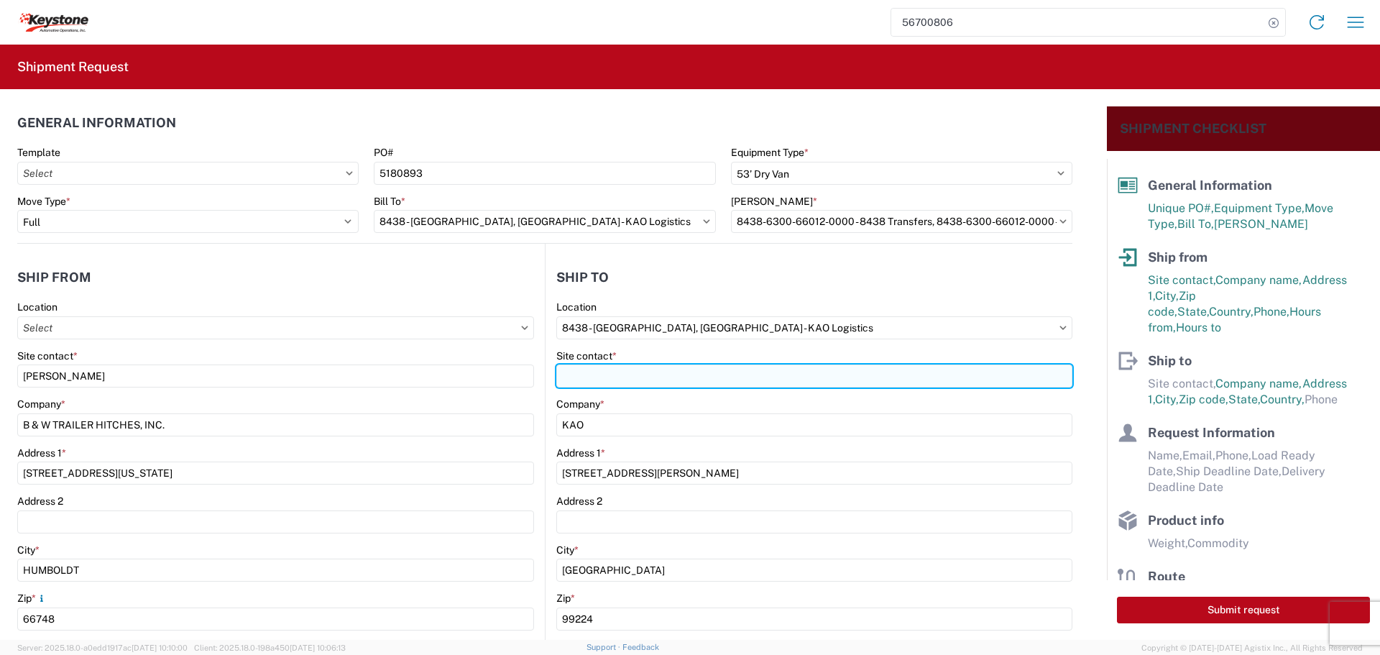
click at [649, 367] on input "Site contact *" at bounding box center [814, 375] width 516 height 23
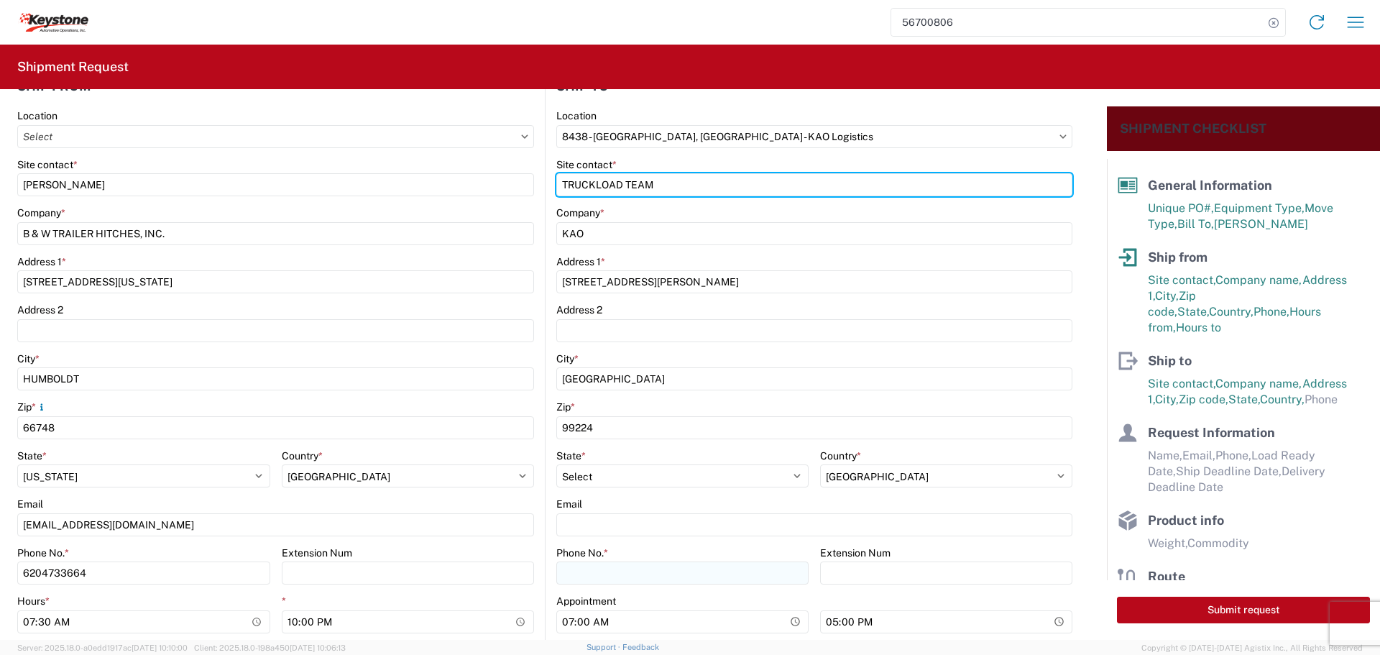
scroll to position [216, 0]
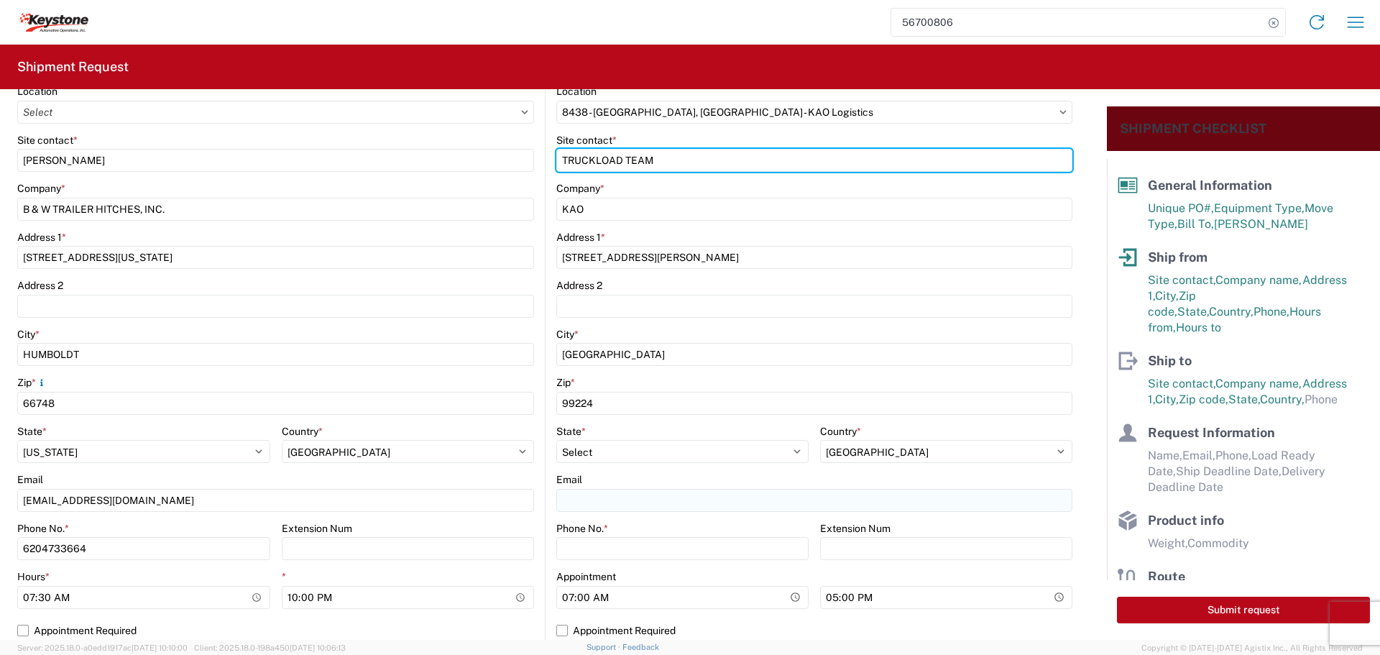
type input "TRUCKLOAD TEAM"
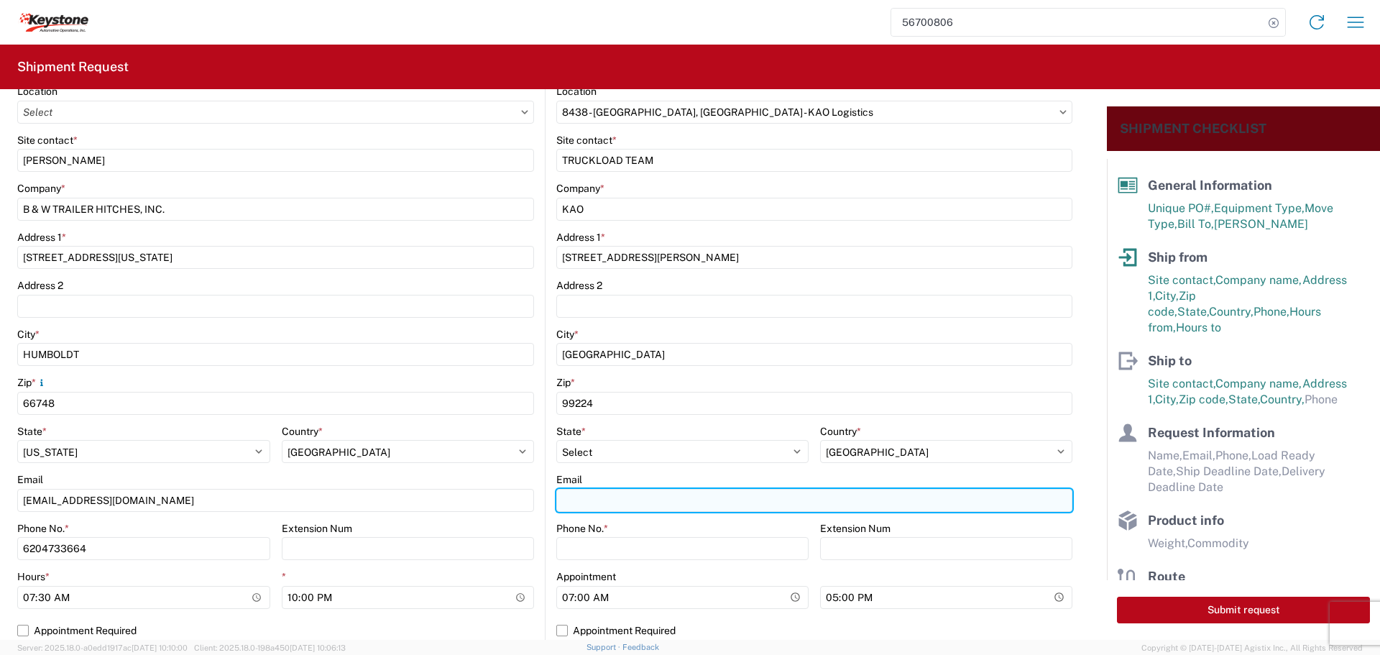
click at [605, 500] on input "Email" at bounding box center [814, 500] width 516 height 23
type input "[EMAIL_ADDRESS][DOMAIN_NAME]"
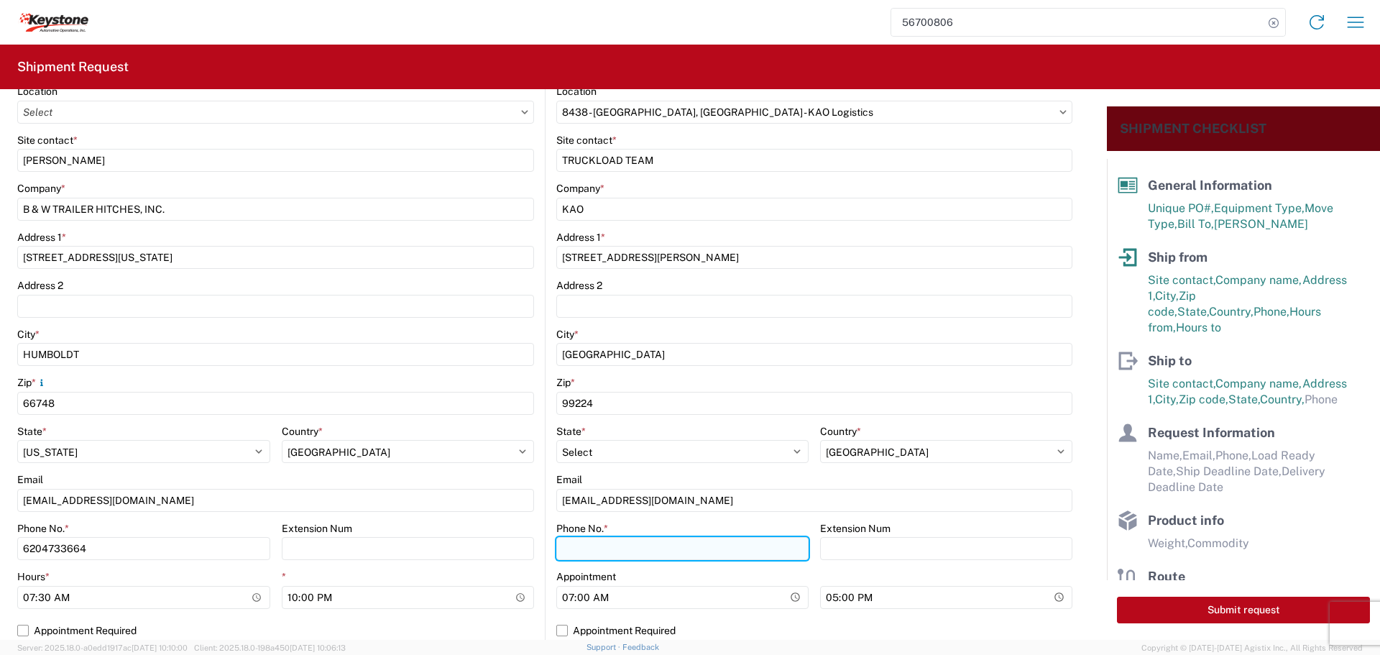
click at [593, 547] on input "Phone No. *" at bounding box center [682, 548] width 252 height 23
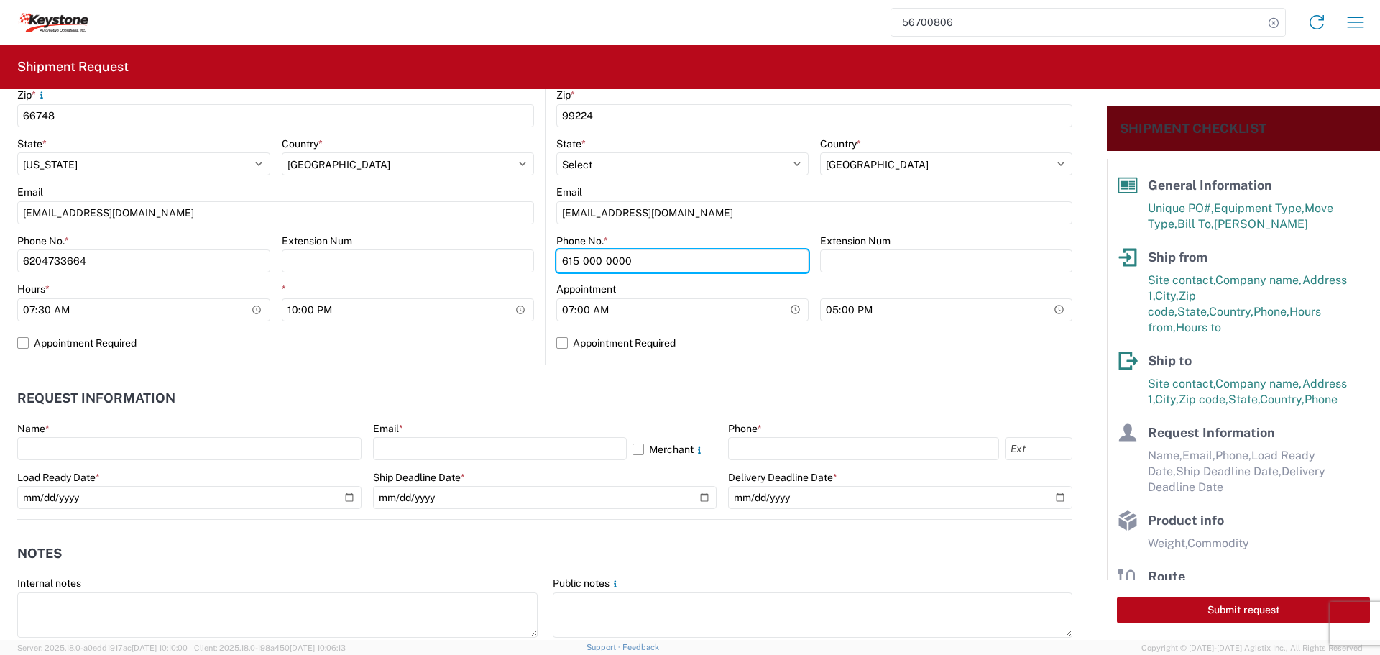
scroll to position [575, 0]
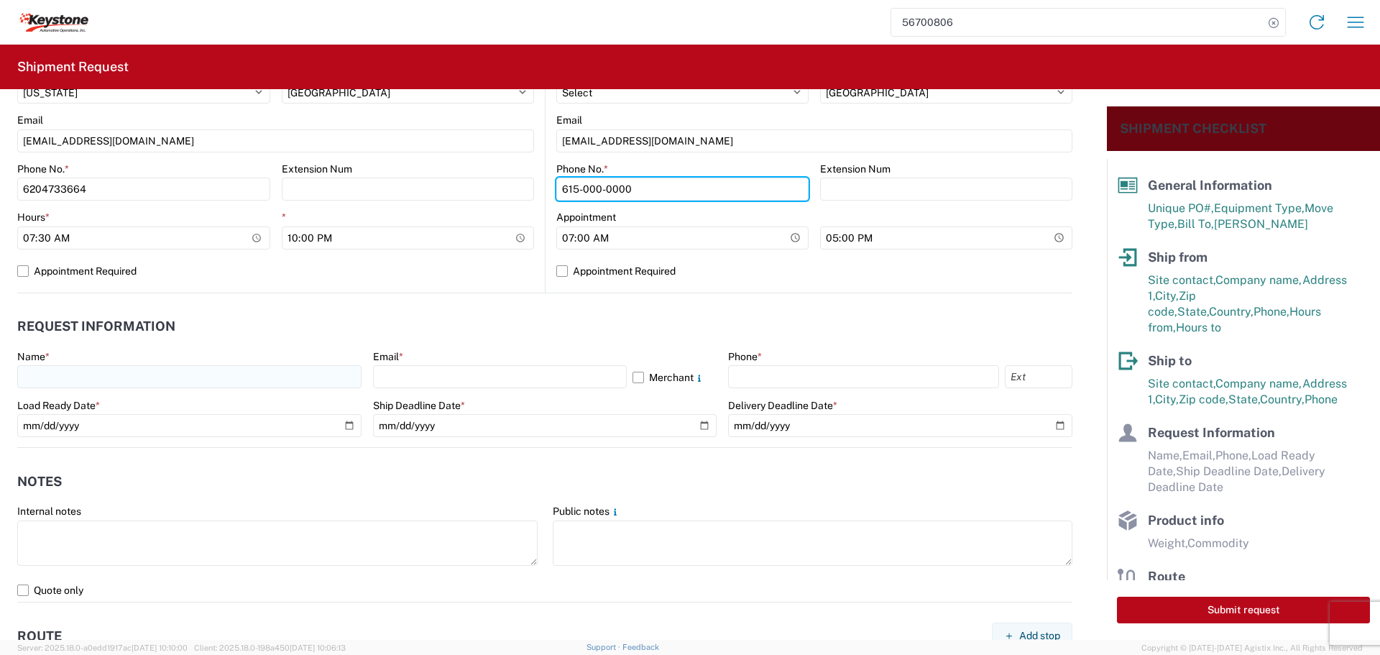
type input "615-000-0000"
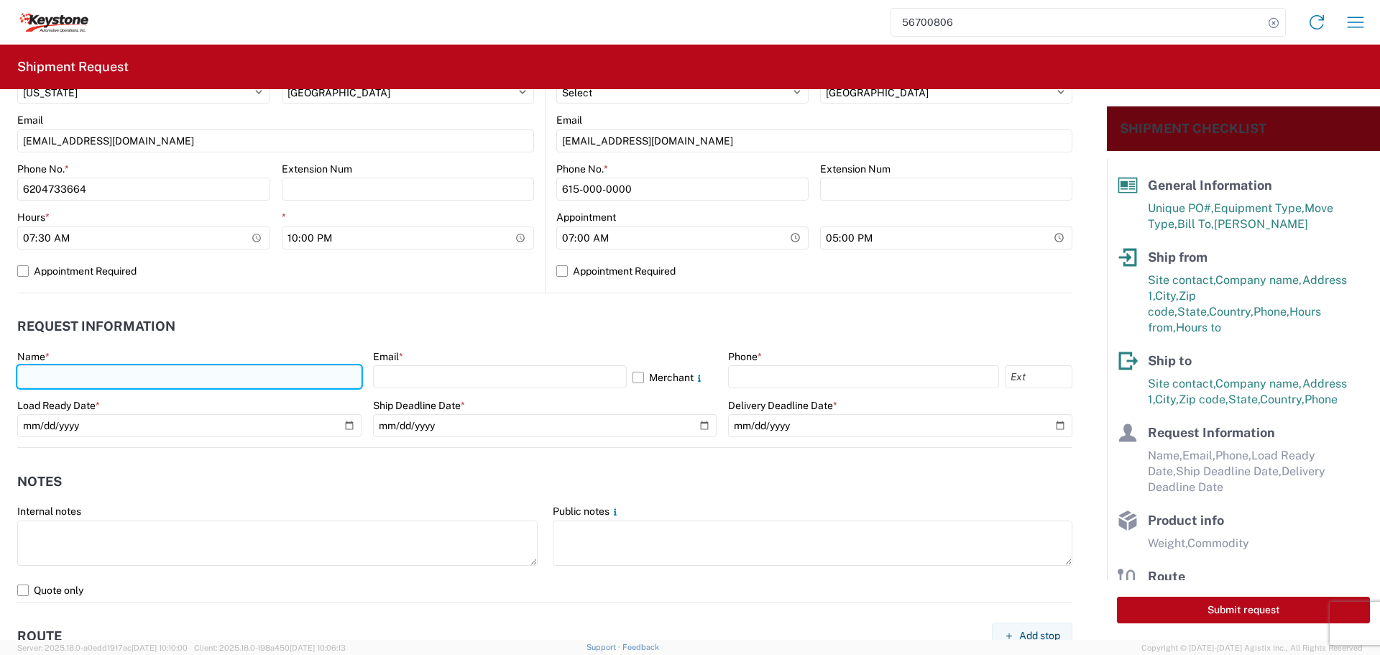
click at [147, 367] on input "text" at bounding box center [189, 376] width 344 height 23
type input "[PERSON_NAME]"
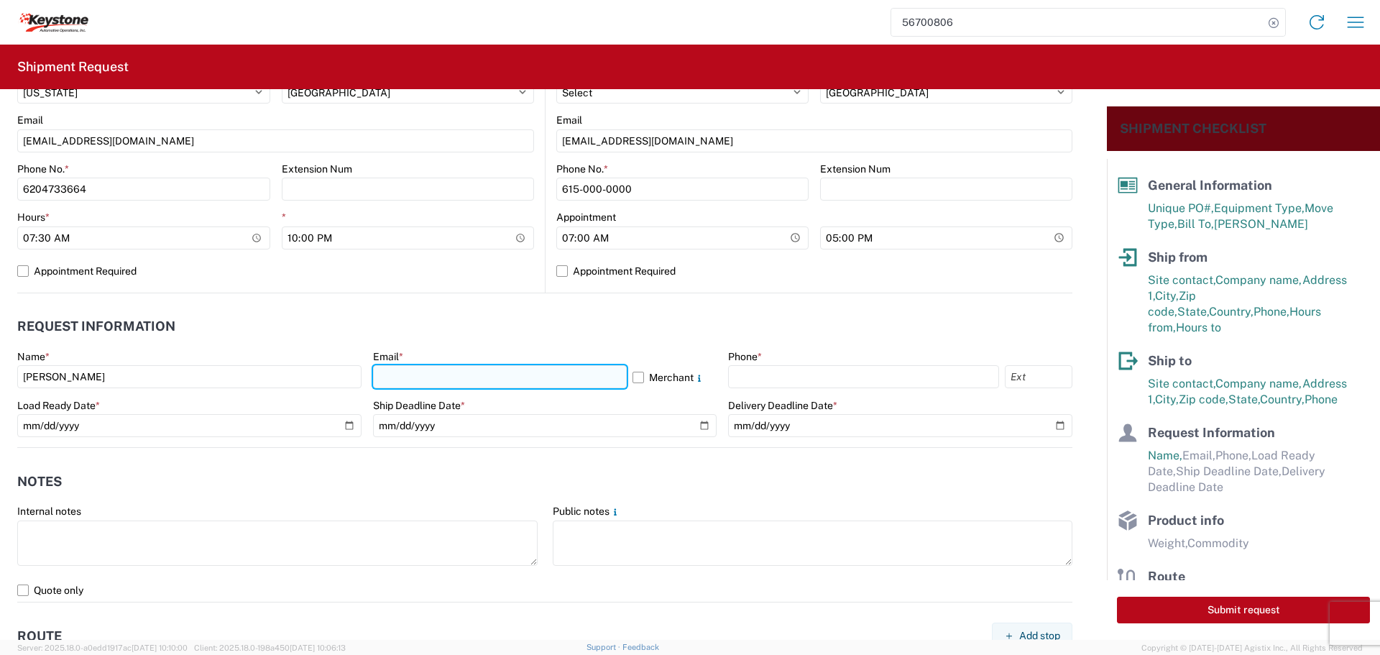
click at [476, 372] on input "text" at bounding box center [500, 376] width 254 height 23
type input "[EMAIL_ADDRESS][DOMAIN_NAME]"
click at [633, 376] on label "Merchant" at bounding box center [675, 376] width 85 height 23
click at [0, 0] on input "Merchant" at bounding box center [0, 0] width 0 height 0
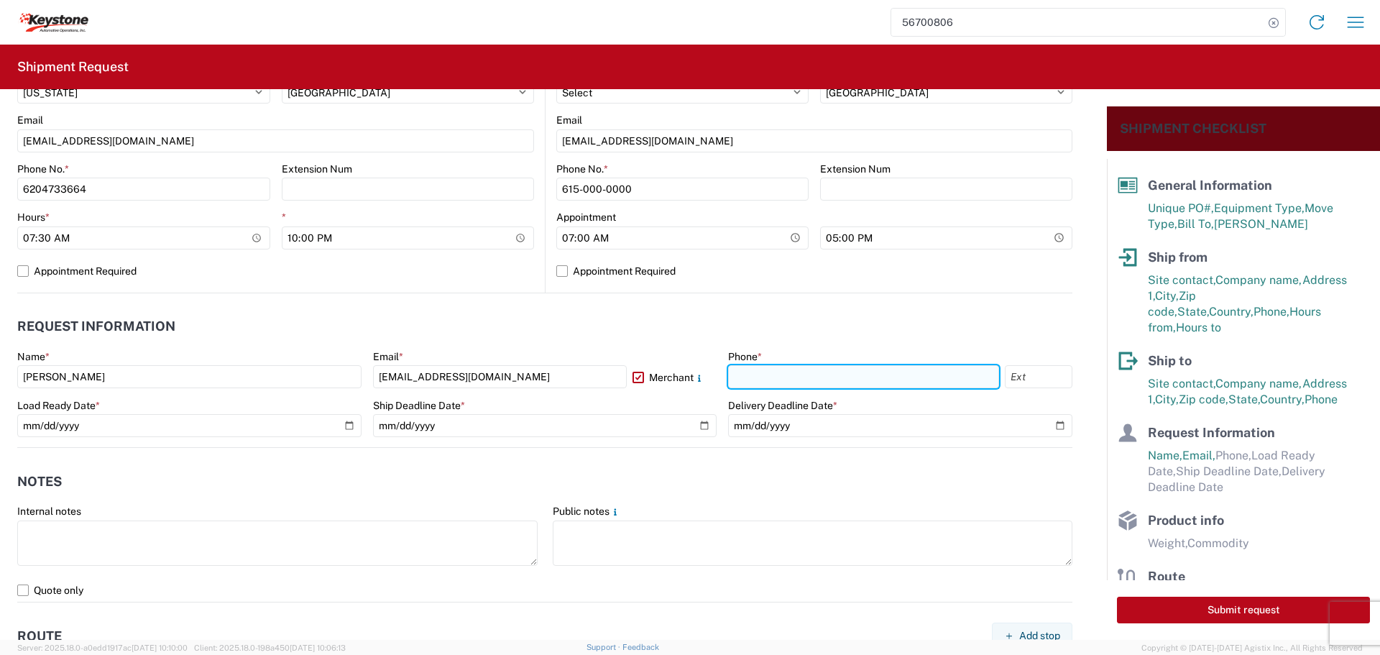
click at [764, 370] on input "text" at bounding box center [863, 376] width 271 height 23
type input "[PHONE_NUMBER]"
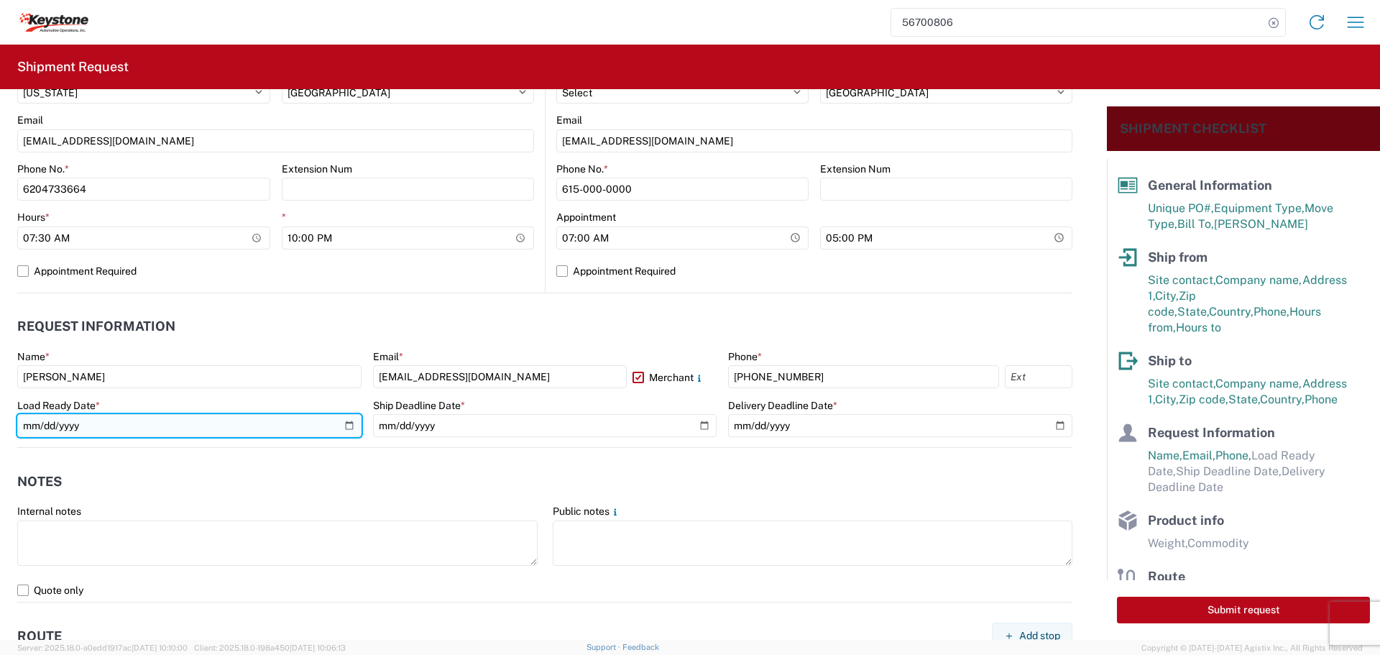
click at [343, 423] on input "date" at bounding box center [189, 425] width 344 height 23
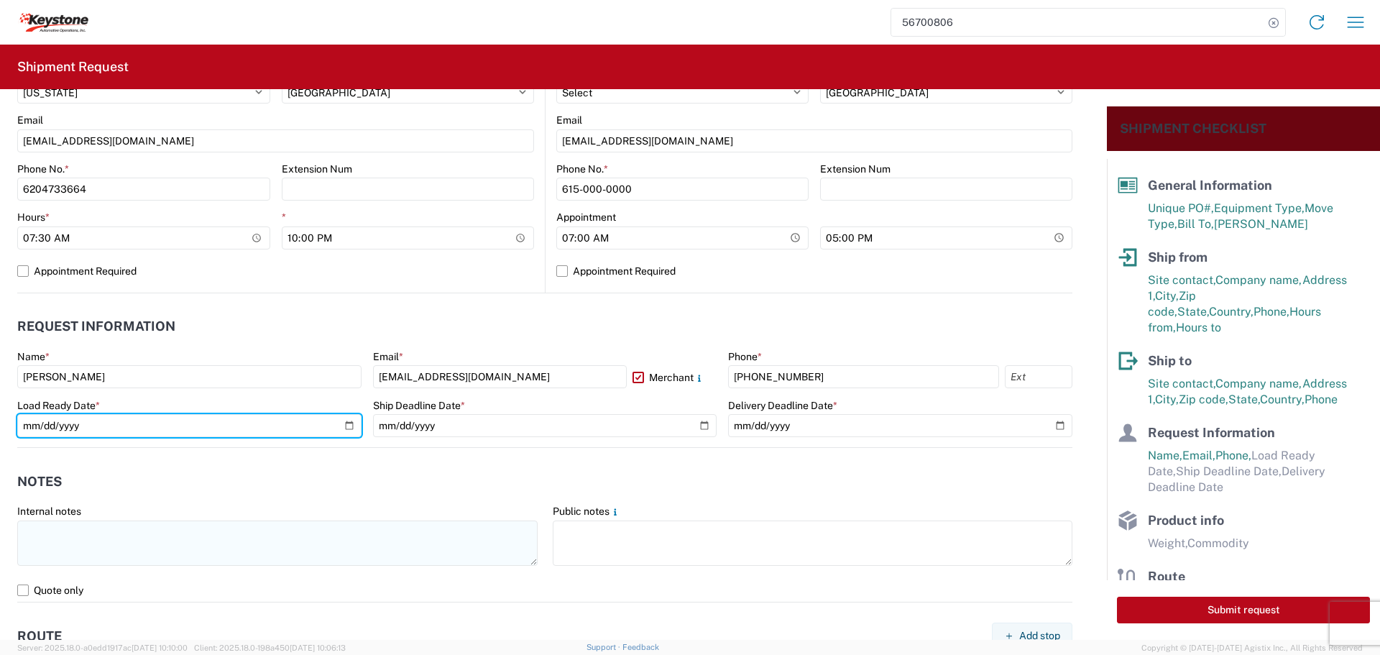
type input "[DATE]"
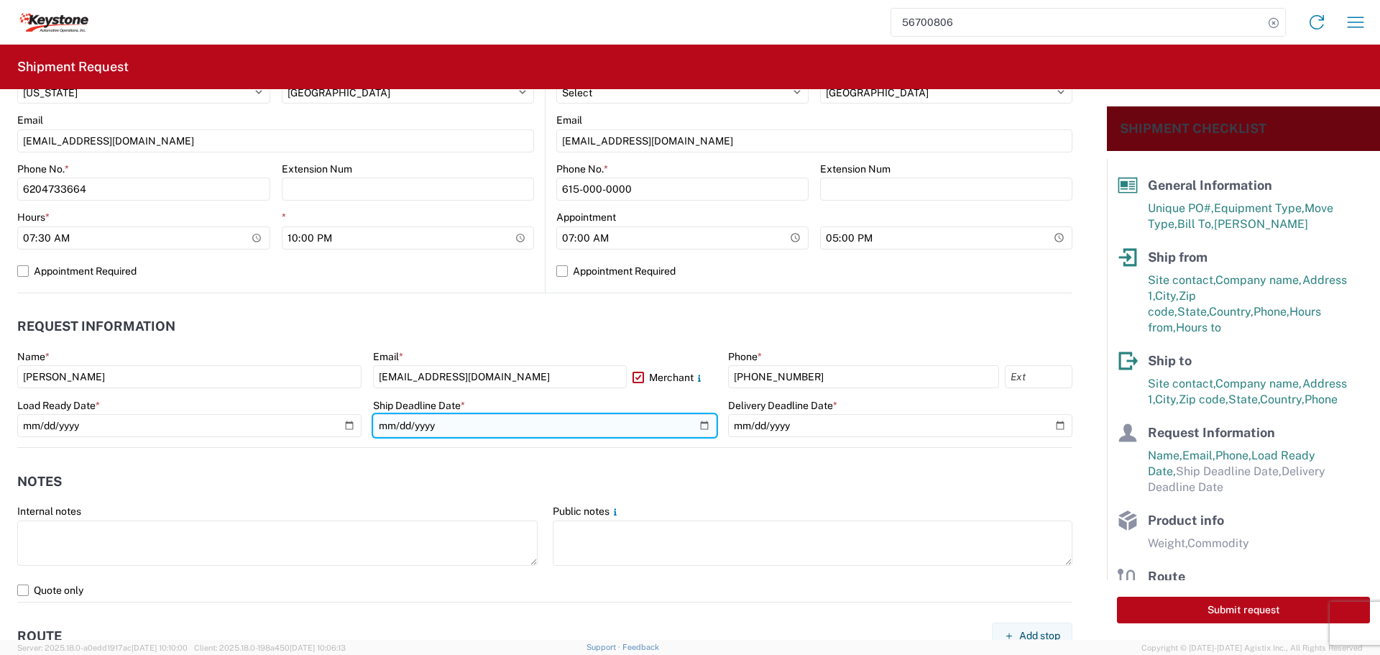
click at [695, 426] on input "date" at bounding box center [545, 425] width 344 height 23
type input "[DATE]"
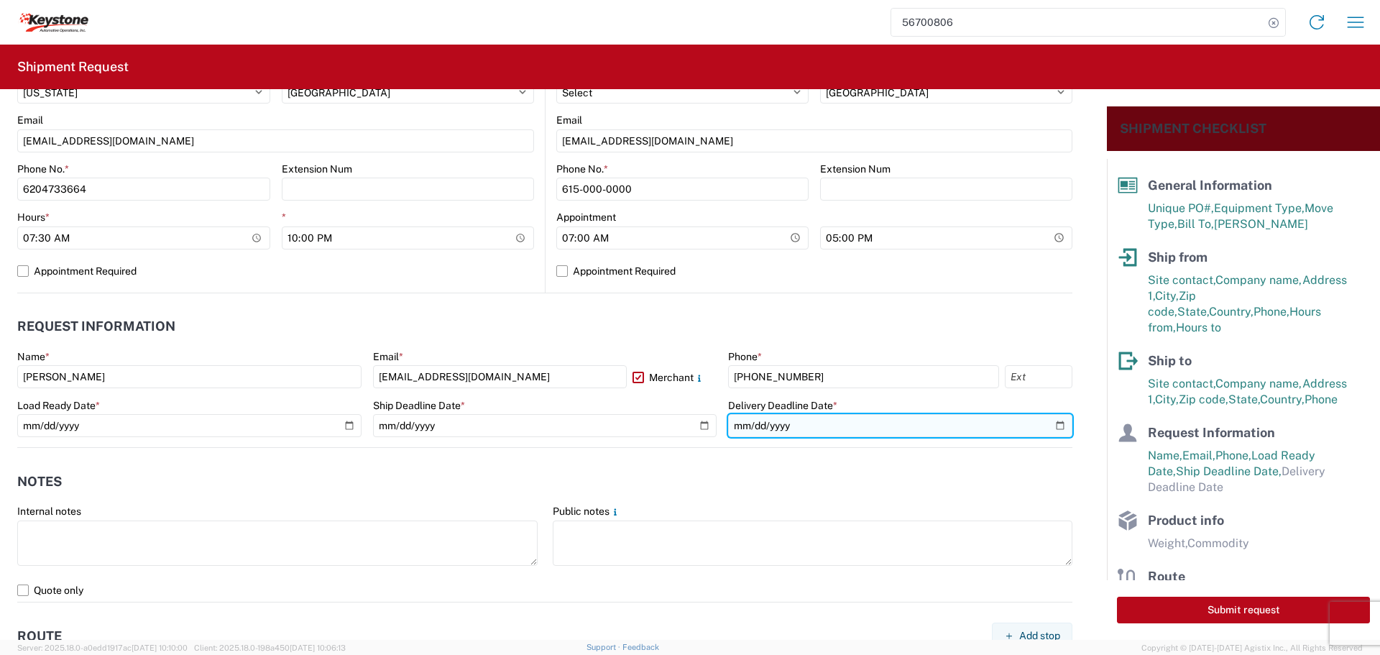
click at [1051, 423] on input "date" at bounding box center [900, 425] width 344 height 23
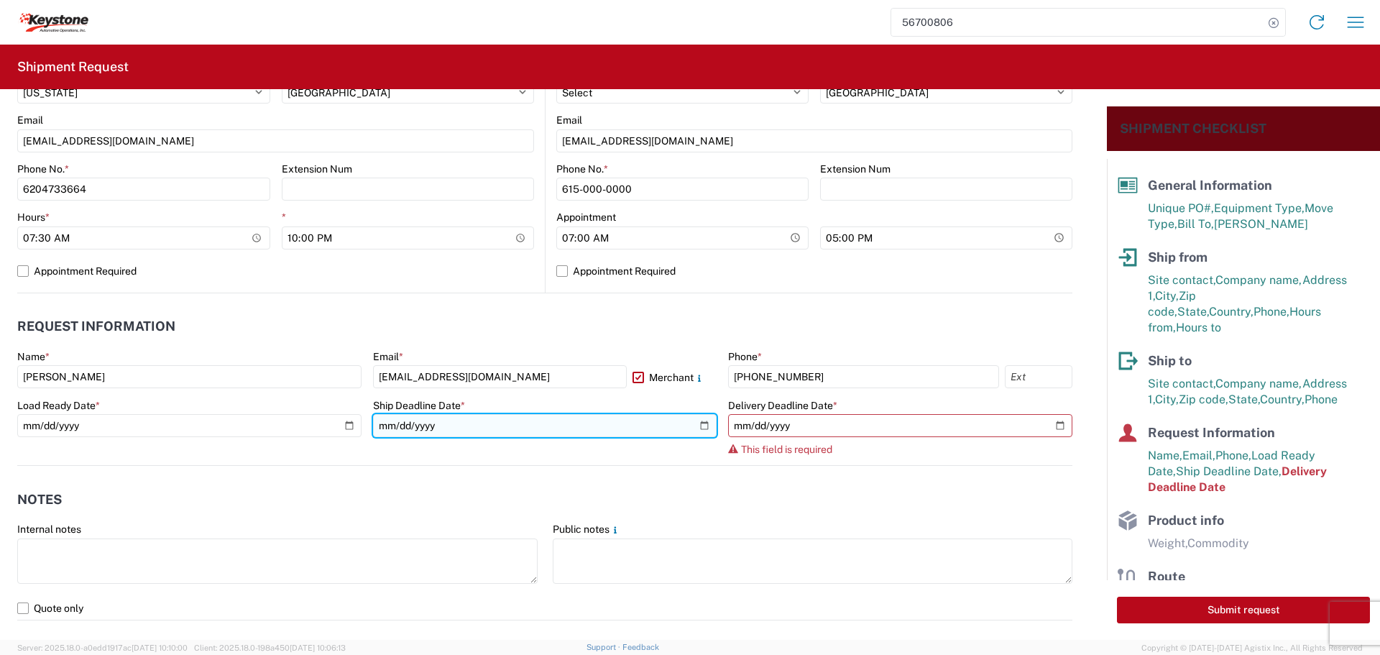
click at [702, 426] on input "[DATE]" at bounding box center [545, 425] width 344 height 23
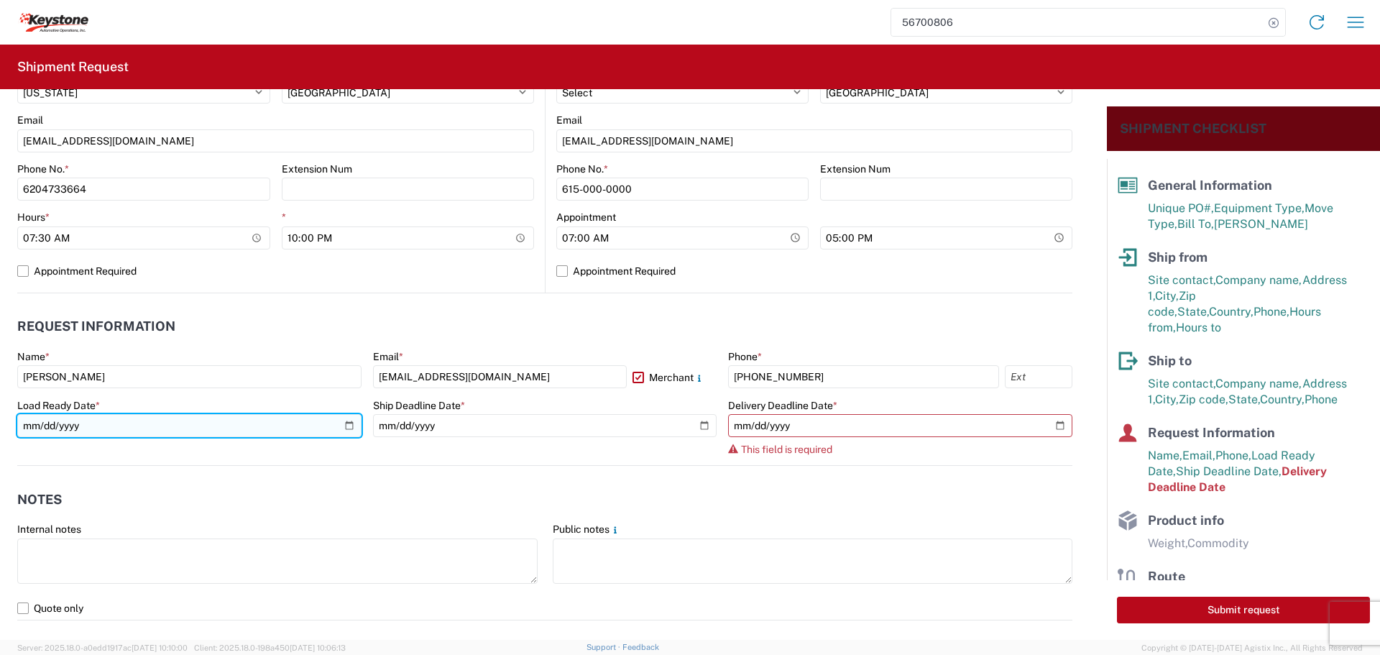
click at [345, 425] on input "[DATE]" at bounding box center [189, 425] width 344 height 23
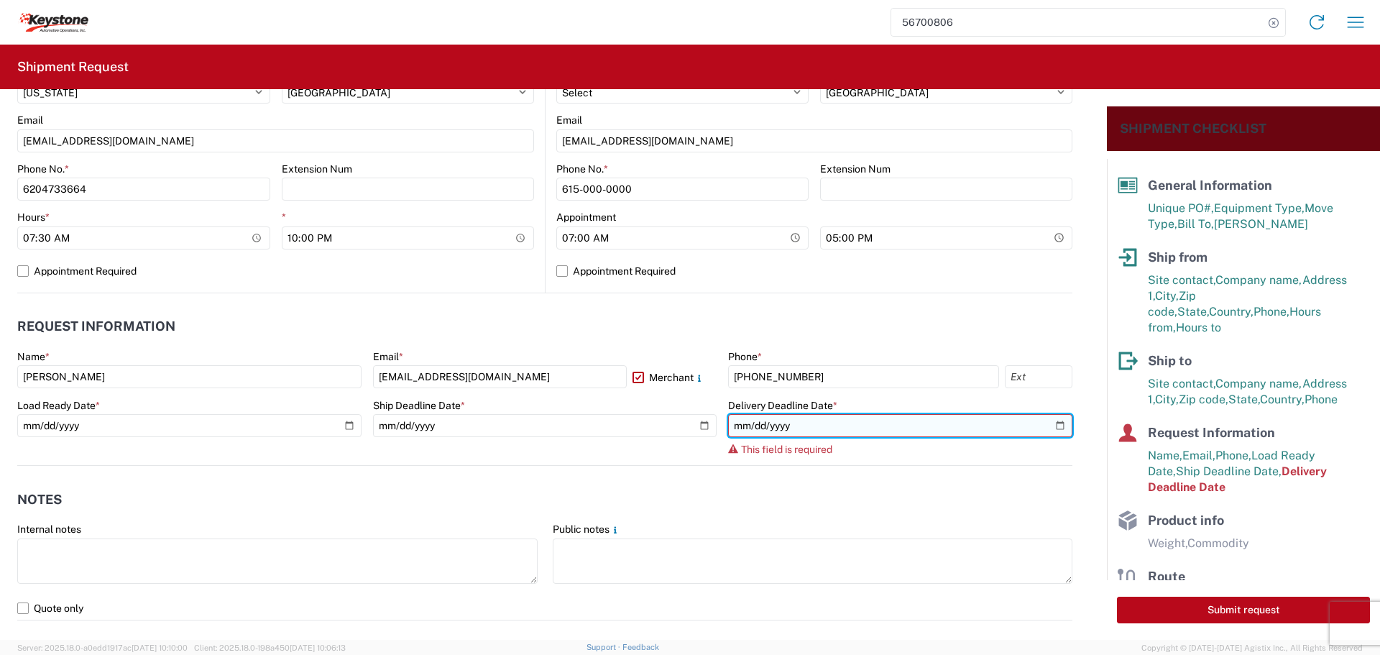
click at [1047, 426] on input "date" at bounding box center [900, 425] width 344 height 23
type input "[DATE]"
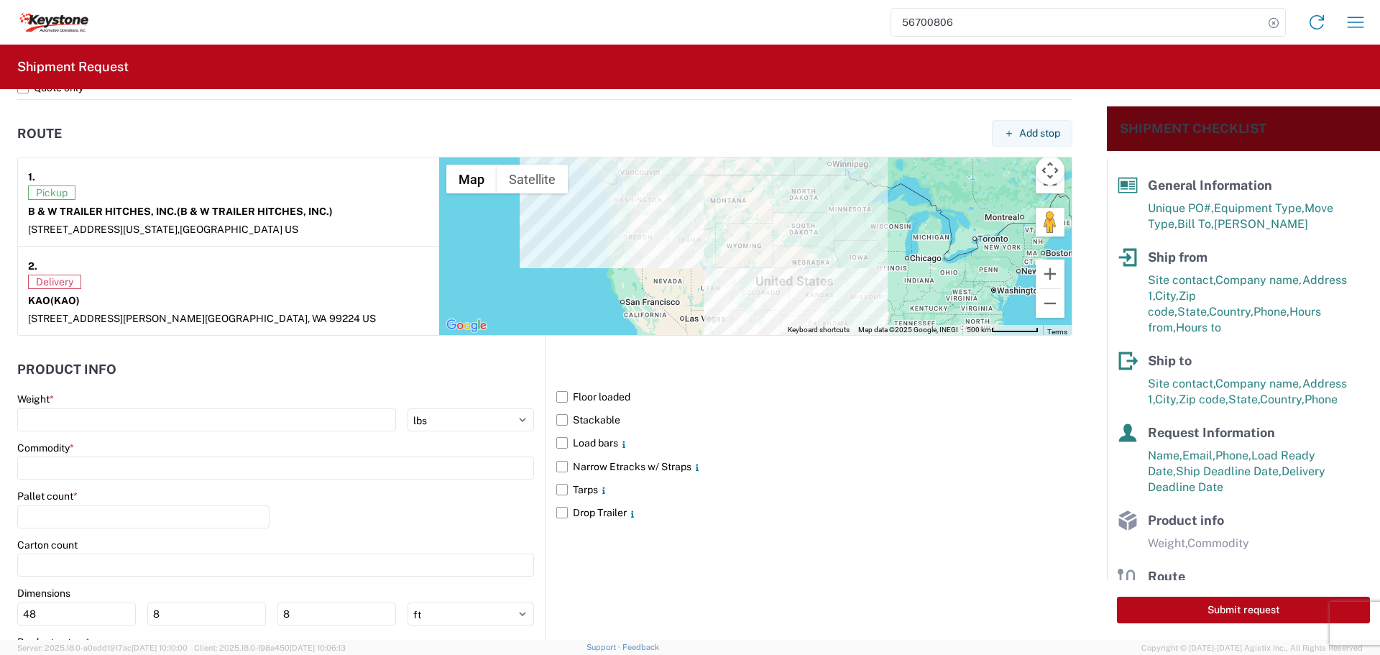
scroll to position [1078, 0]
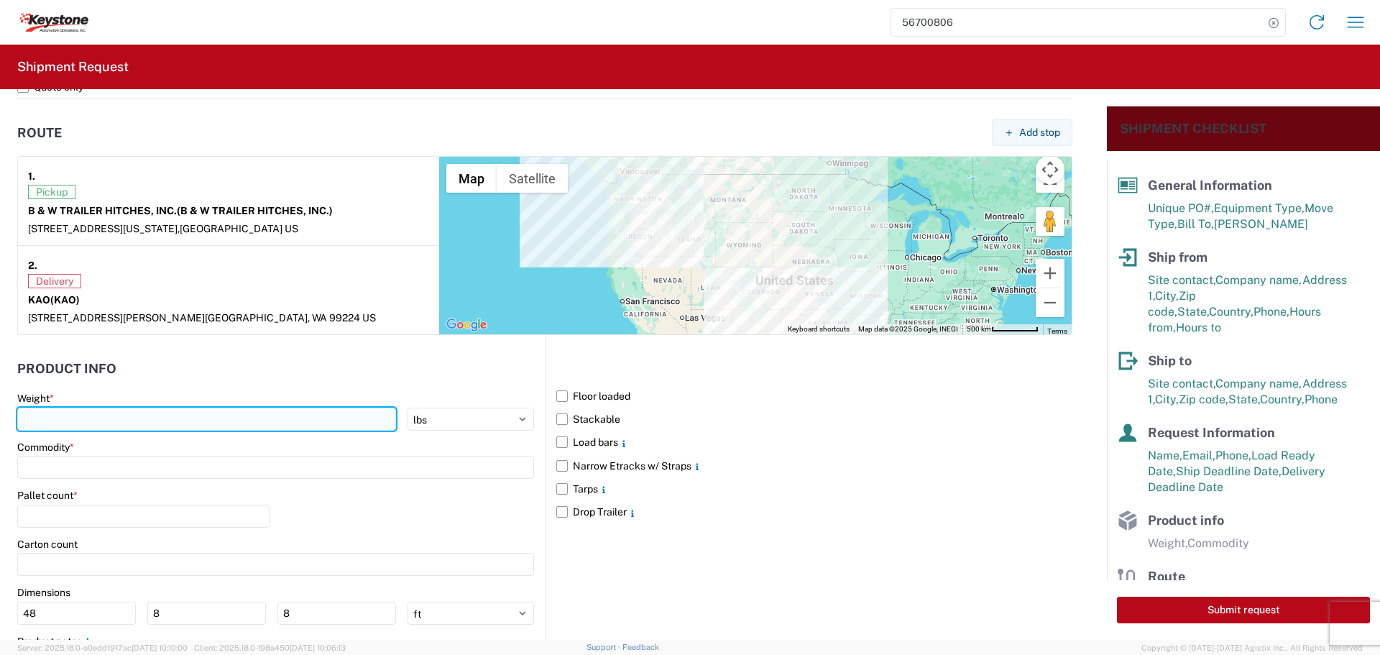
click at [158, 424] on input "number" at bounding box center [206, 419] width 379 height 23
type input "32510"
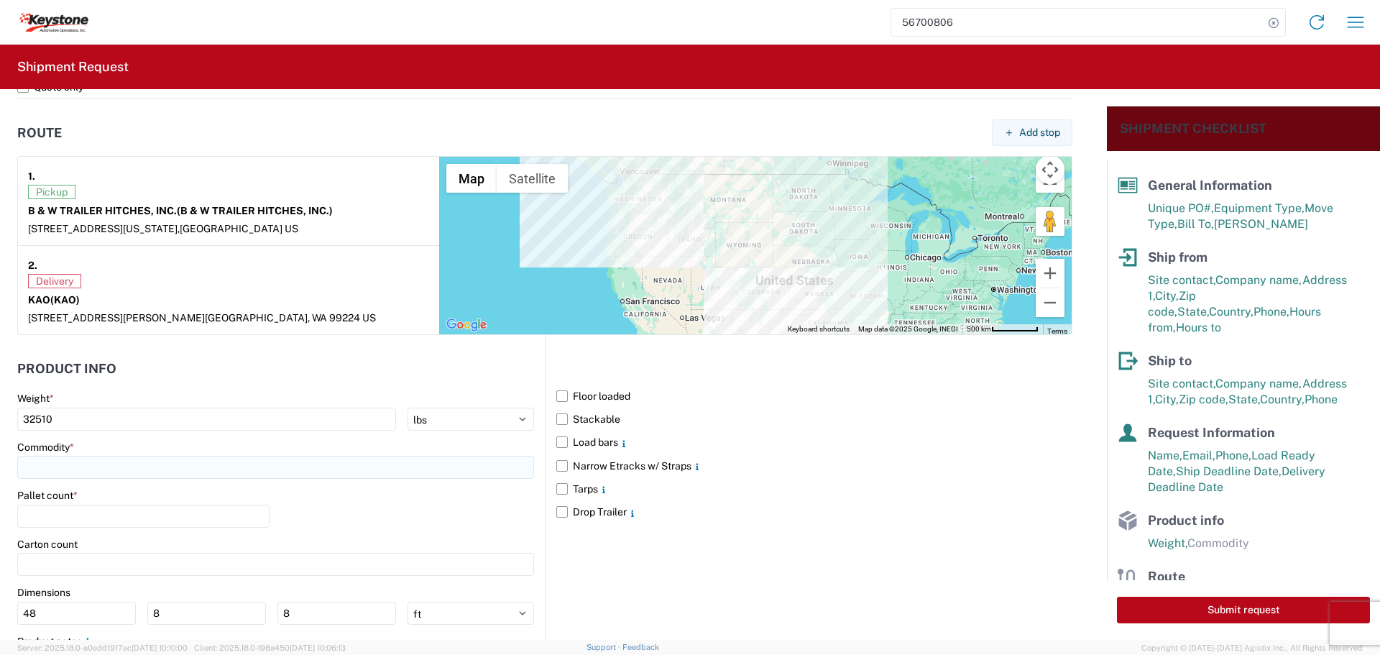
click at [142, 457] on input at bounding box center [275, 467] width 517 height 23
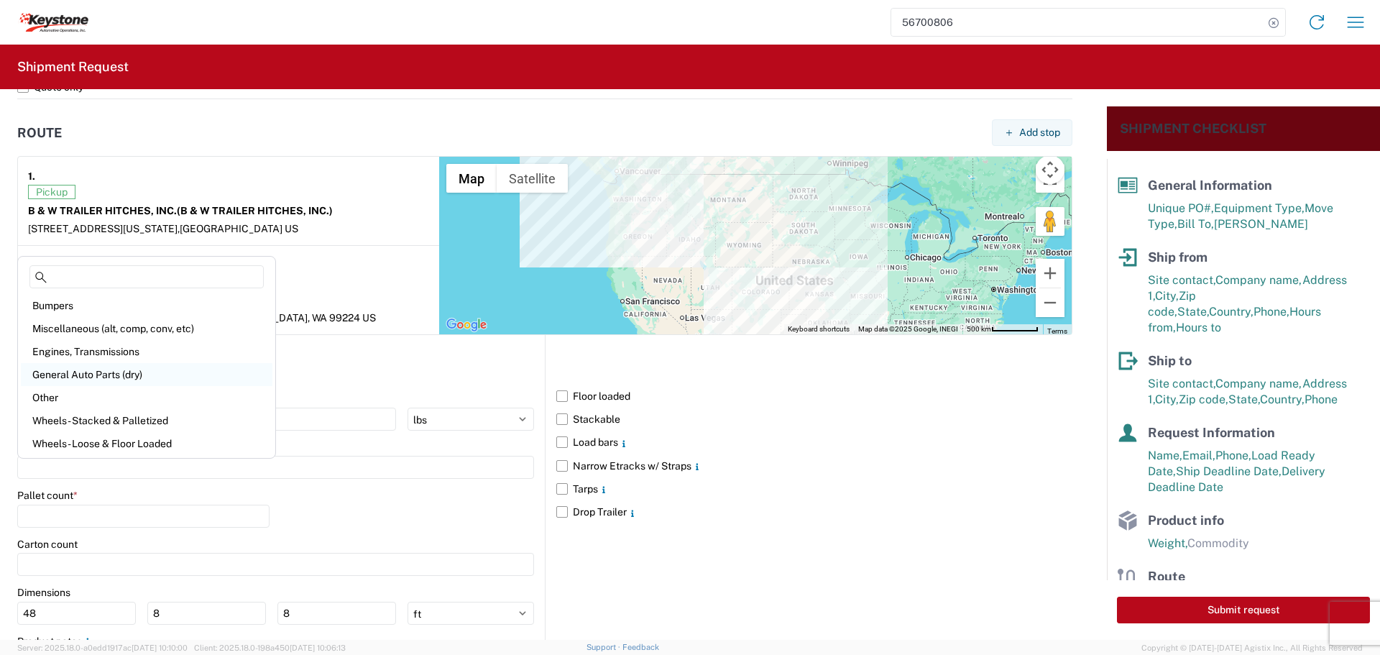
click at [98, 376] on div "General Auto Parts (dry)" at bounding box center [147, 374] width 252 height 23
type input "General Auto Parts (dry)"
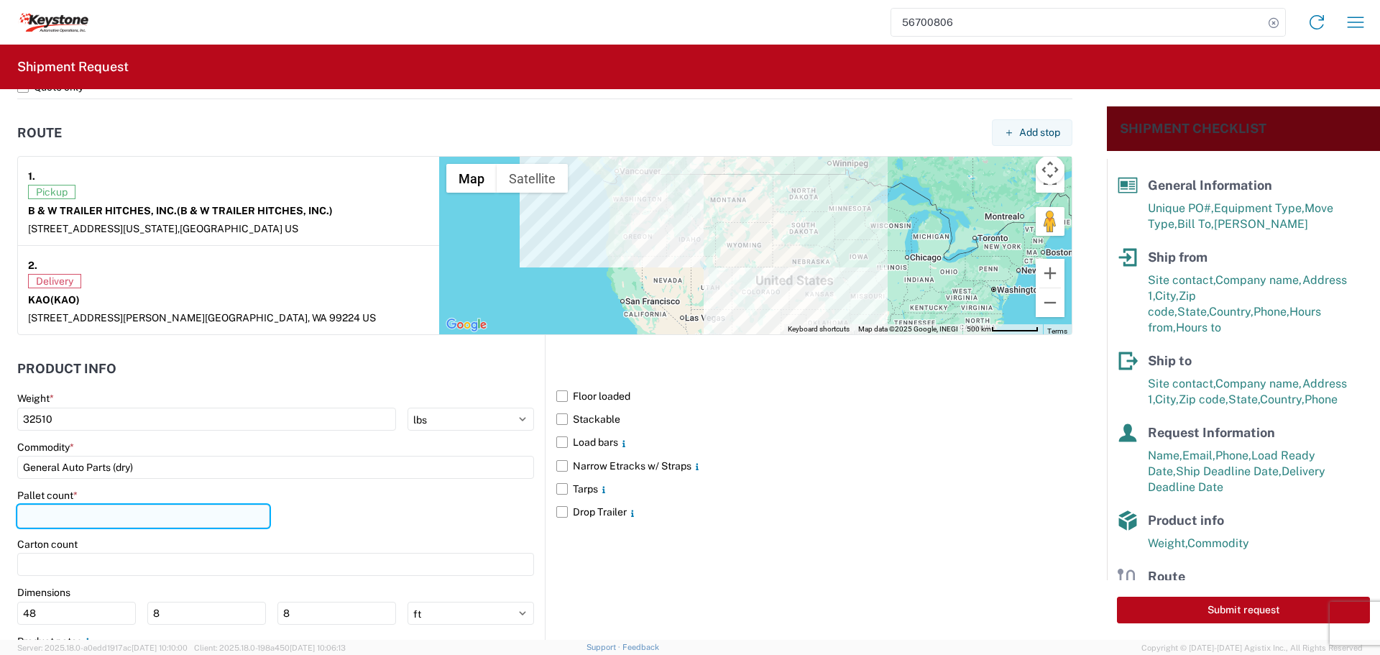
click at [114, 520] on input "number" at bounding box center [143, 516] width 252 height 23
type input "560"
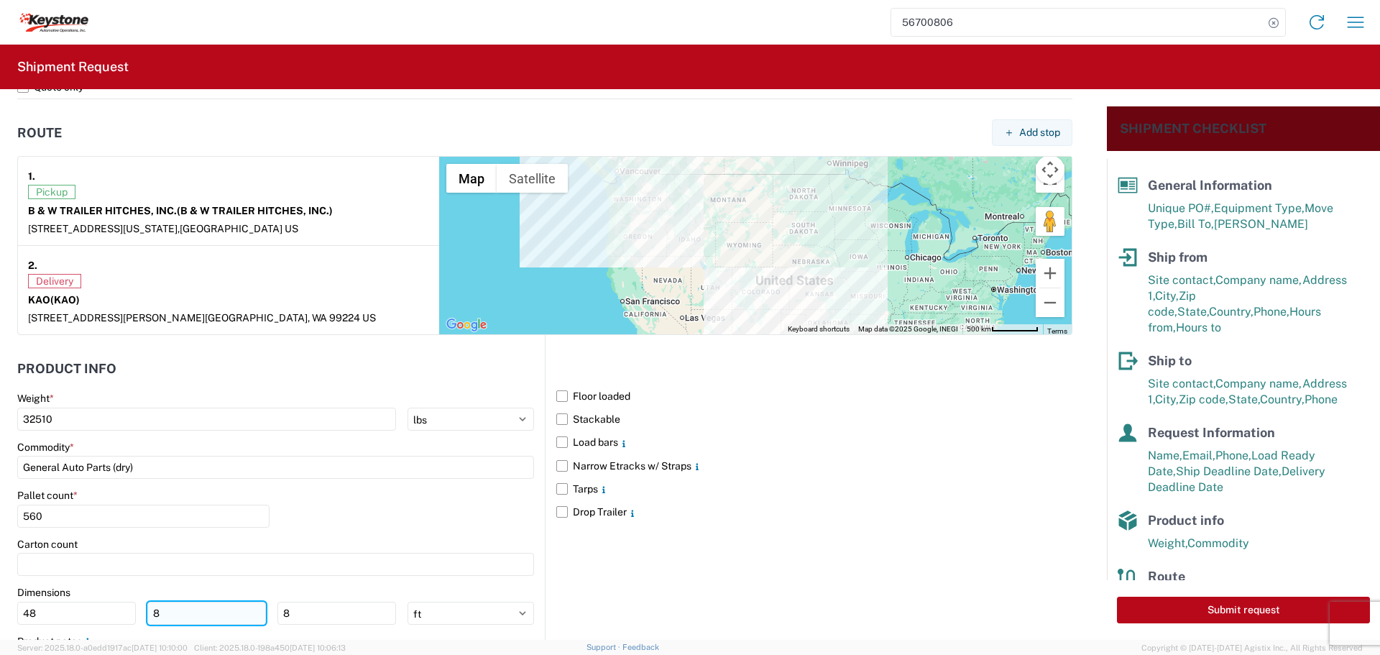
click at [170, 616] on input "8" at bounding box center [206, 613] width 119 height 23
type input "40"
click at [293, 615] on input "8" at bounding box center [337, 613] width 119 height 23
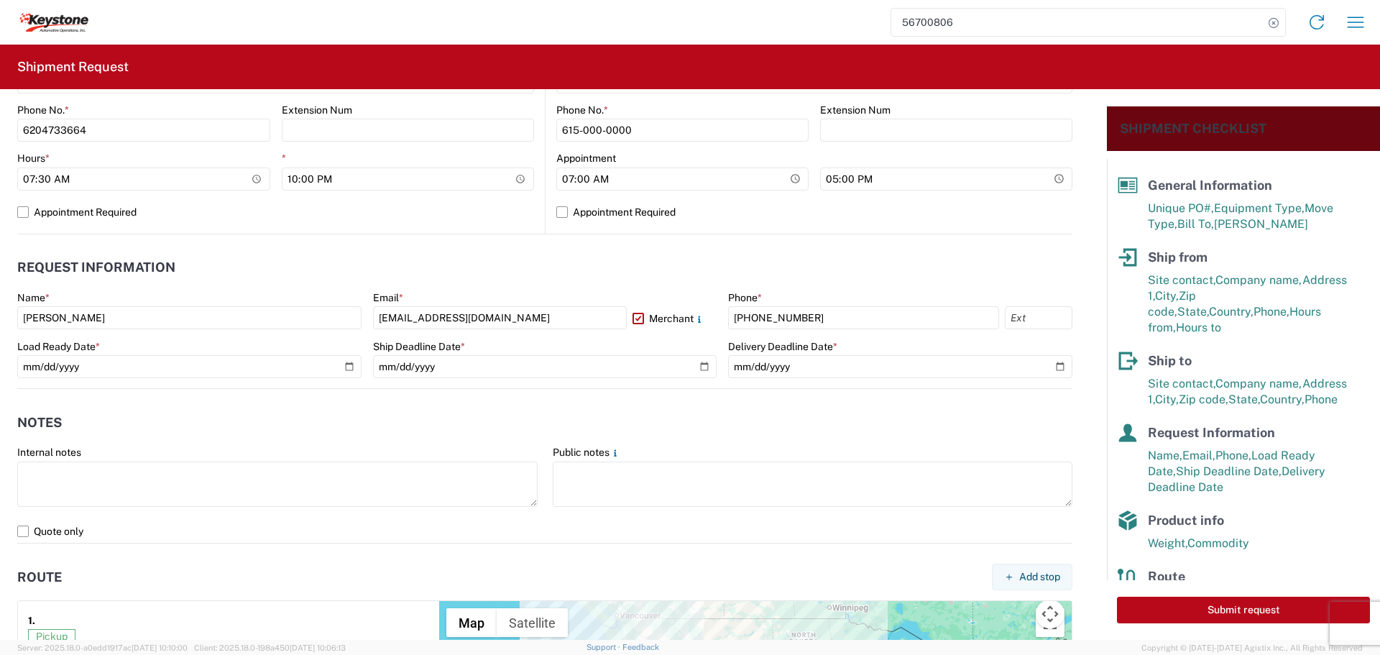
scroll to position [647, 0]
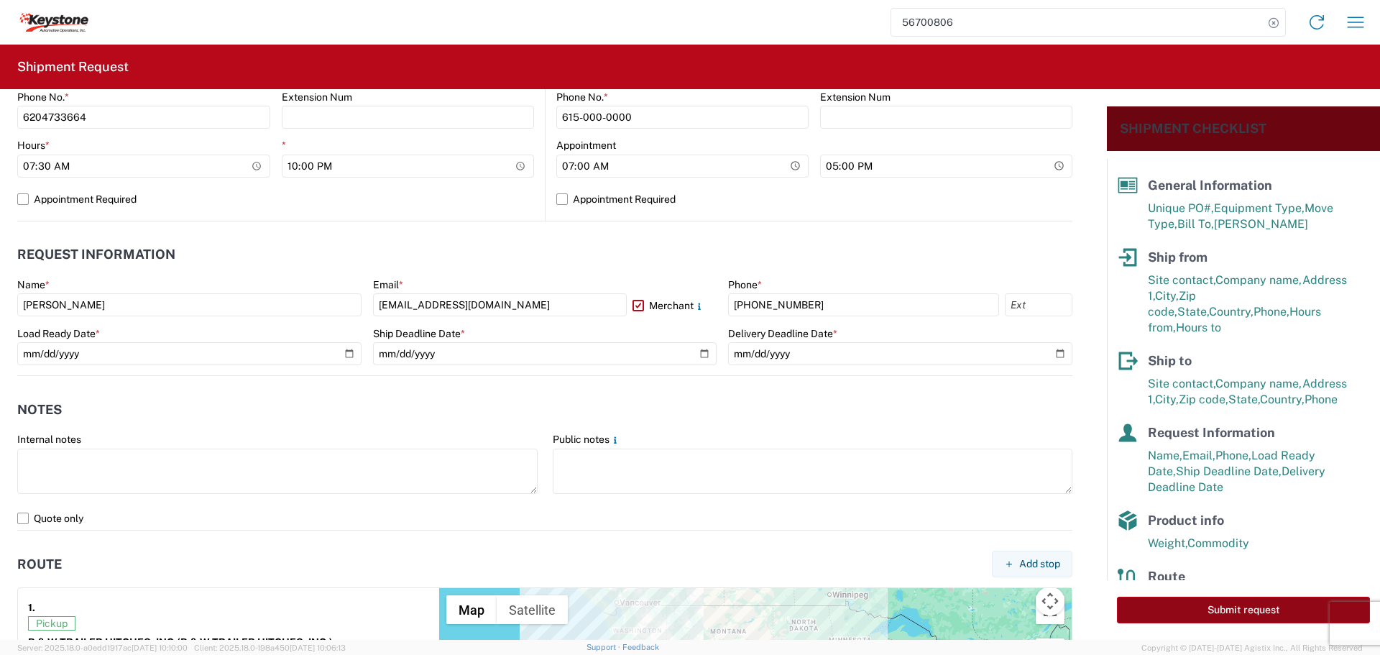
type input "49"
click at [1252, 608] on button "Submit request" at bounding box center [1243, 610] width 253 height 27
select select "US"
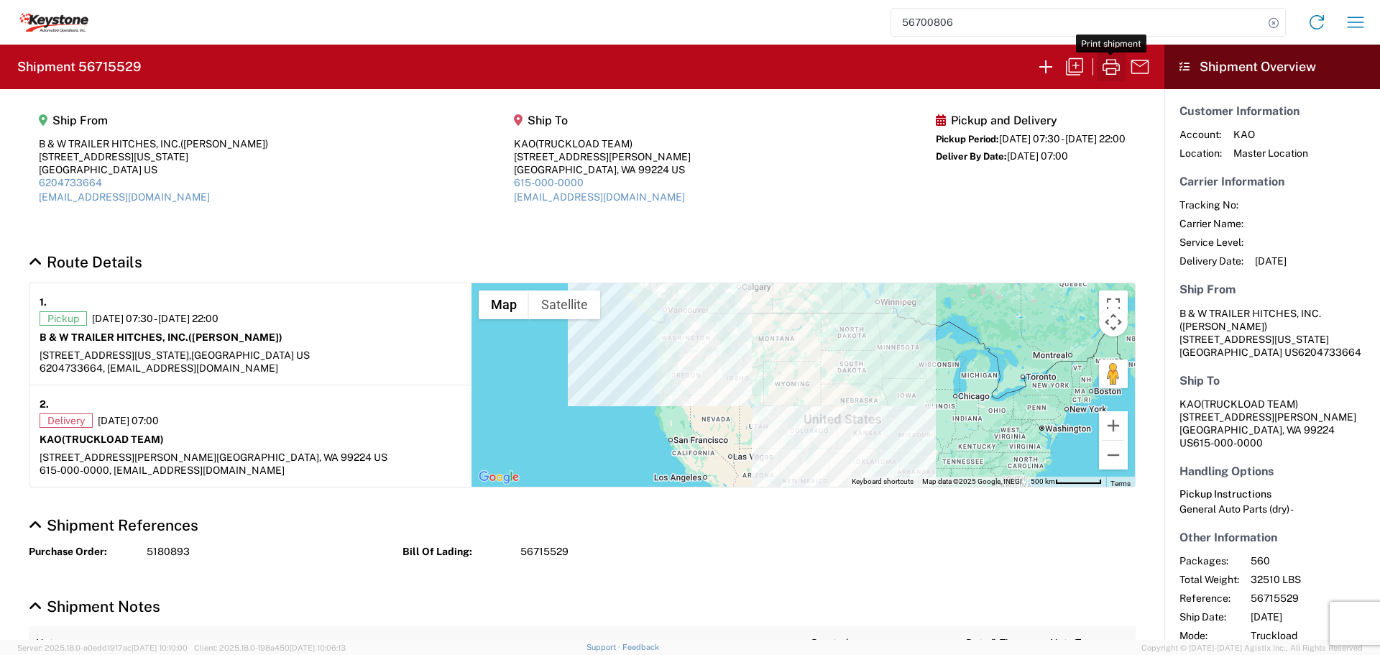
click at [1112, 63] on icon "button" at bounding box center [1111, 66] width 23 height 23
